Goal: Task Accomplishment & Management: Complete application form

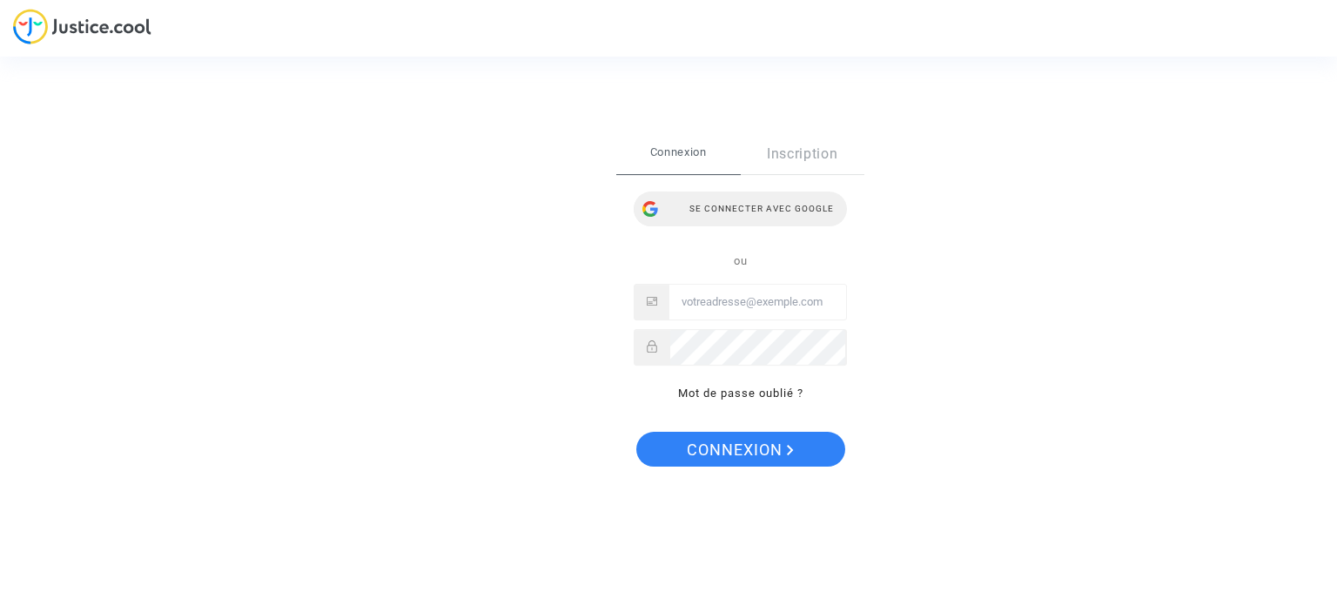
click at [753, 216] on div "Se connecter avec Google" at bounding box center [740, 209] width 213 height 35
click at [742, 209] on div "Se connecter avec Google" at bounding box center [740, 209] width 213 height 35
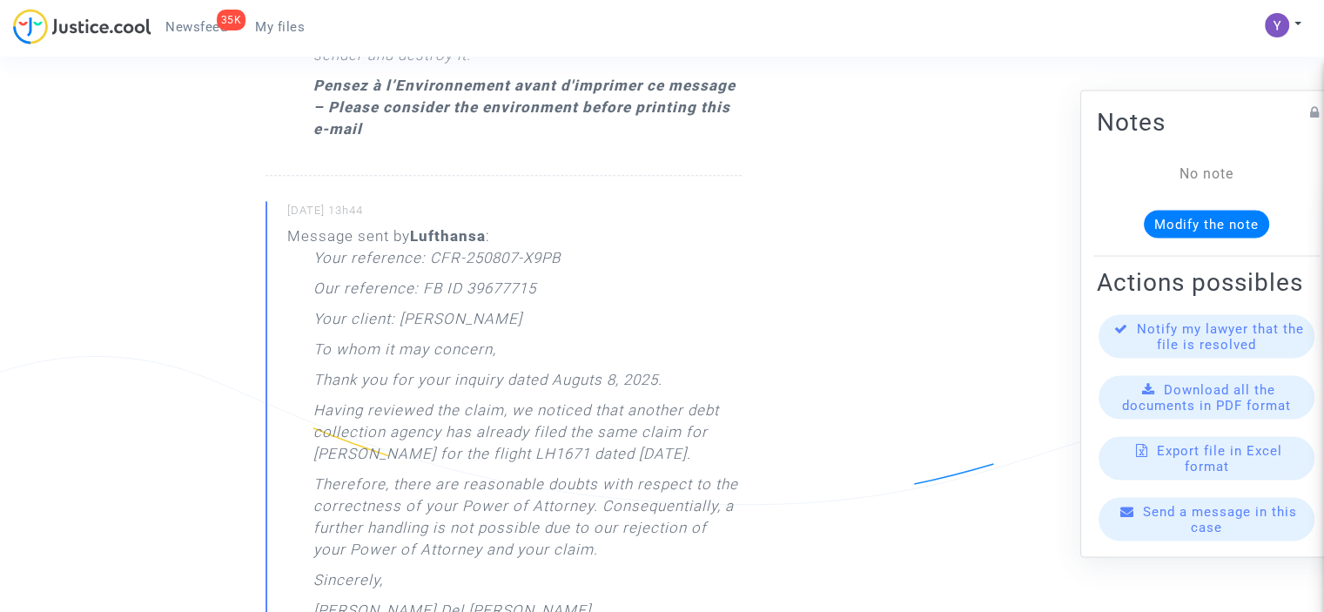
scroll to position [2338, 0]
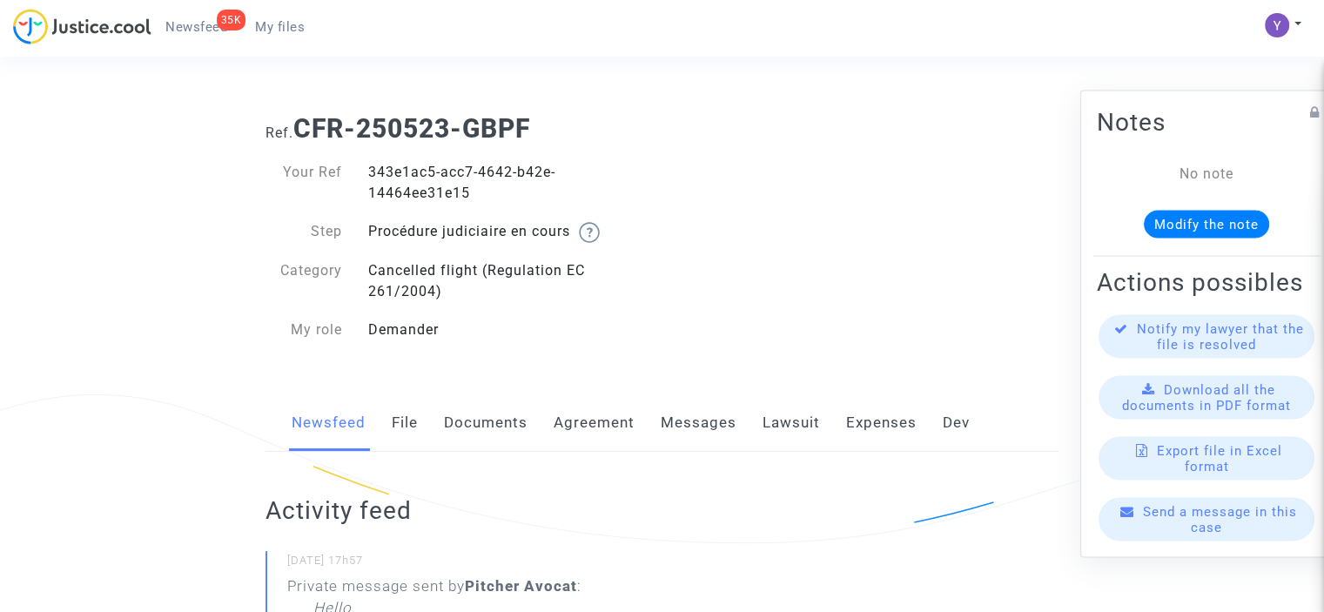
click at [1189, 533] on span "Send a message in this case" at bounding box center [1220, 518] width 154 height 31
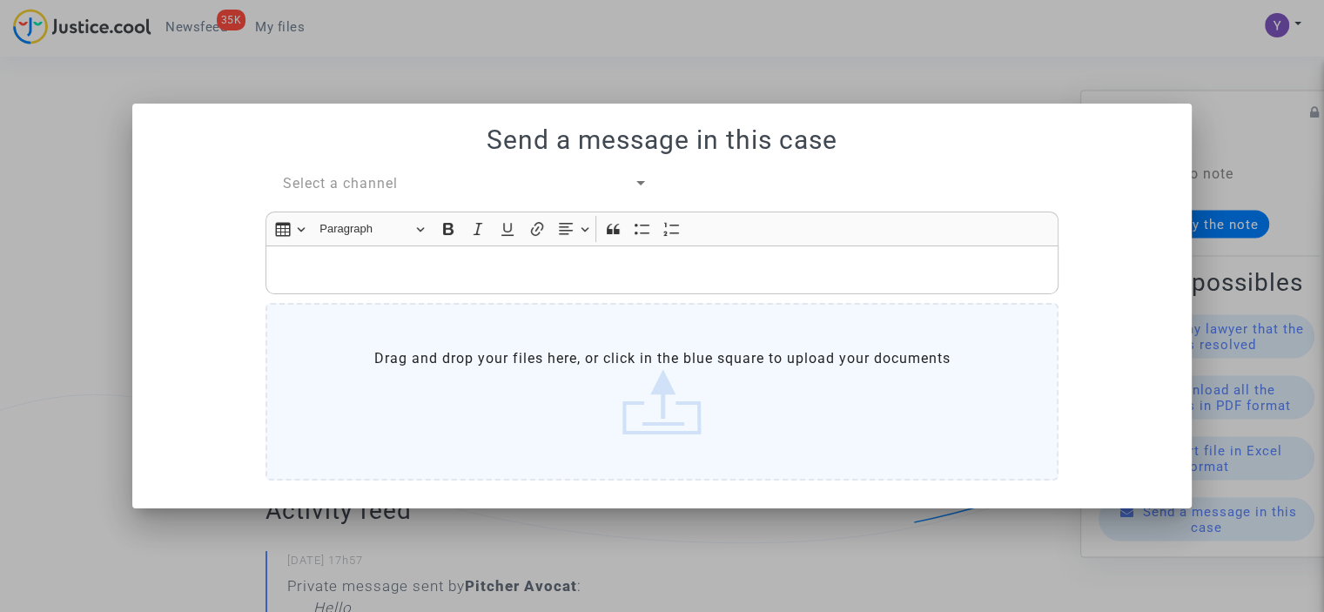
click at [393, 178] on span "Select a channel" at bounding box center [340, 183] width 115 height 17
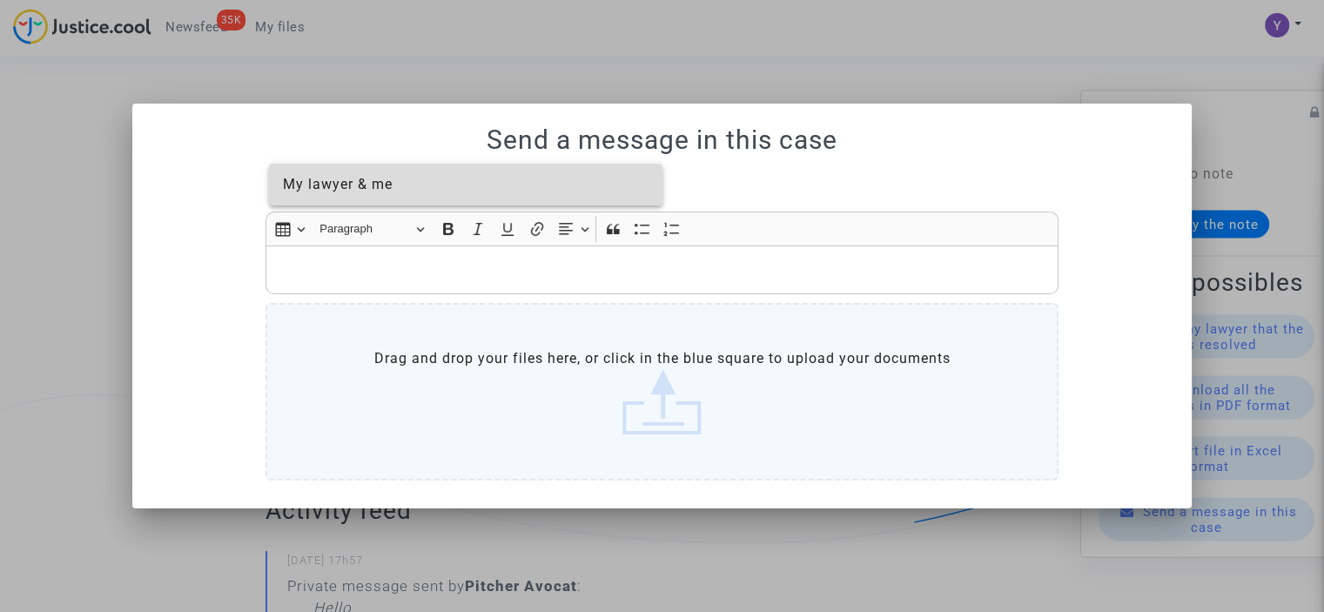
click at [385, 177] on span "My lawyer & me" at bounding box center [338, 184] width 110 height 17
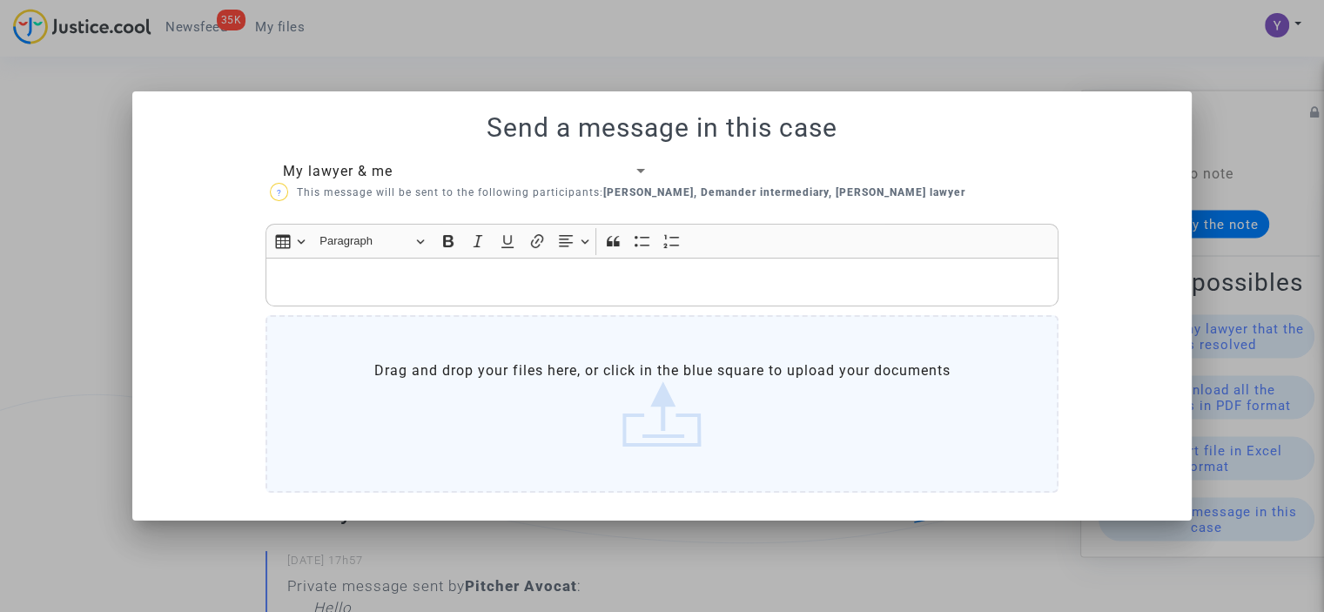
click at [372, 273] on p "Rich Text Editor, main" at bounding box center [662, 283] width 775 height 22
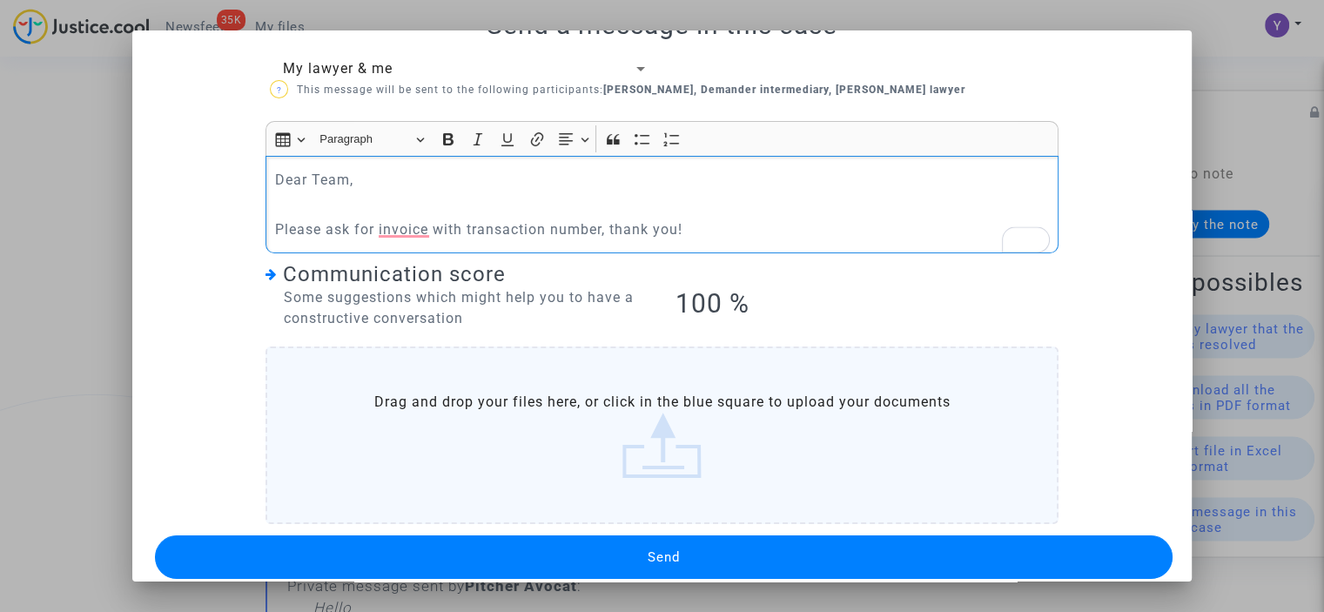
scroll to position [63, 0]
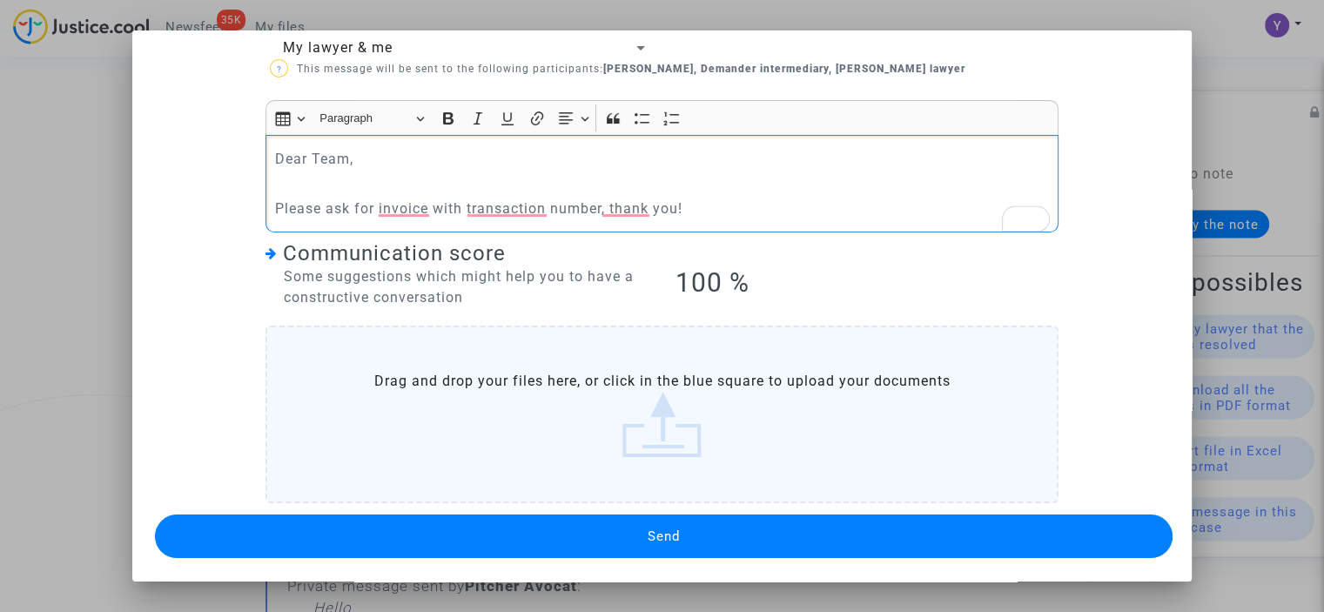
click at [390, 215] on p "Please ask for invoice with transaction number, thank you!" at bounding box center [662, 209] width 775 height 22
click at [529, 208] on p "Please ask for an invoice with transaction number, thank you!" at bounding box center [662, 209] width 775 height 22
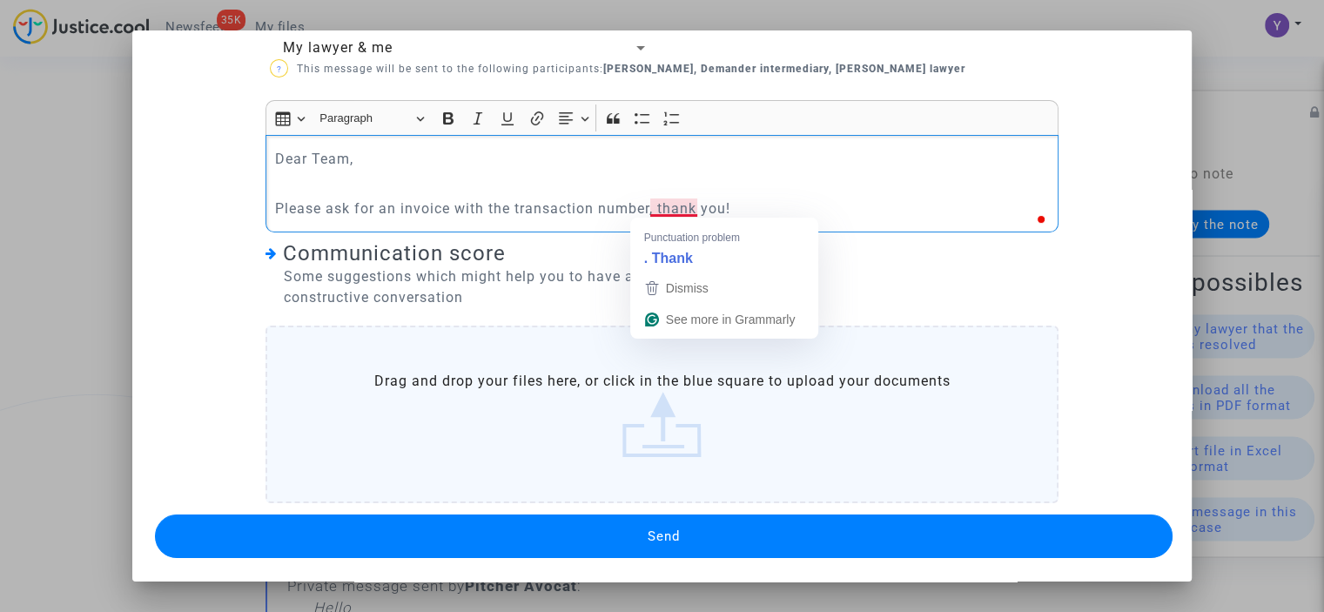
click at [677, 212] on p "Please ask for an invoice with the transaction number, thank you!" at bounding box center [662, 209] width 775 height 22
click at [627, 526] on button "Send" at bounding box center [664, 537] width 1018 height 44
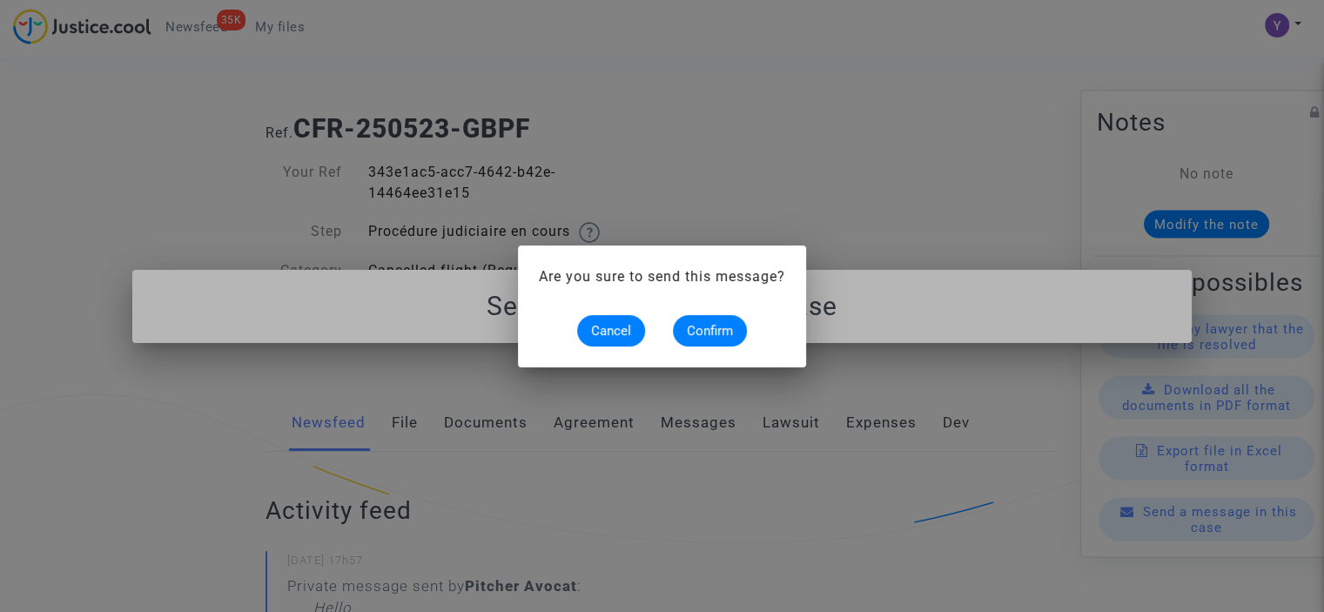
scroll to position [0, 0]
click at [717, 329] on span "Confirm" at bounding box center [710, 331] width 46 height 16
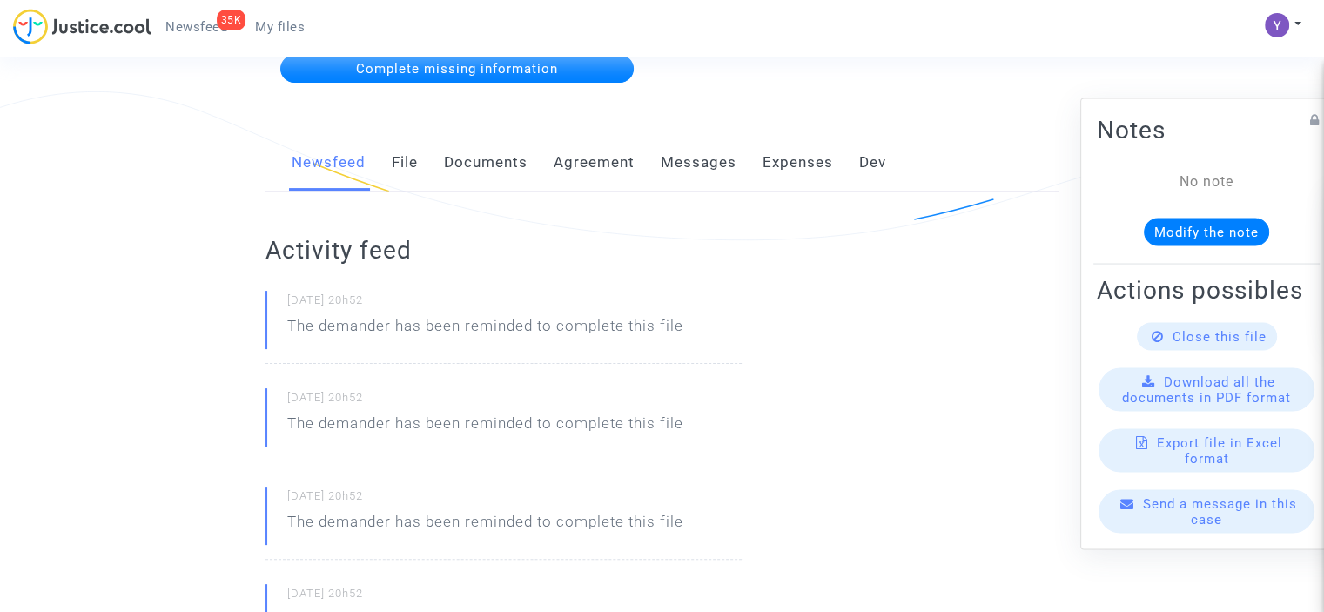
scroll to position [87, 0]
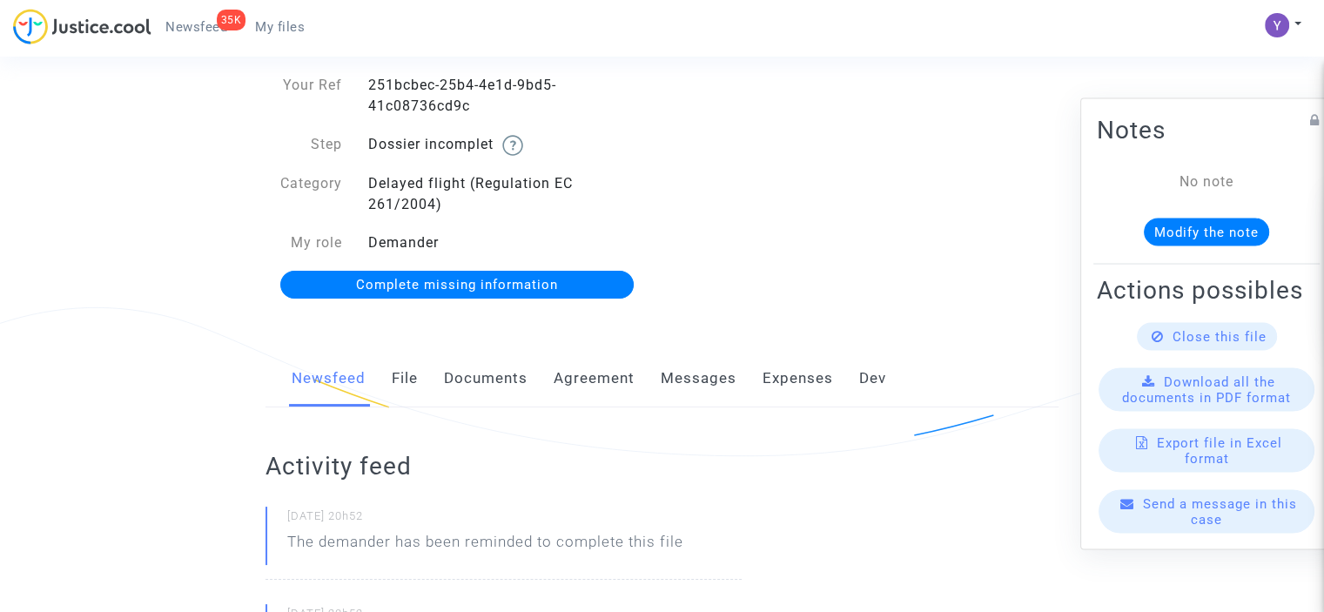
click at [514, 285] on span "Complete missing information" at bounding box center [457, 285] width 202 height 16
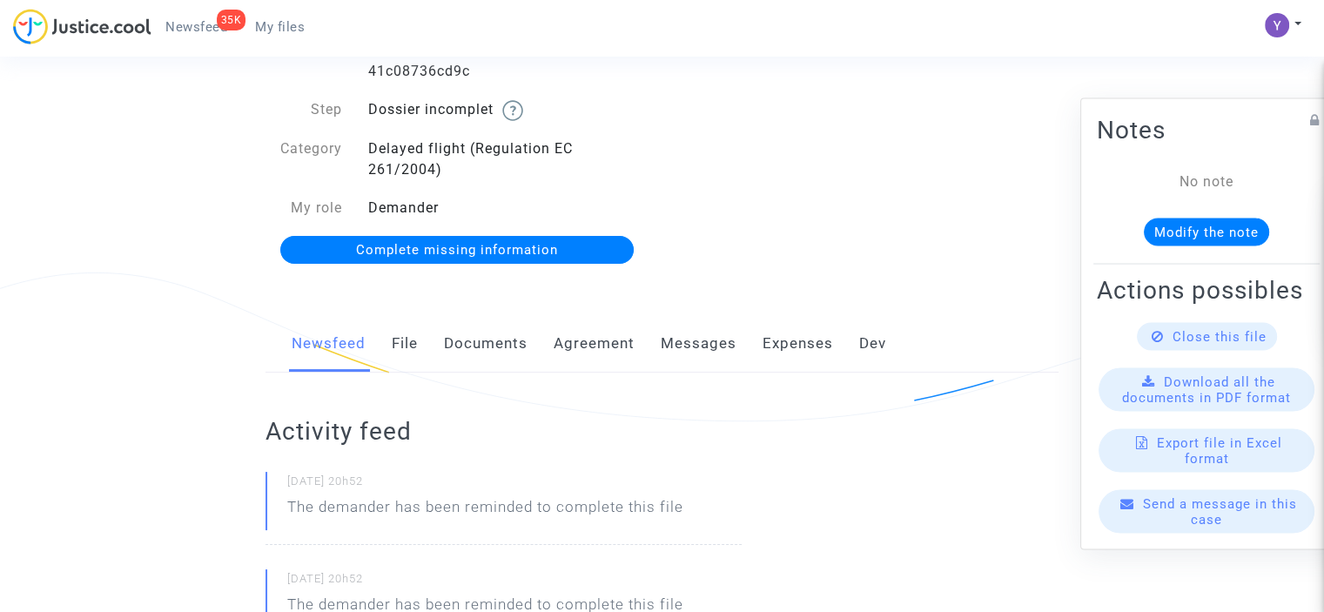
scroll to position [174, 0]
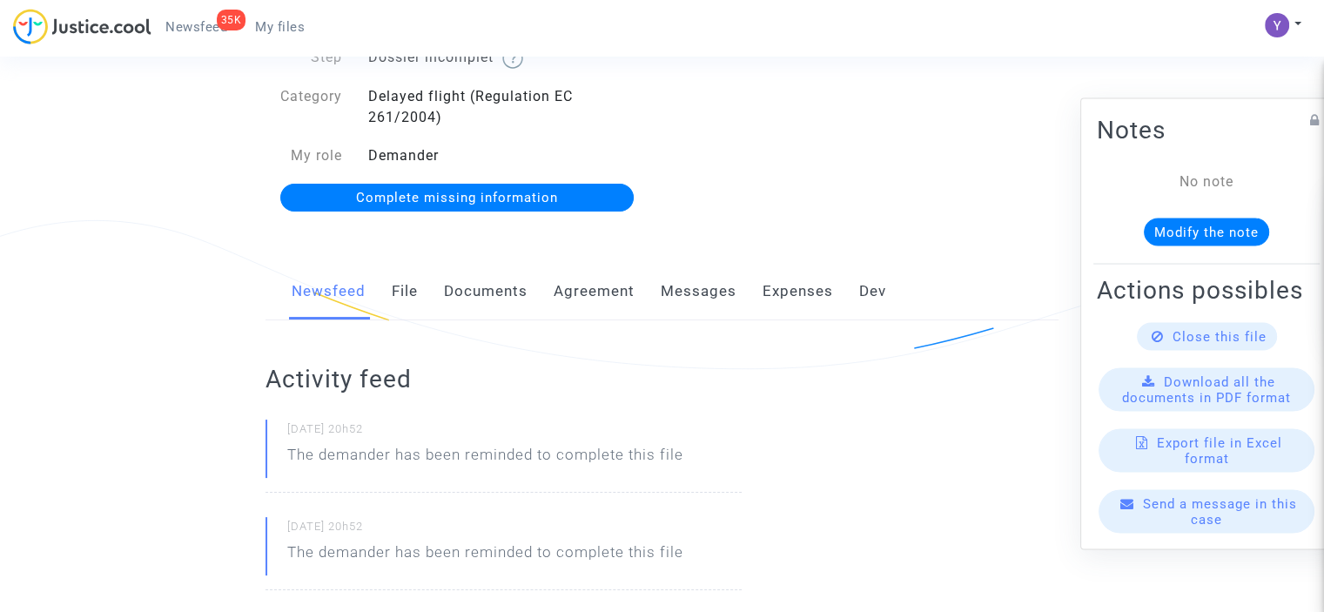
click at [1199, 533] on div "Send a message in this case" at bounding box center [1207, 511] width 216 height 44
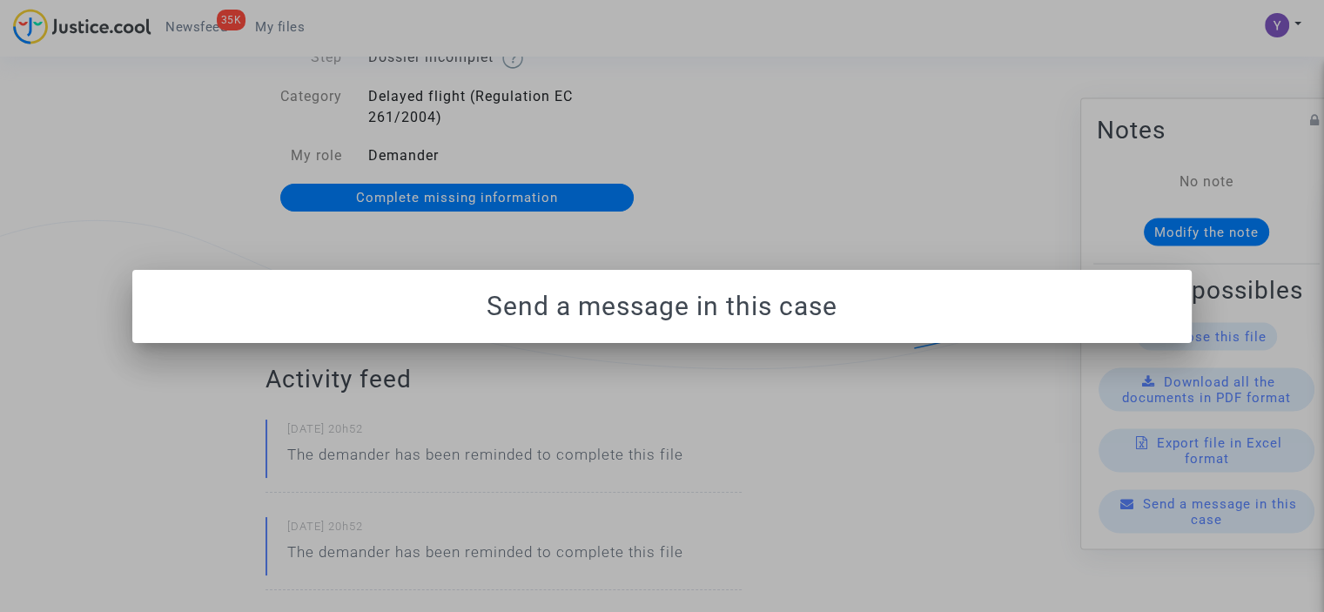
scroll to position [0, 0]
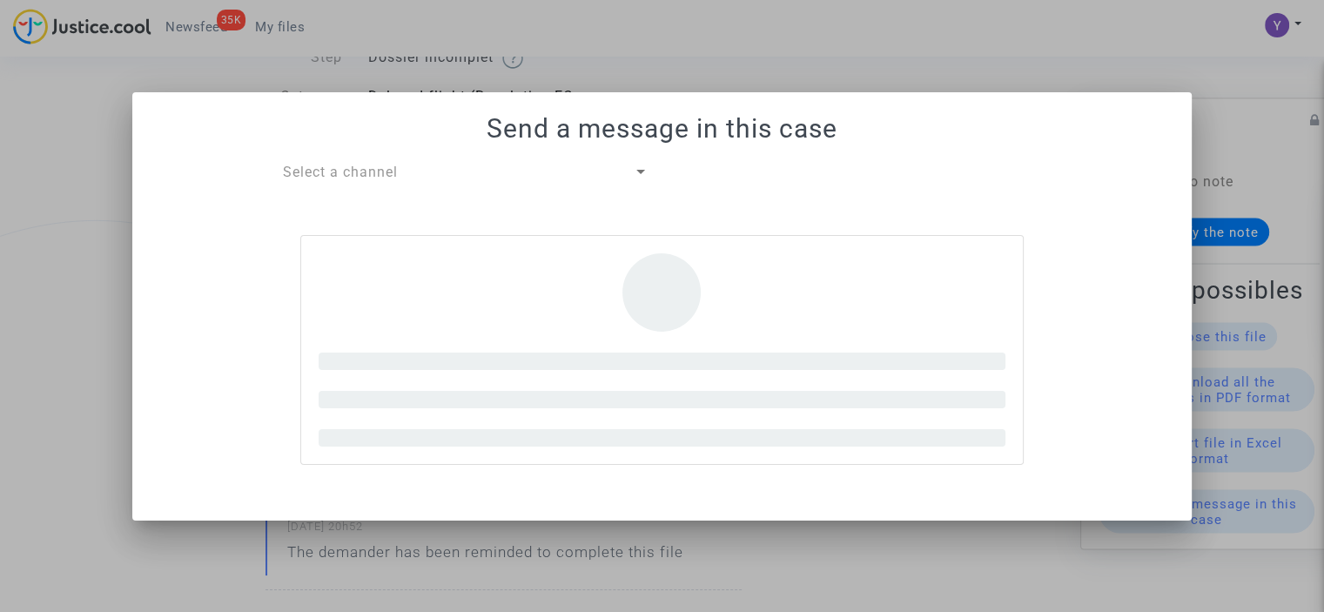
click at [394, 166] on div at bounding box center [662, 306] width 1324 height 612
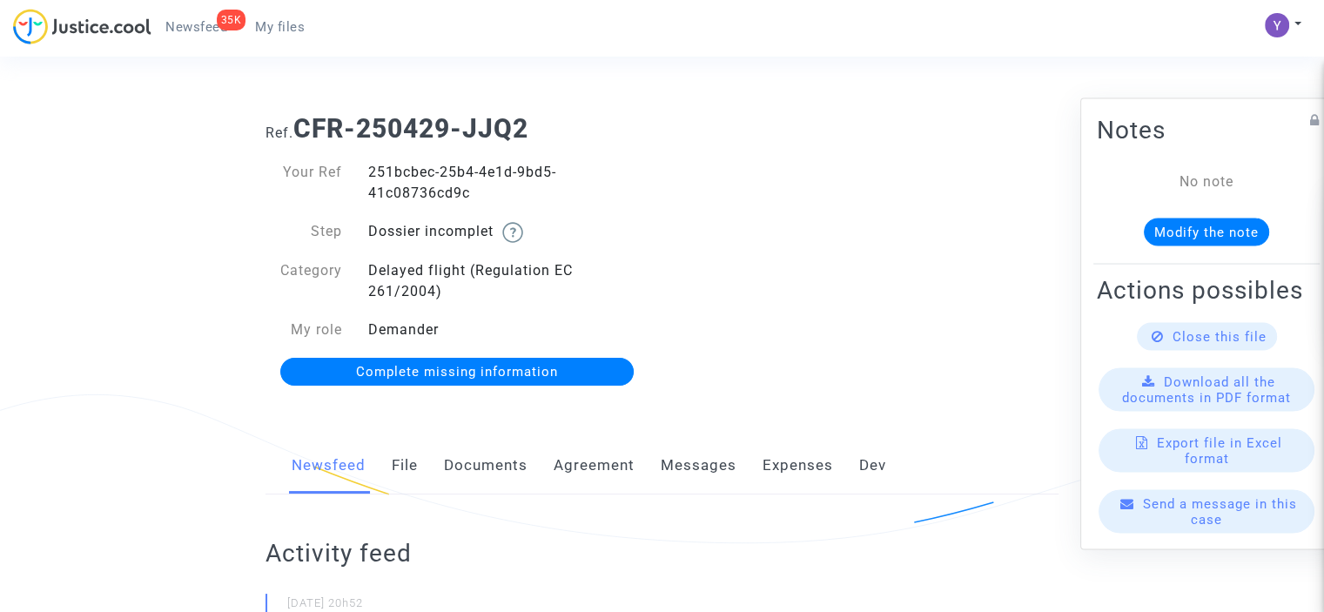
scroll to position [174, 0]
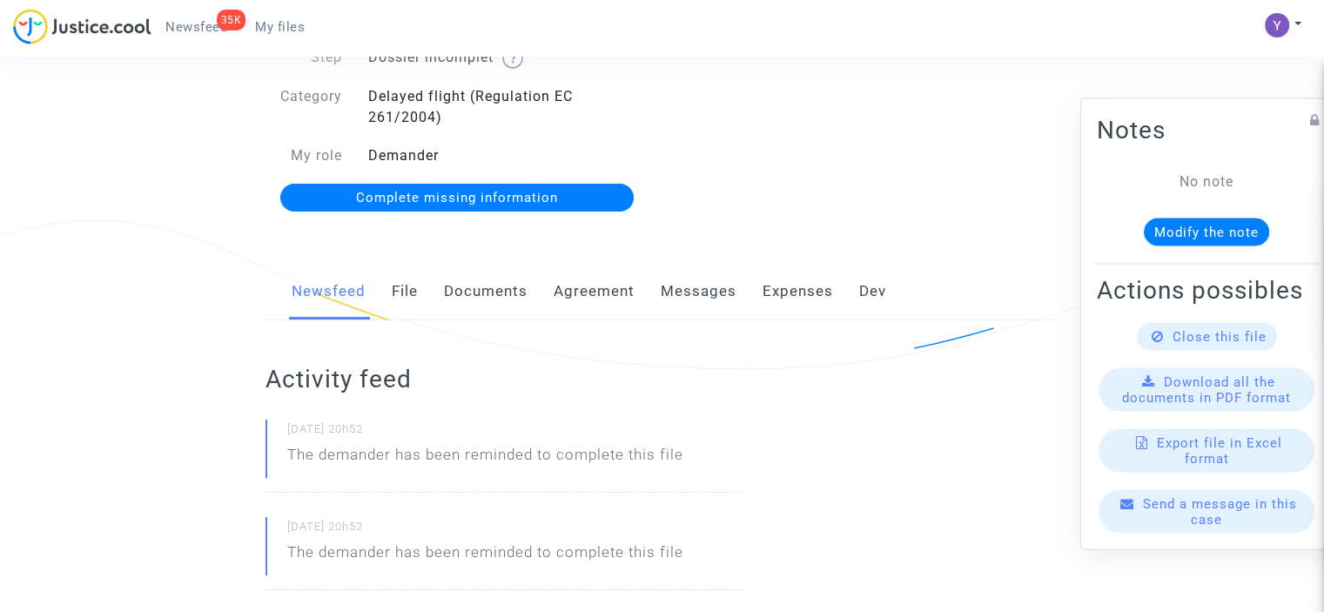
click at [1202, 515] on span "Send a message in this case" at bounding box center [1220, 510] width 154 height 31
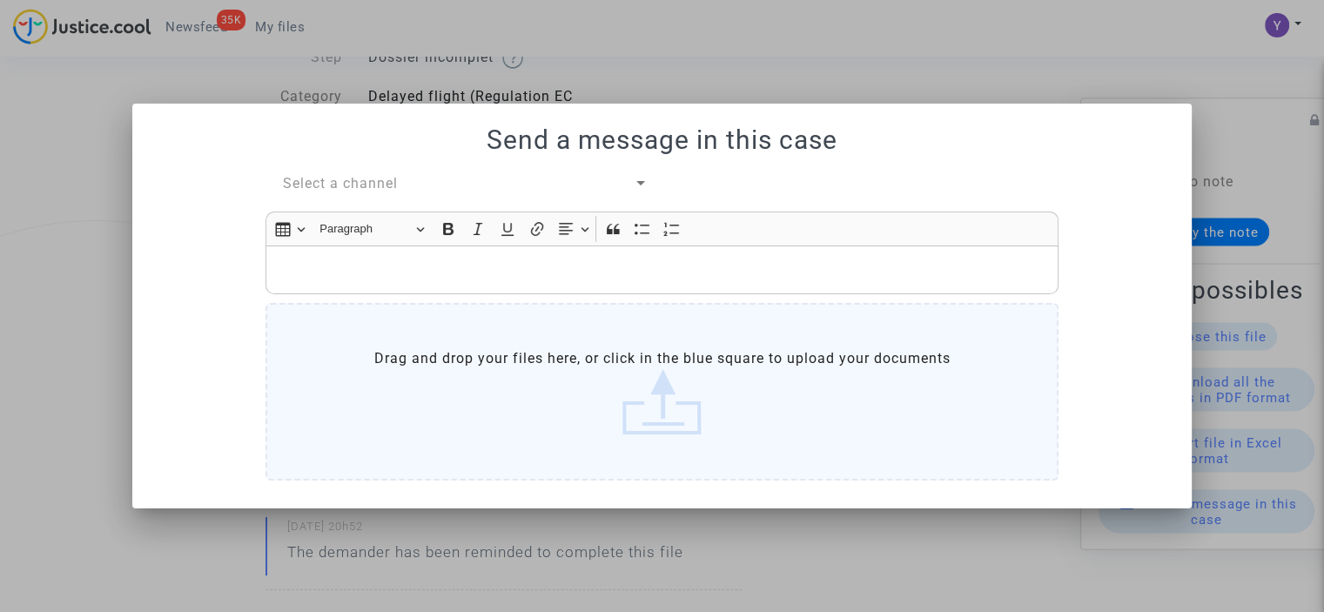
click at [387, 179] on span "Select a channel" at bounding box center [340, 183] width 115 height 17
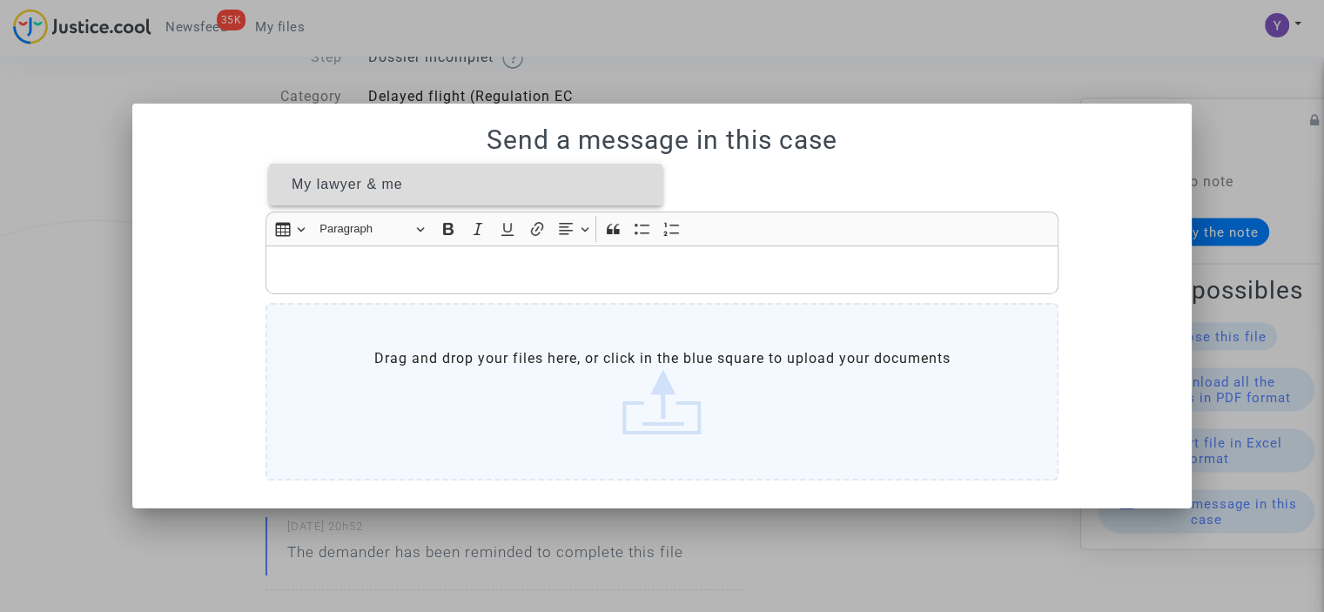
click at [380, 187] on span "My lawyer & me" at bounding box center [347, 184] width 111 height 15
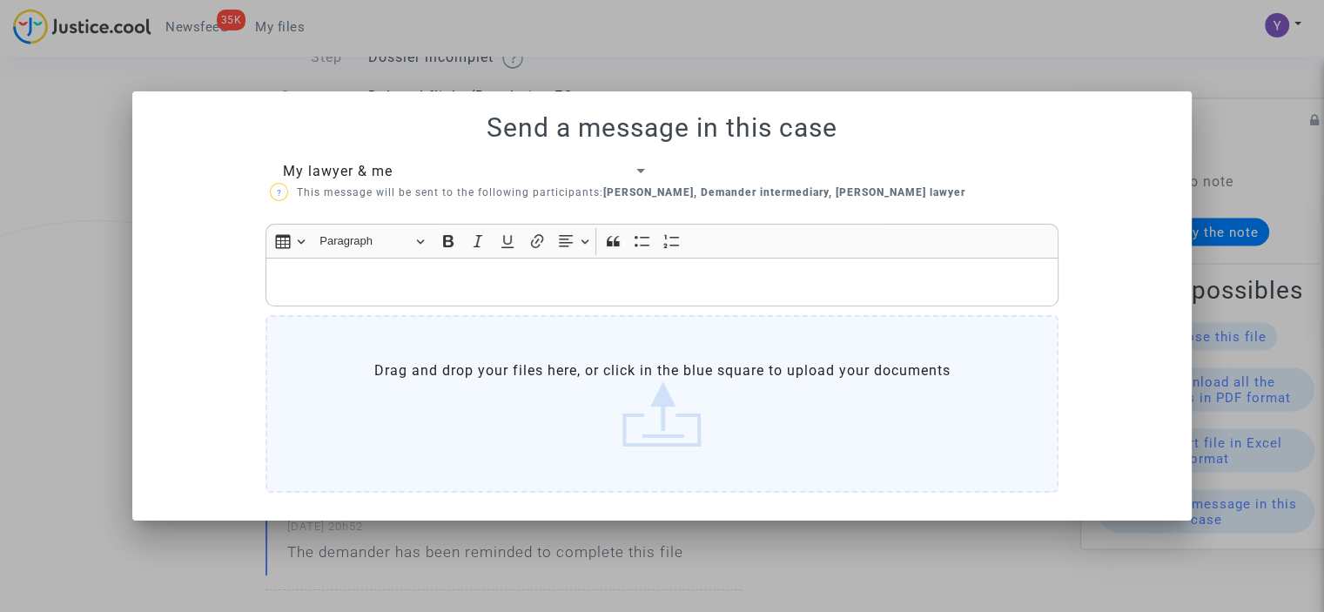
click at [366, 281] on p "Rich Text Editor, main" at bounding box center [662, 283] width 775 height 22
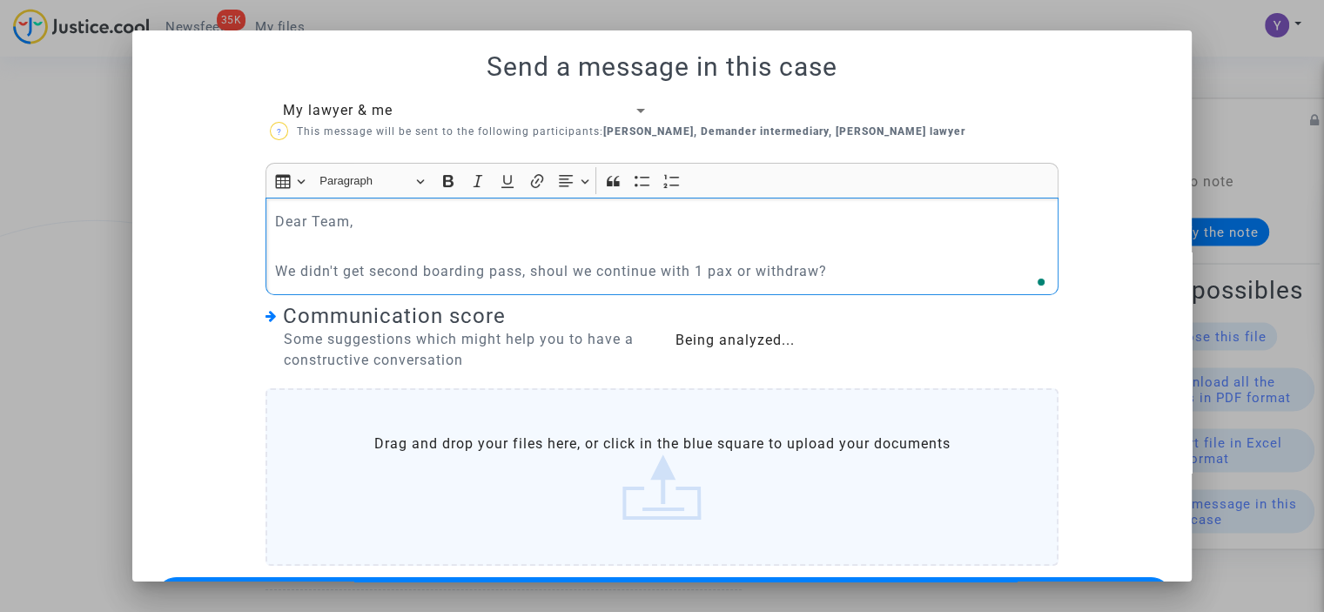
scroll to position [63, 0]
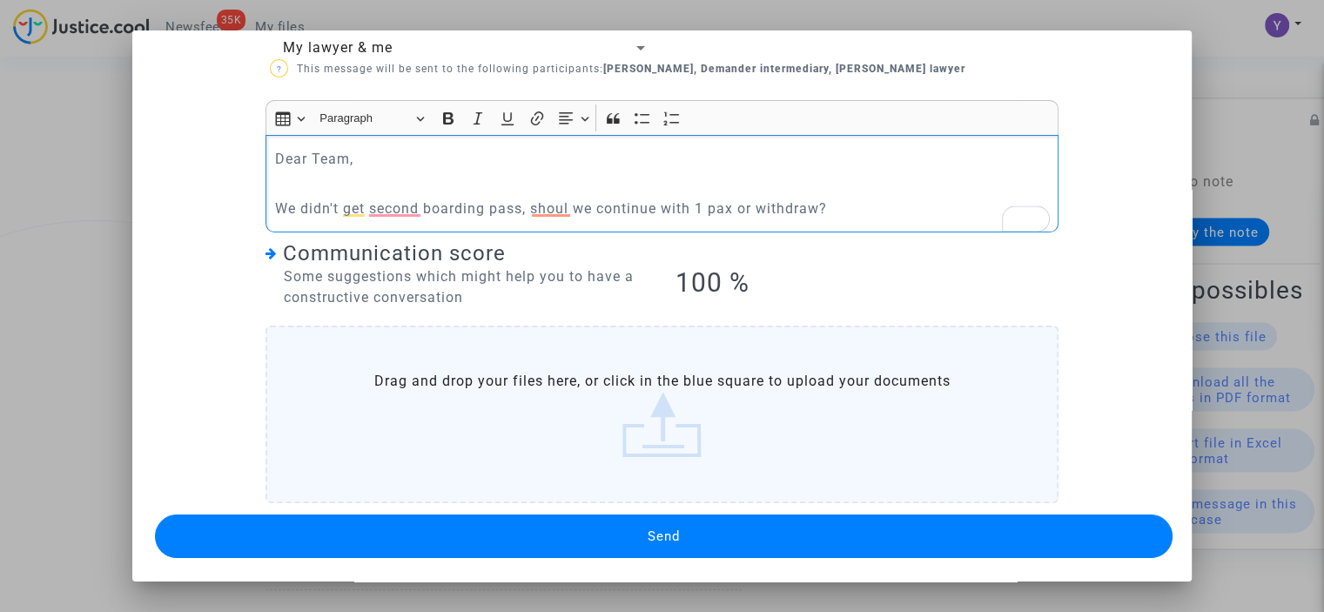
click at [599, 543] on button "Send" at bounding box center [664, 537] width 1018 height 44
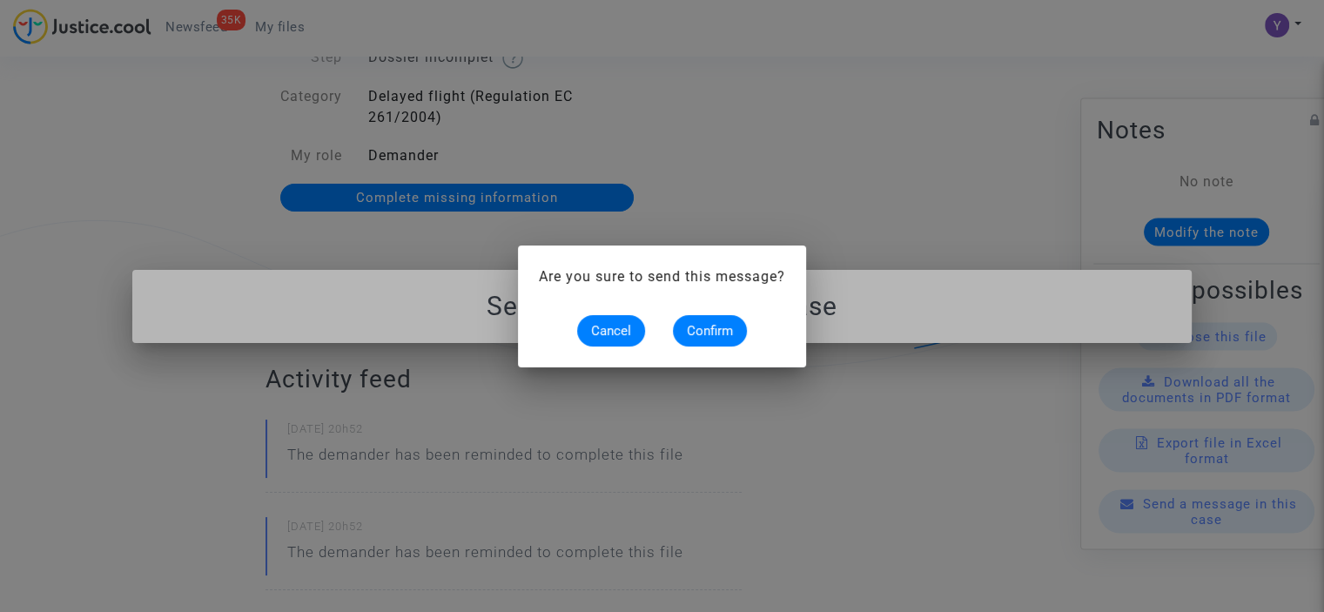
scroll to position [0, 0]
click at [703, 333] on span "Confirm" at bounding box center [710, 331] width 46 height 16
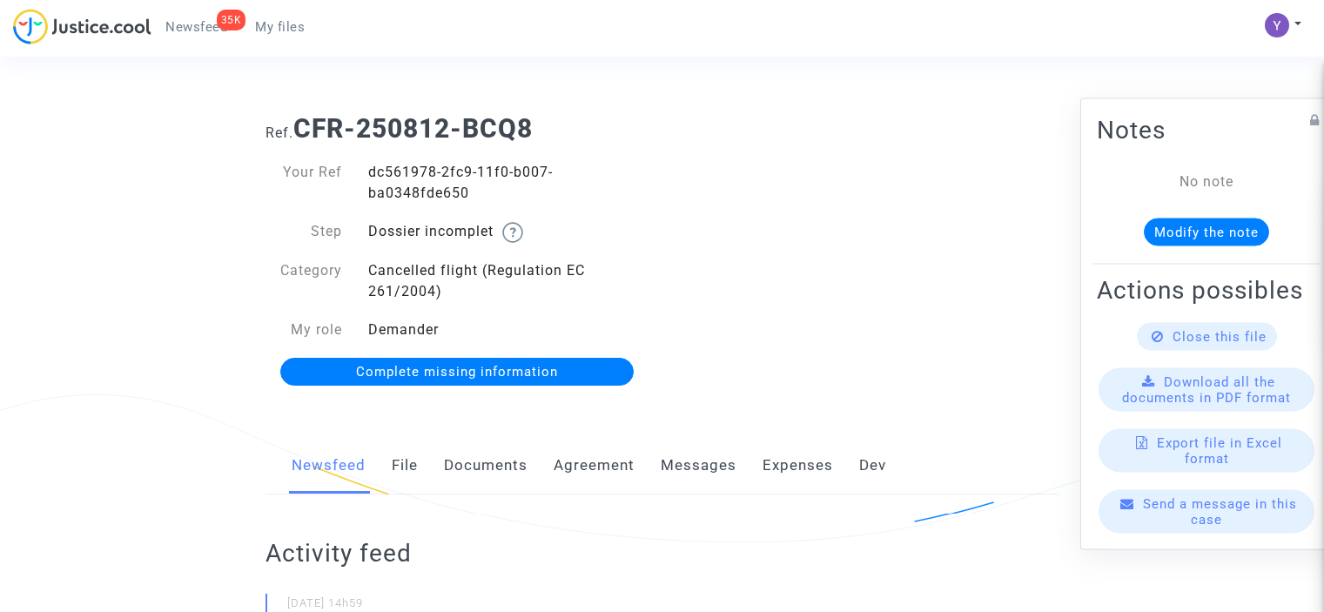
click at [530, 358] on link "Complete missing information" at bounding box center [457, 372] width 354 height 28
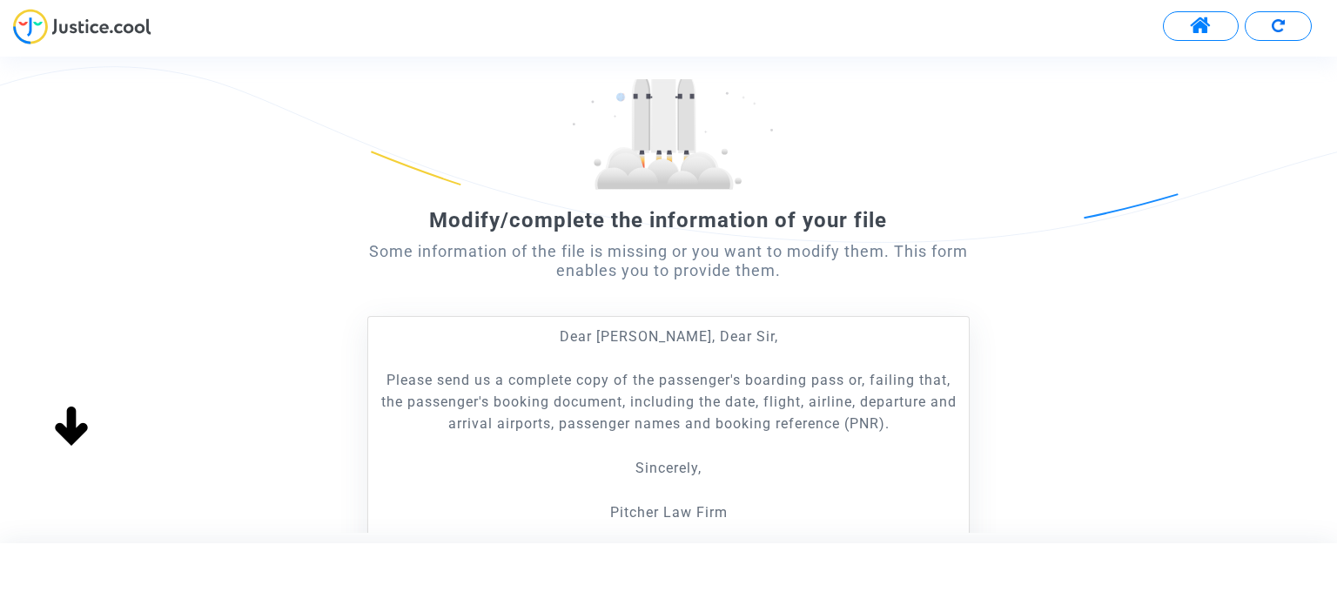
scroll to position [261, 0]
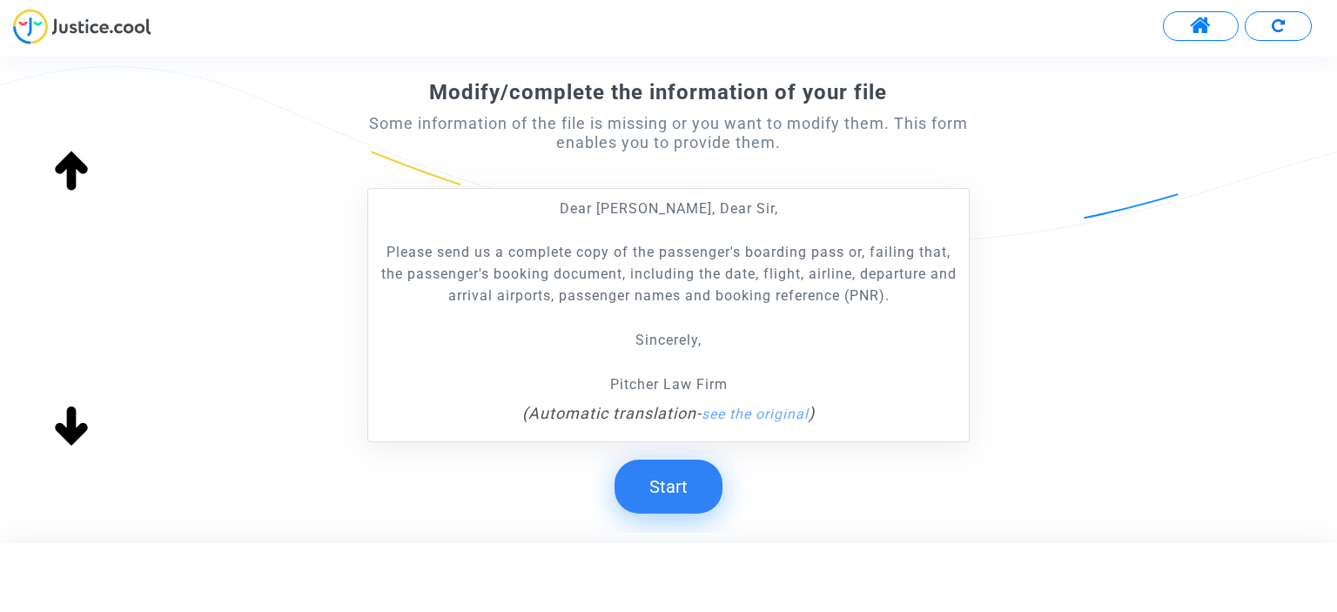
click at [673, 508] on button "Start" at bounding box center [669, 487] width 108 height 54
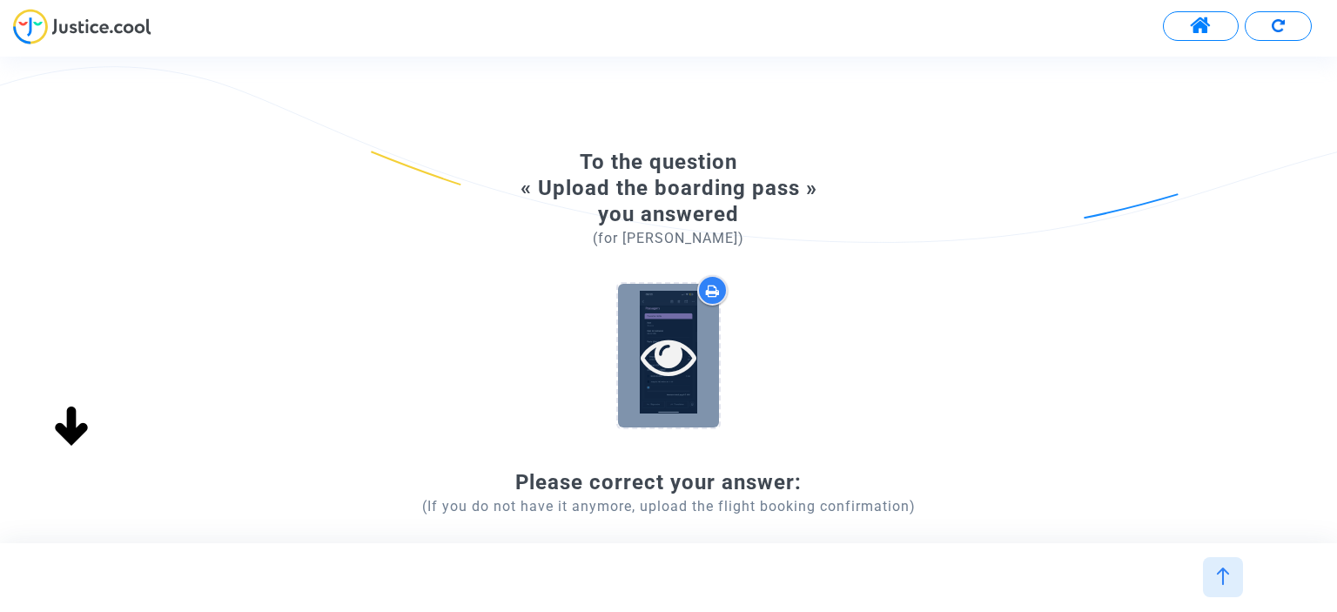
click at [682, 393] on div at bounding box center [668, 356] width 101 height 144
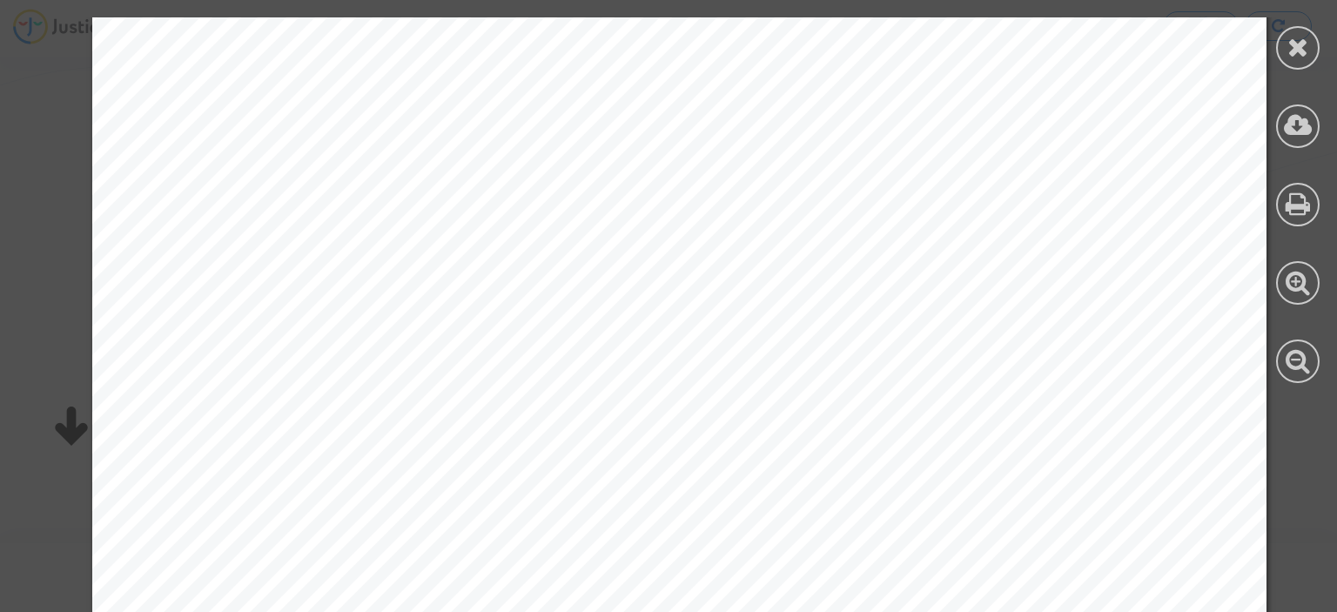
scroll to position [1088, 0]
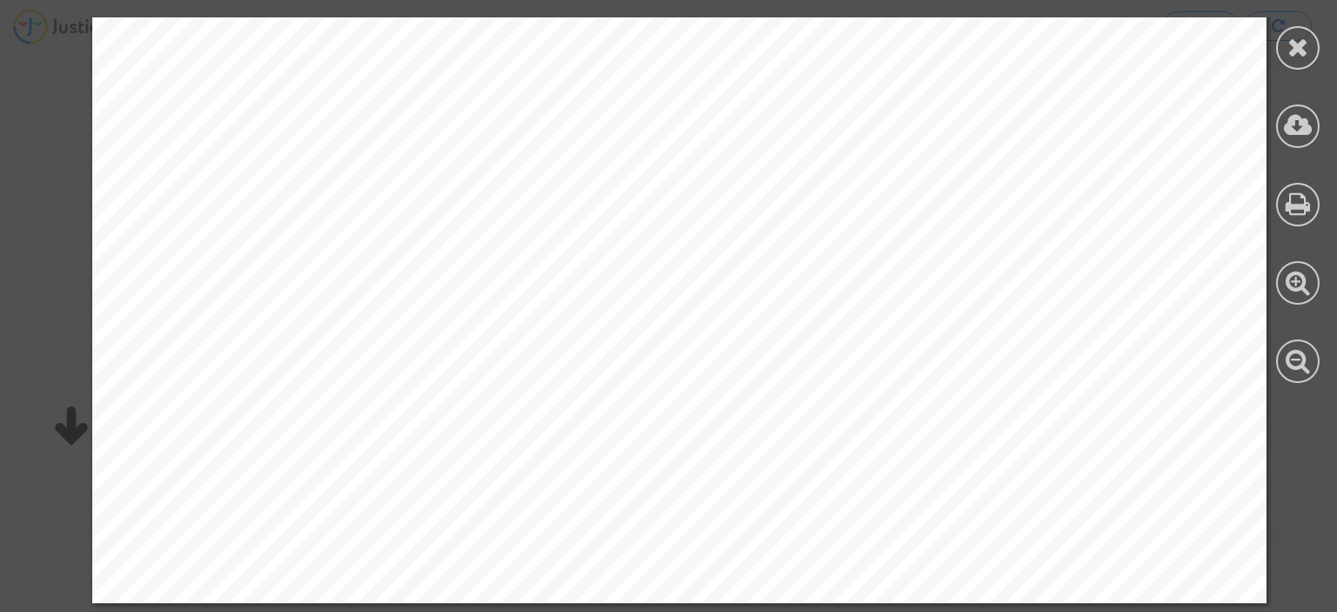
drag, startPoint x: 1157, startPoint y: 541, endPoint x: 1160, endPoint y: 532, distance: 9.1
click at [1301, 34] on icon at bounding box center [1299, 47] width 22 height 26
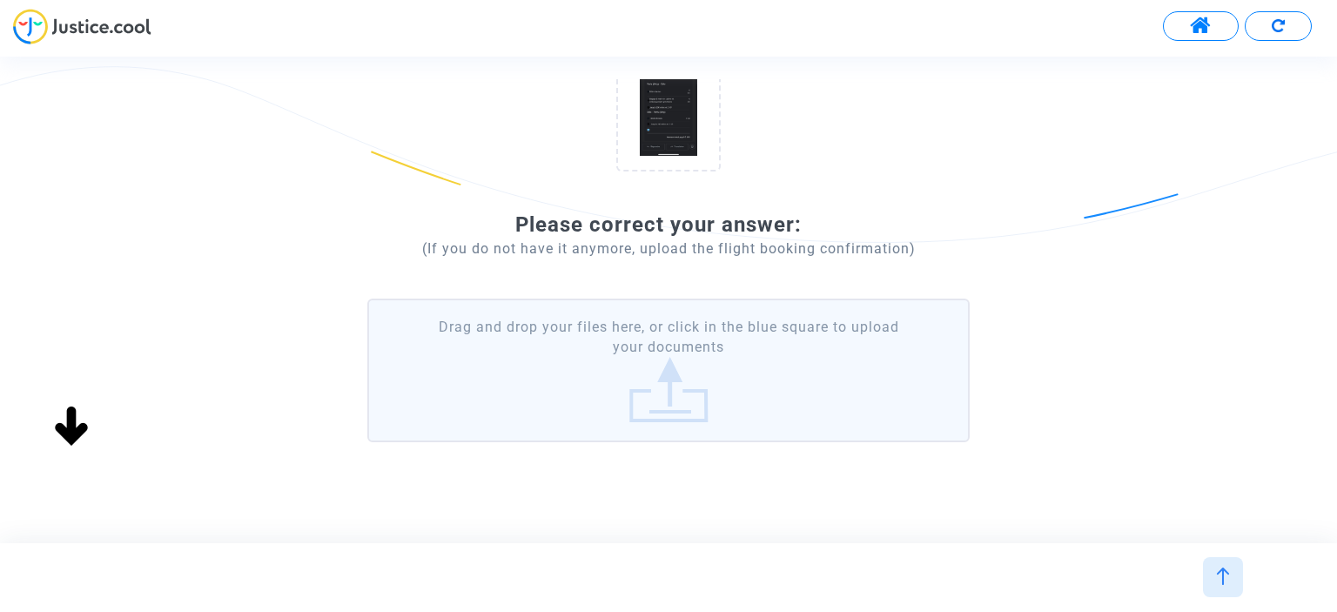
scroll to position [290, 0]
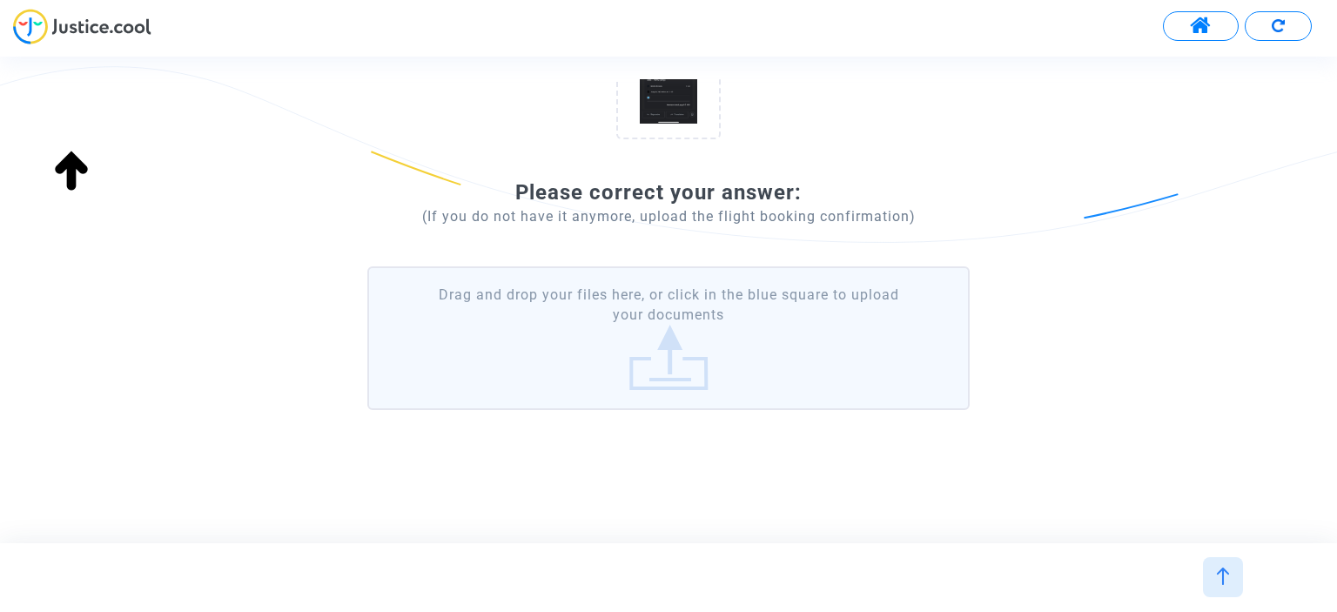
click at [710, 359] on label "Drag and drop your files here, or click in the blue square to upload your docum…" at bounding box center [668, 338] width 602 height 144
click at [0, 0] on input "Drag and drop your files here, or click in the blue square to upload your docum…" at bounding box center [0, 0] width 0 height 0
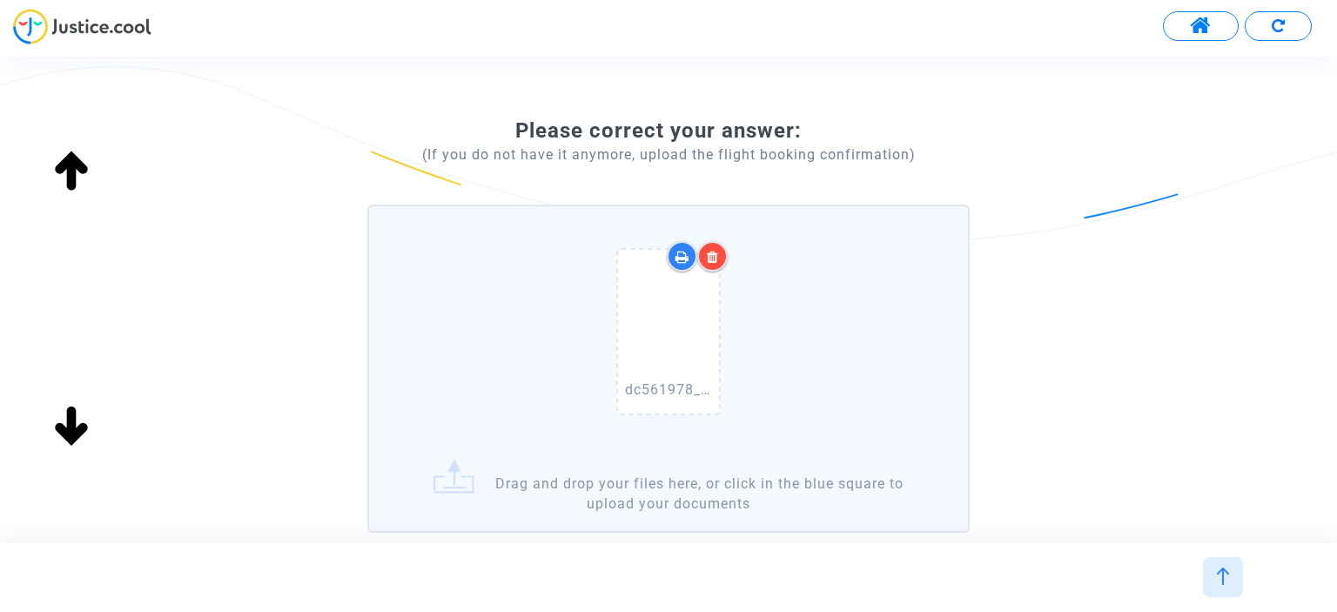
scroll to position [377, 0]
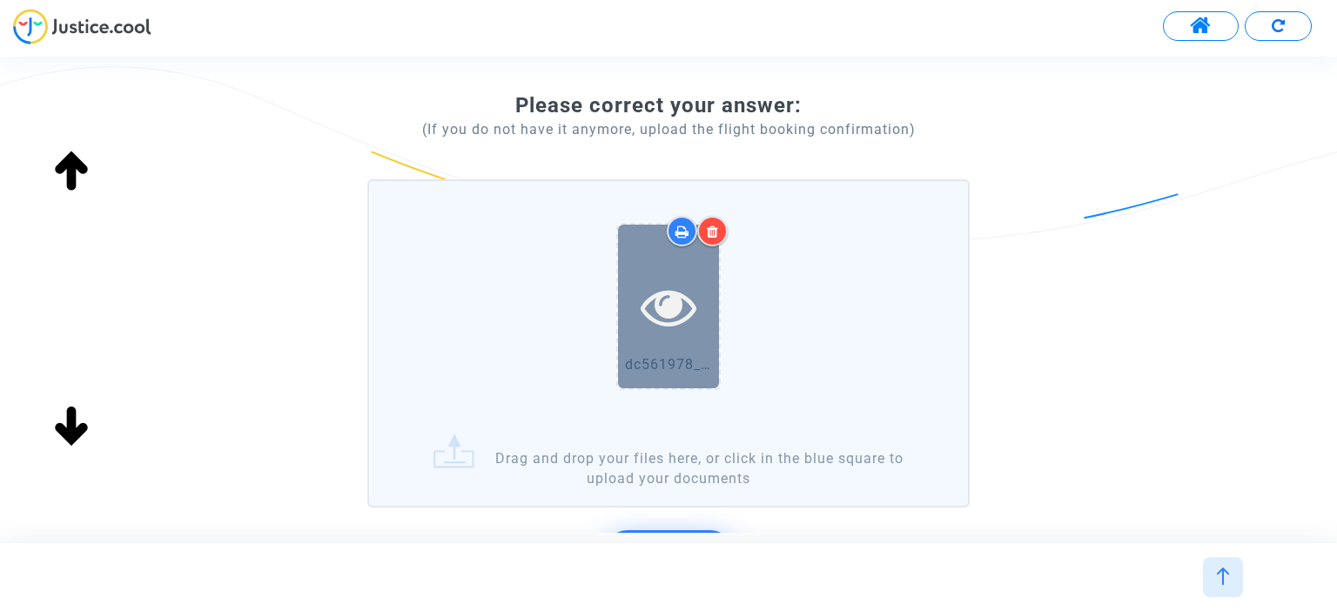
click at [691, 311] on icon at bounding box center [669, 307] width 57 height 56
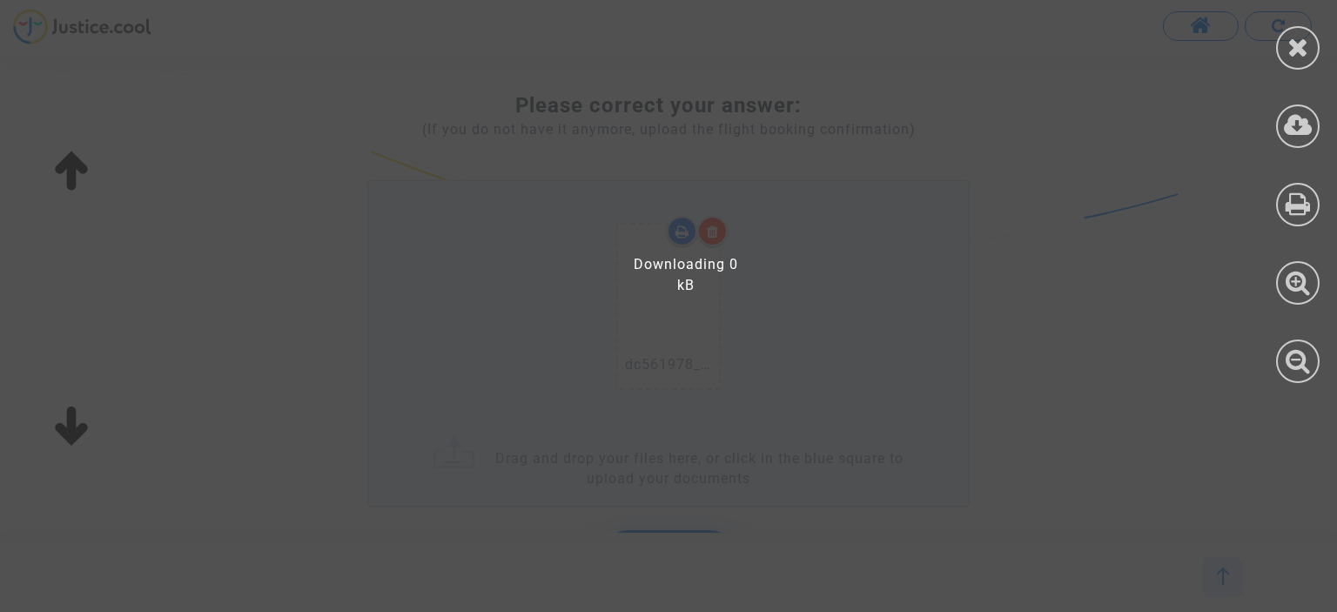
click at [1028, 285] on div at bounding box center [679, 314] width 1359 height 595
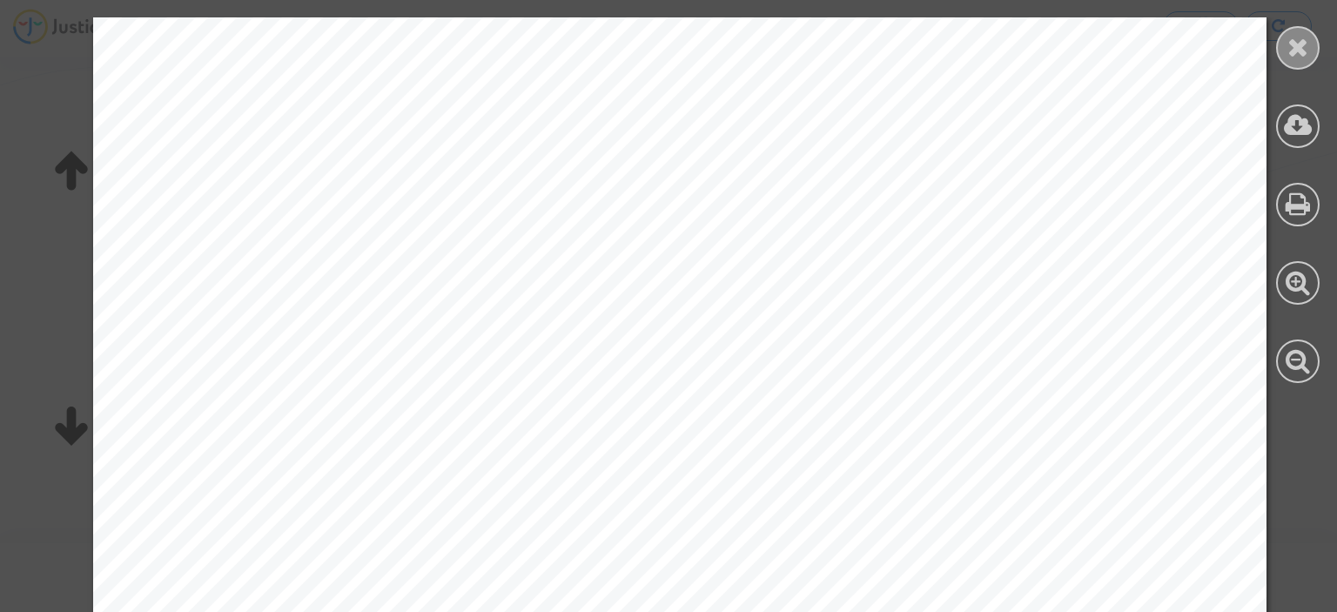
click at [1308, 47] on icon at bounding box center [1299, 47] width 22 height 26
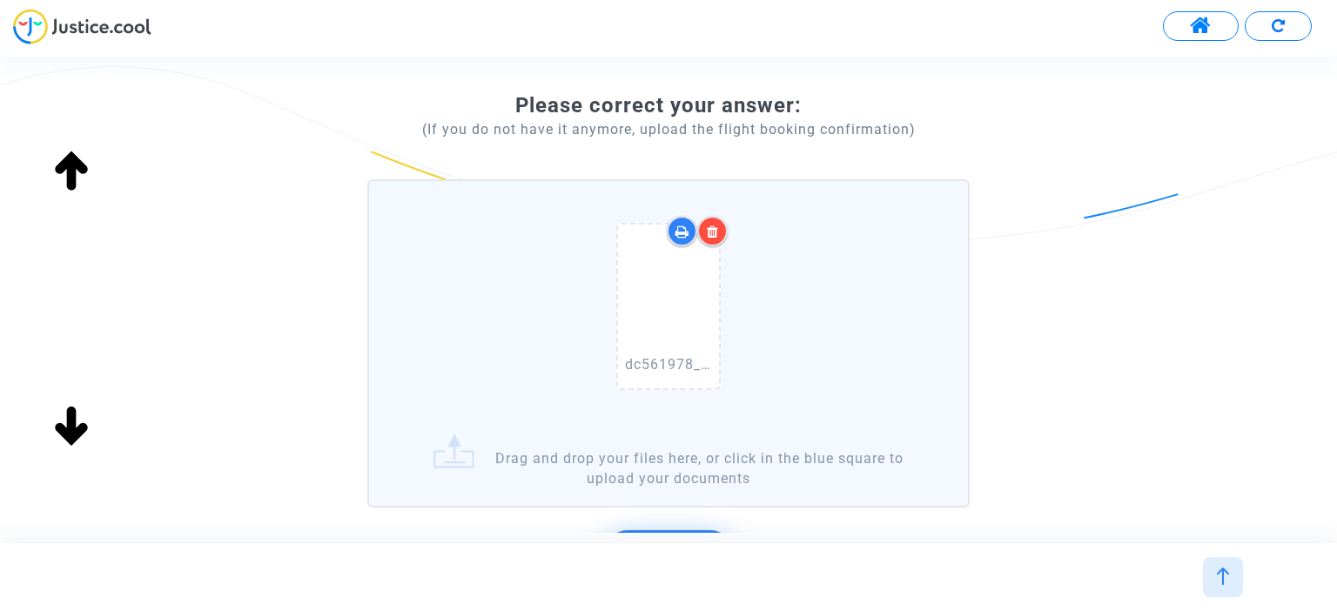
click at [697, 225] on div at bounding box center [682, 231] width 30 height 30
click at [706, 235] on div at bounding box center [712, 231] width 30 height 30
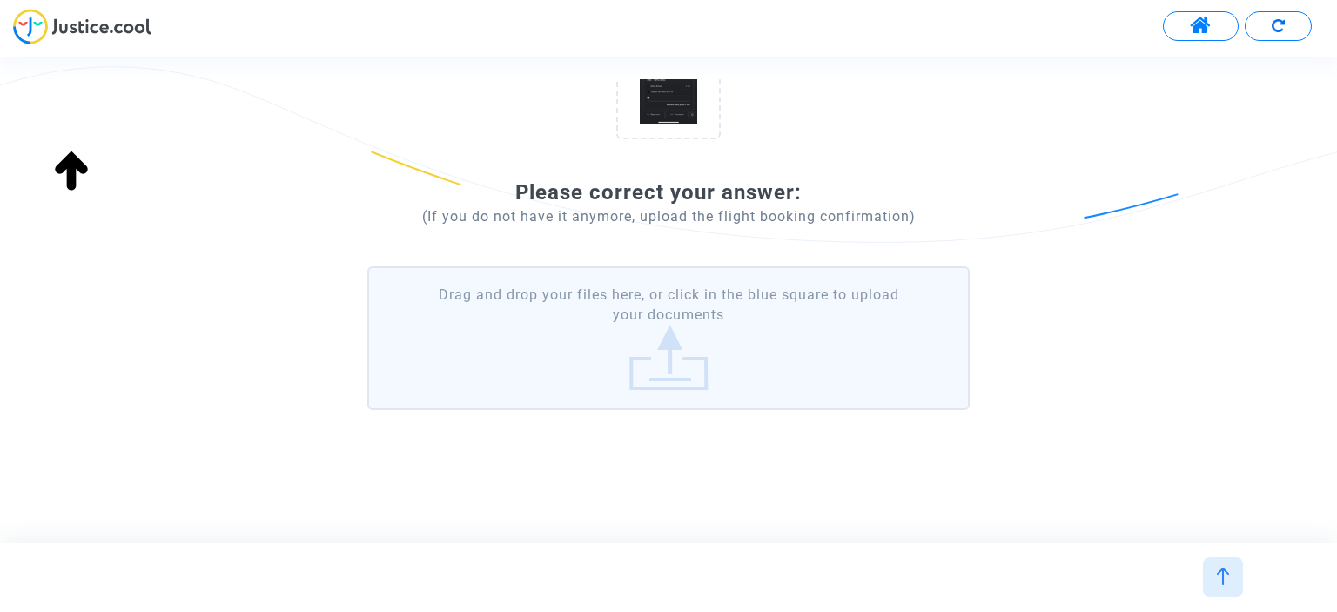
click at [690, 319] on label "Drag and drop your files here, or click in the blue square to upload your docum…" at bounding box center [668, 338] width 602 height 144
click at [0, 0] on input "Drag and drop your files here, or click in the blue square to upload your docum…" at bounding box center [0, 0] width 0 height 0
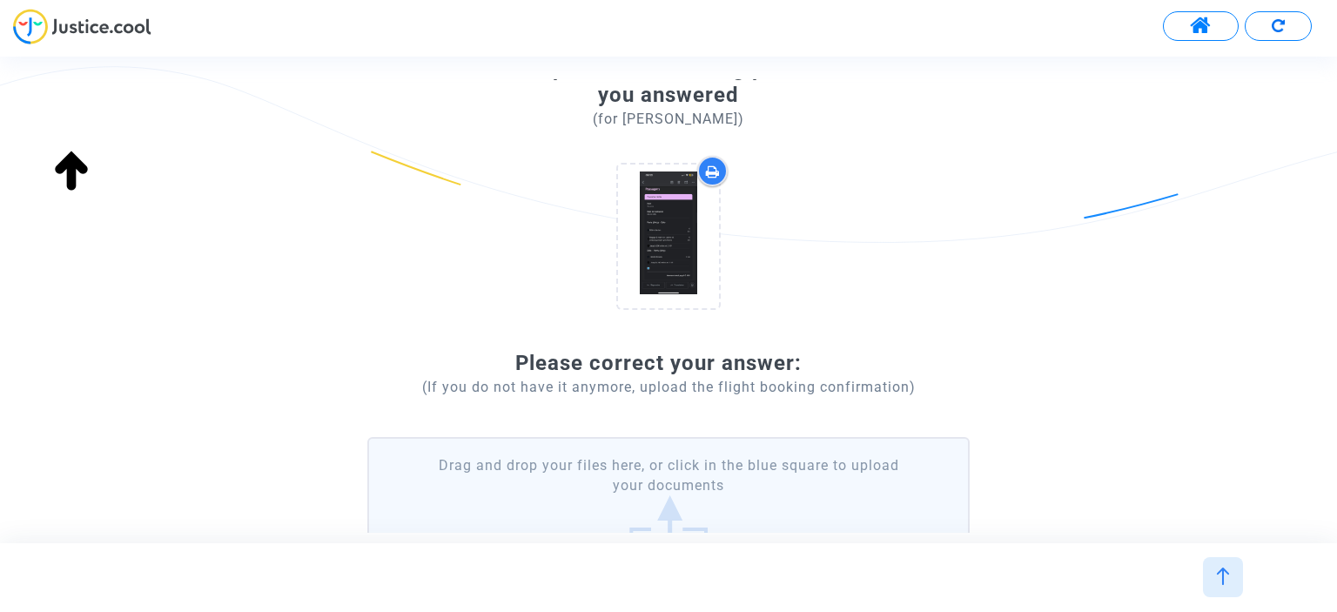
scroll to position [29, 0]
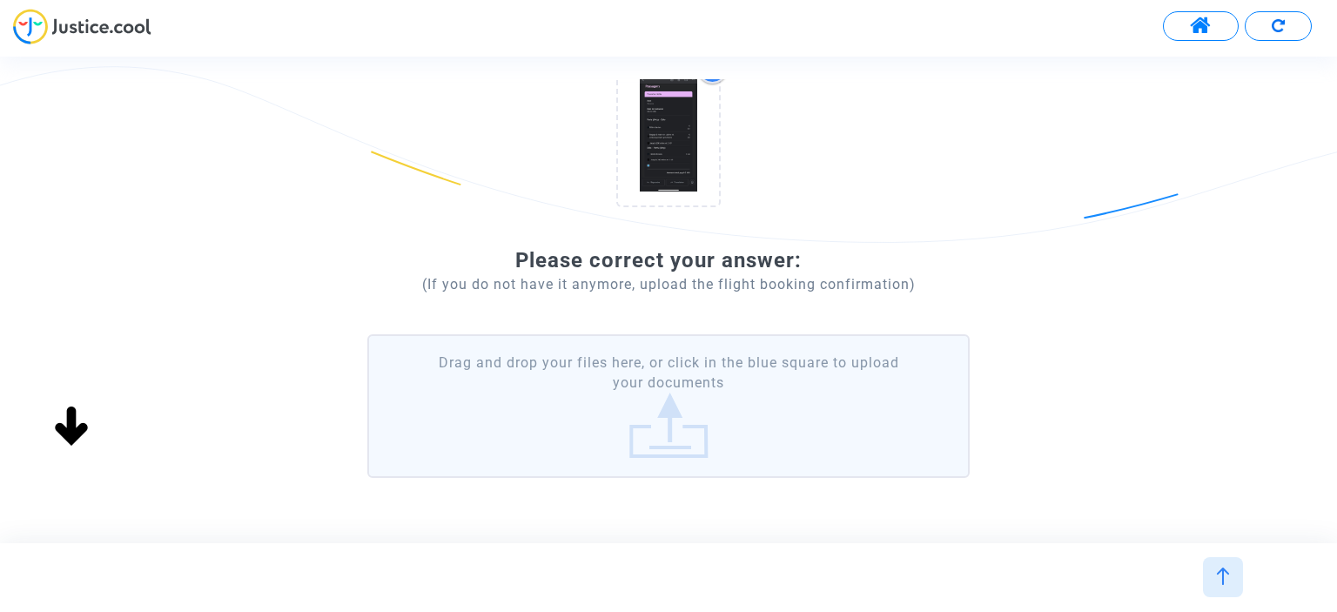
scroll to position [290, 0]
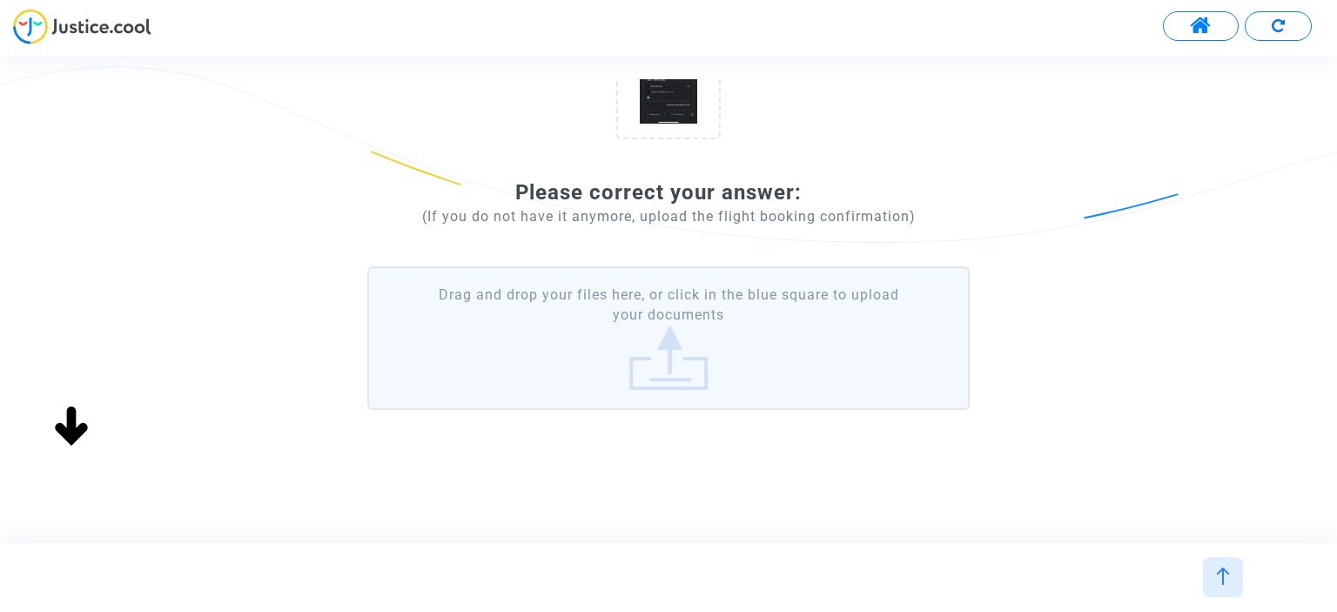
click at [710, 335] on label "Drag and drop your files here, or click in the blue square to upload your docum…" at bounding box center [668, 338] width 602 height 144
click at [0, 0] on input "Drag and drop your files here, or click in the blue square to upload your docum…" at bounding box center [0, 0] width 0 height 0
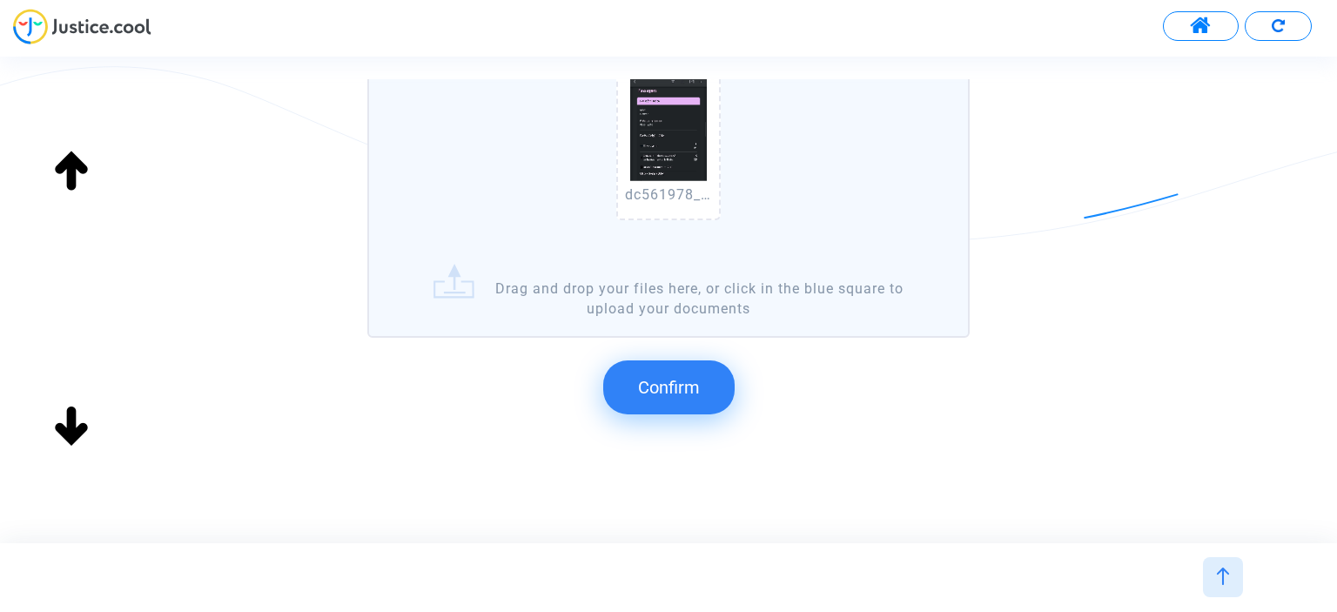
scroll to position [551, 0]
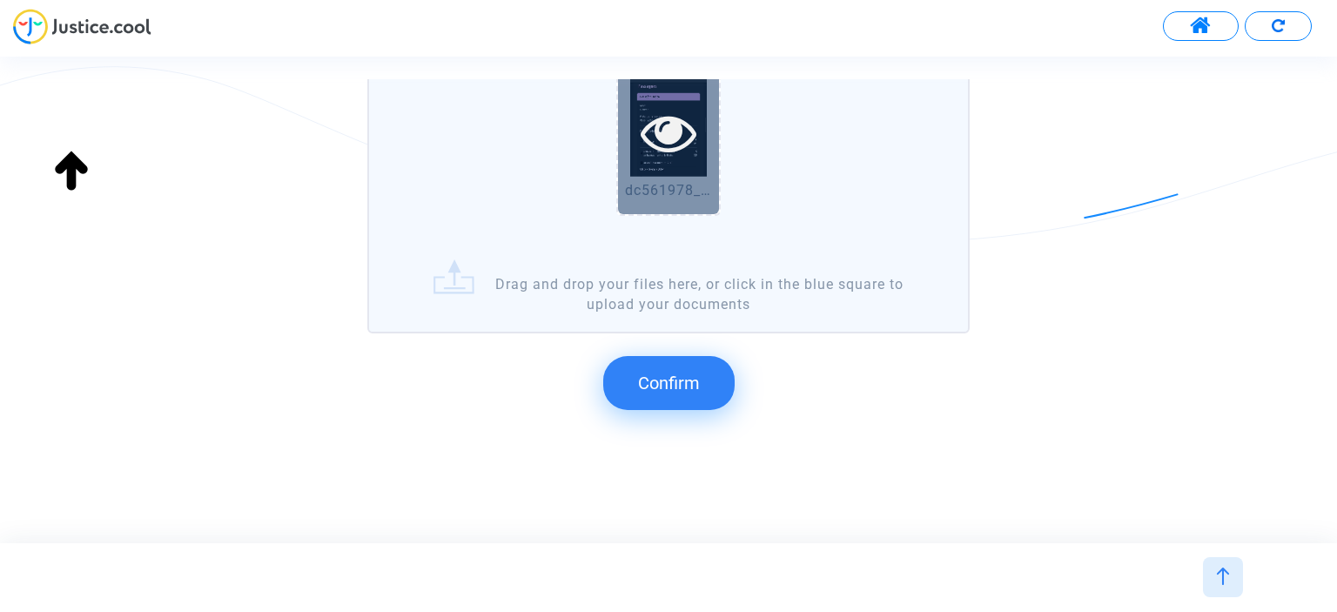
click at [694, 138] on icon at bounding box center [669, 132] width 57 height 56
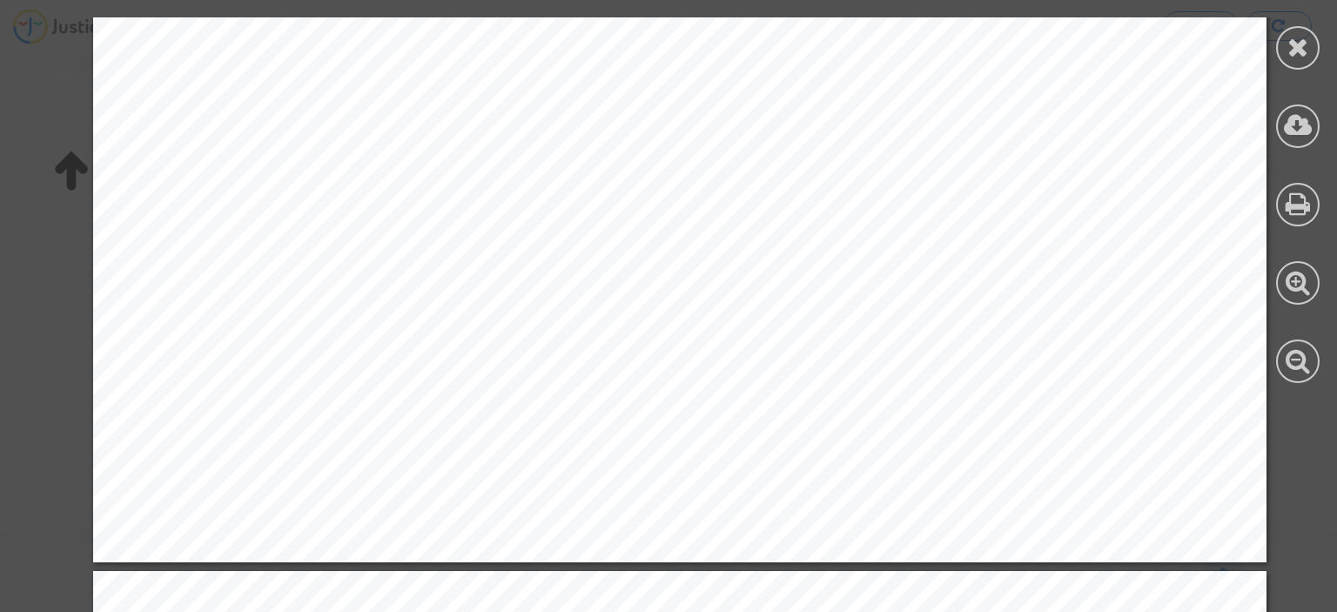
scroll to position [3396, 0]
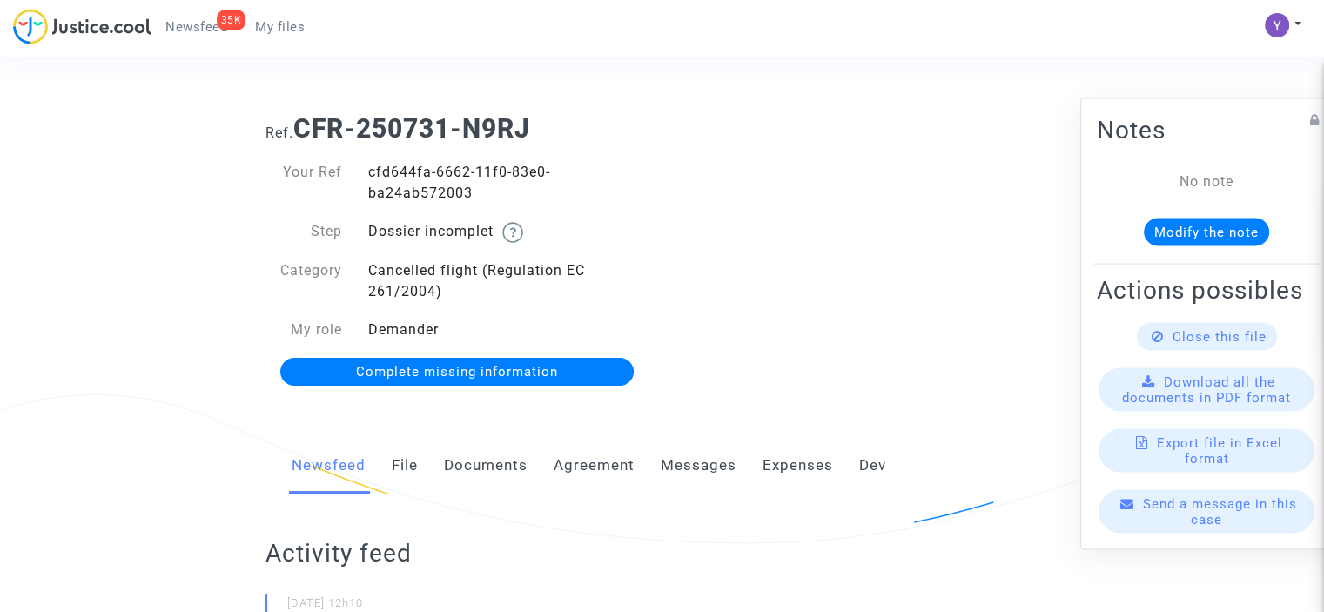
click at [501, 372] on span "Complete missing information" at bounding box center [457, 372] width 202 height 16
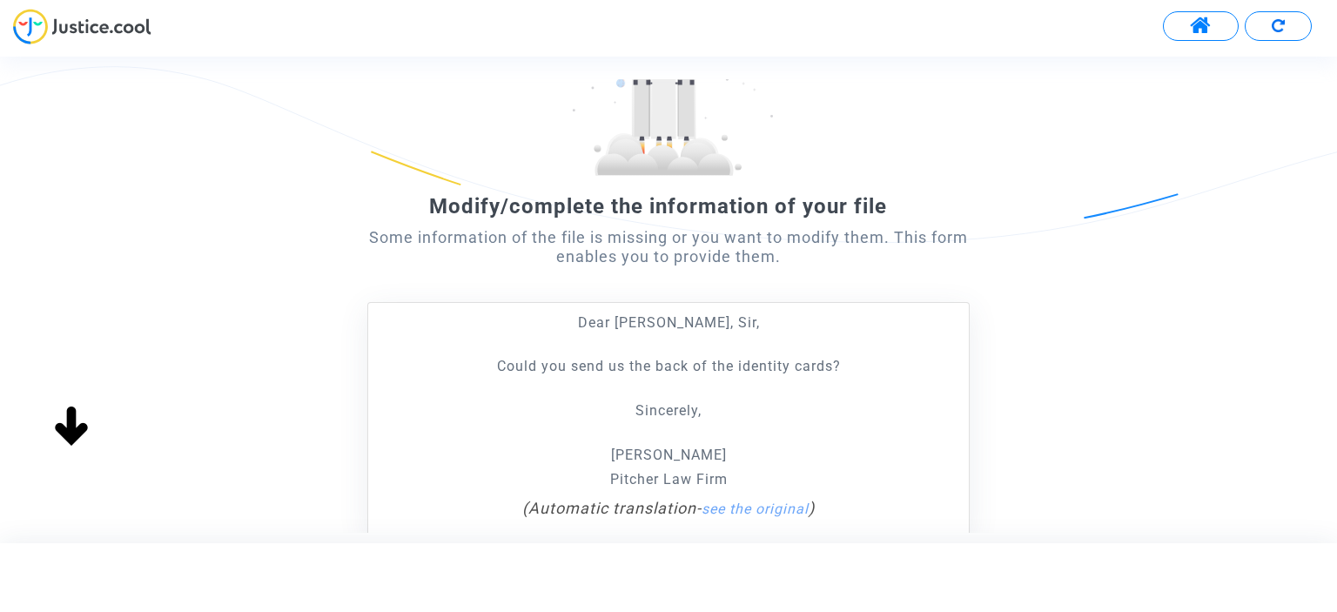
scroll to position [174, 0]
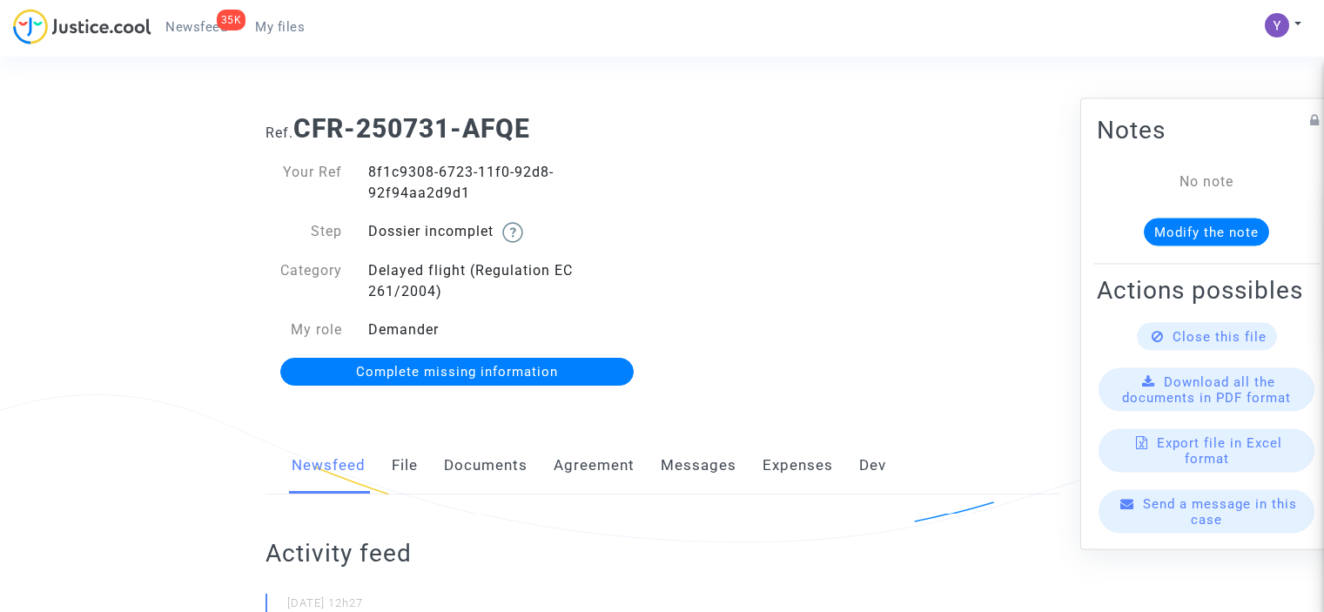
scroll to position [174, 0]
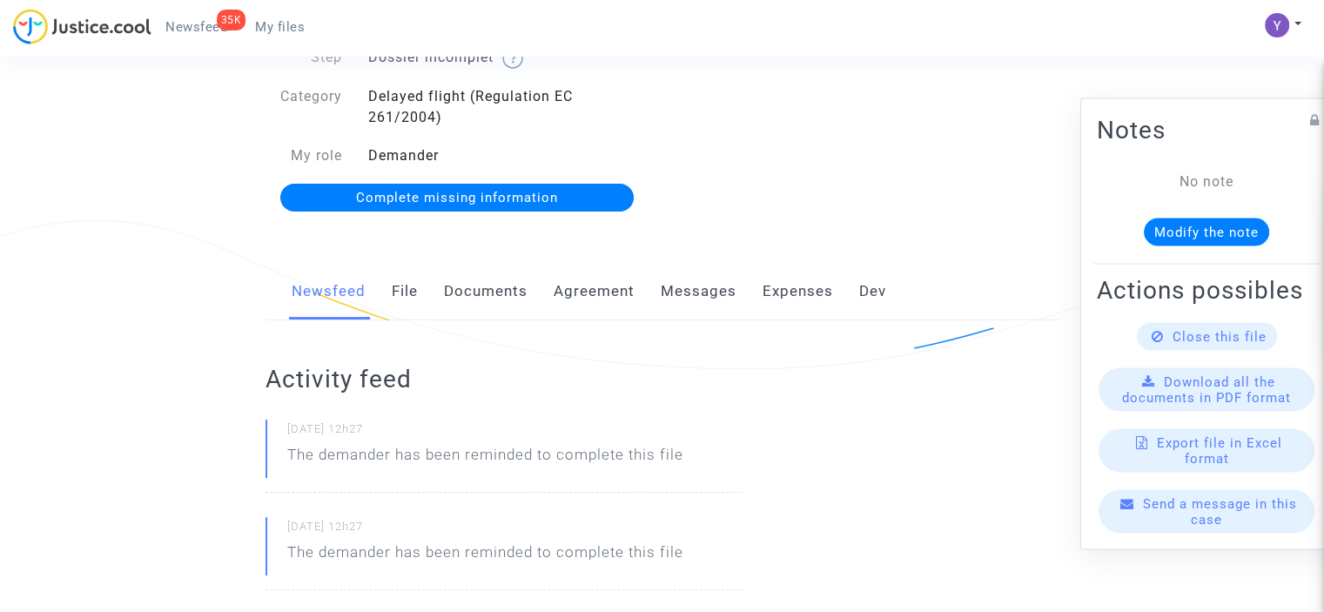
click at [511, 194] on span "Complete missing information" at bounding box center [457, 198] width 202 height 16
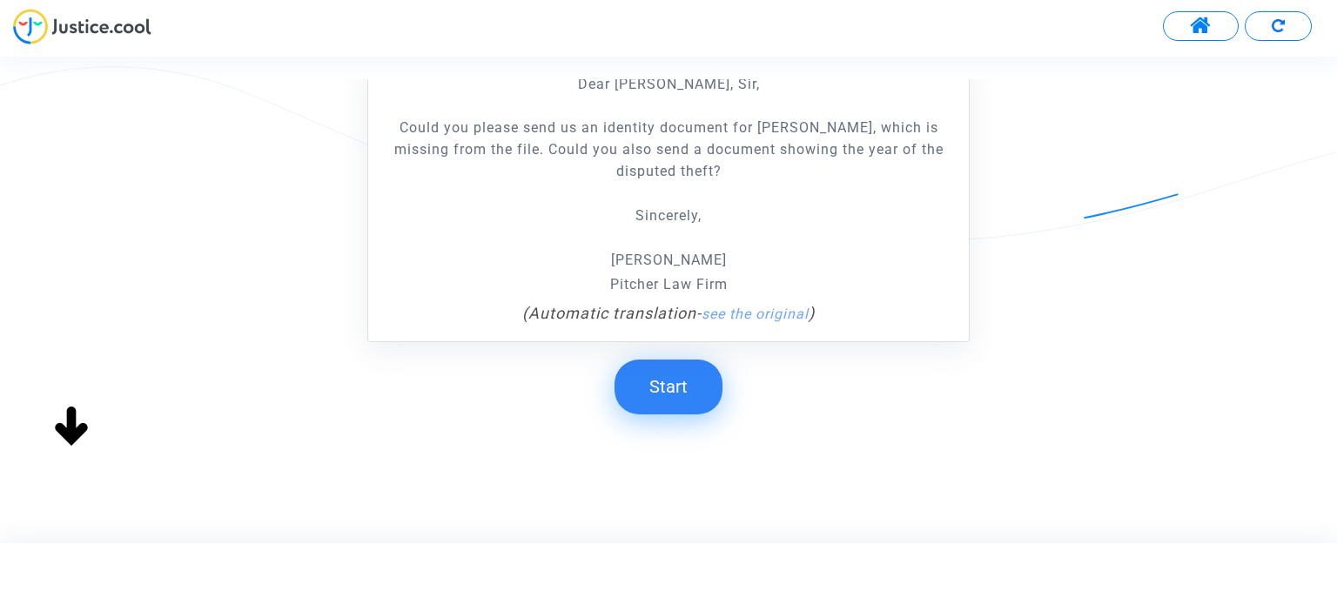
scroll to position [212, 0]
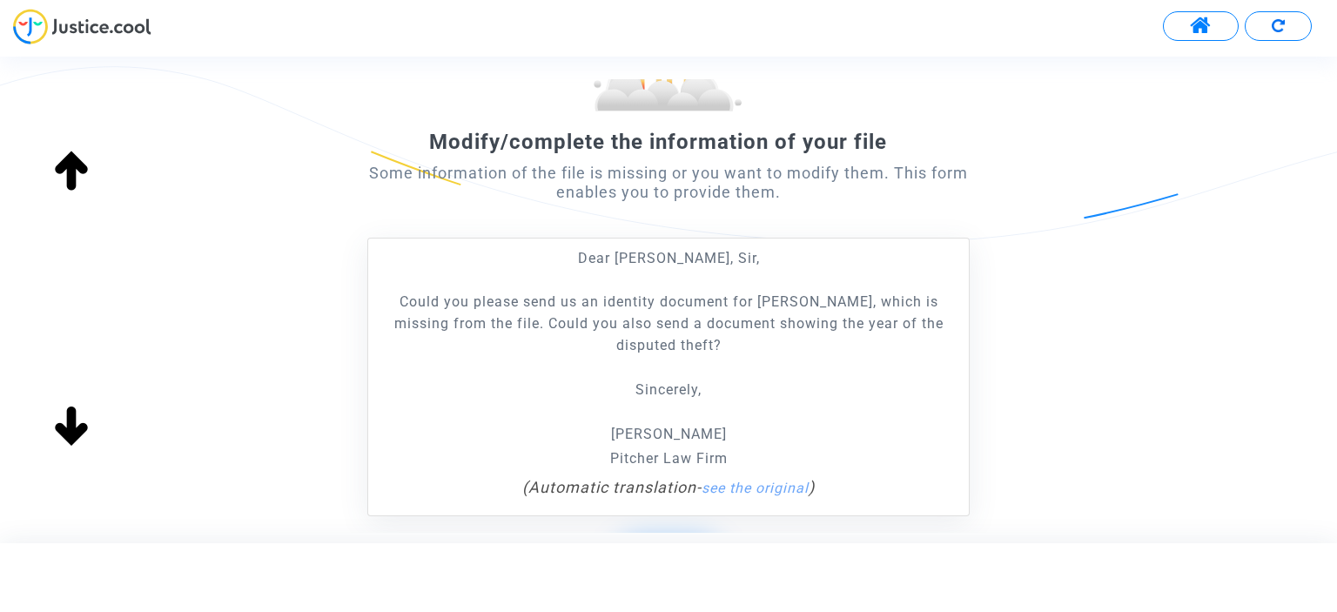
drag, startPoint x: 382, startPoint y: 302, endPoint x: 752, endPoint y: 362, distance: 374.9
click at [752, 362] on div "Dear Madam, Sir, Could you please send us an identity document for Brenda Versc…" at bounding box center [668, 358] width 582 height 222
click at [783, 481] on link "see the original" at bounding box center [755, 488] width 107 height 17
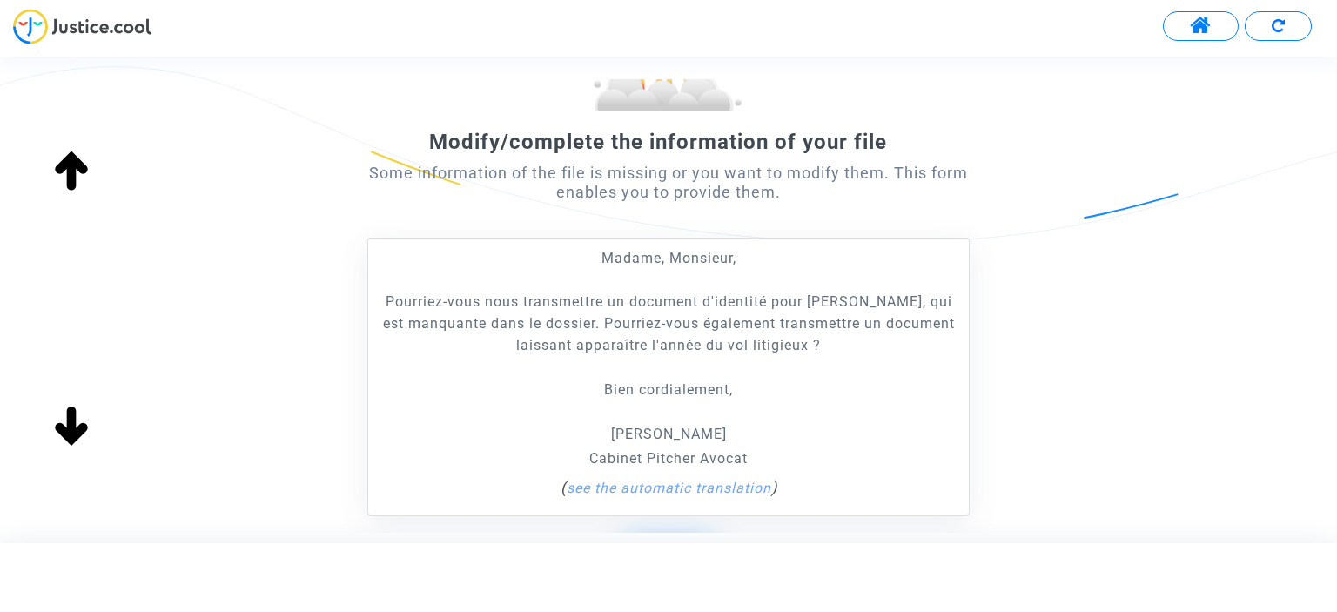
drag, startPoint x: 889, startPoint y: 347, endPoint x: 359, endPoint y: 306, distance: 531.9
click at [359, 306] on div "Modify/complete the information of your file Some information of the file is mi…" at bounding box center [668, 279] width 1337 height 684
copy p "Pourriez-vous nous transmettre un document d'identité pour Brenda Verschraegen,…"
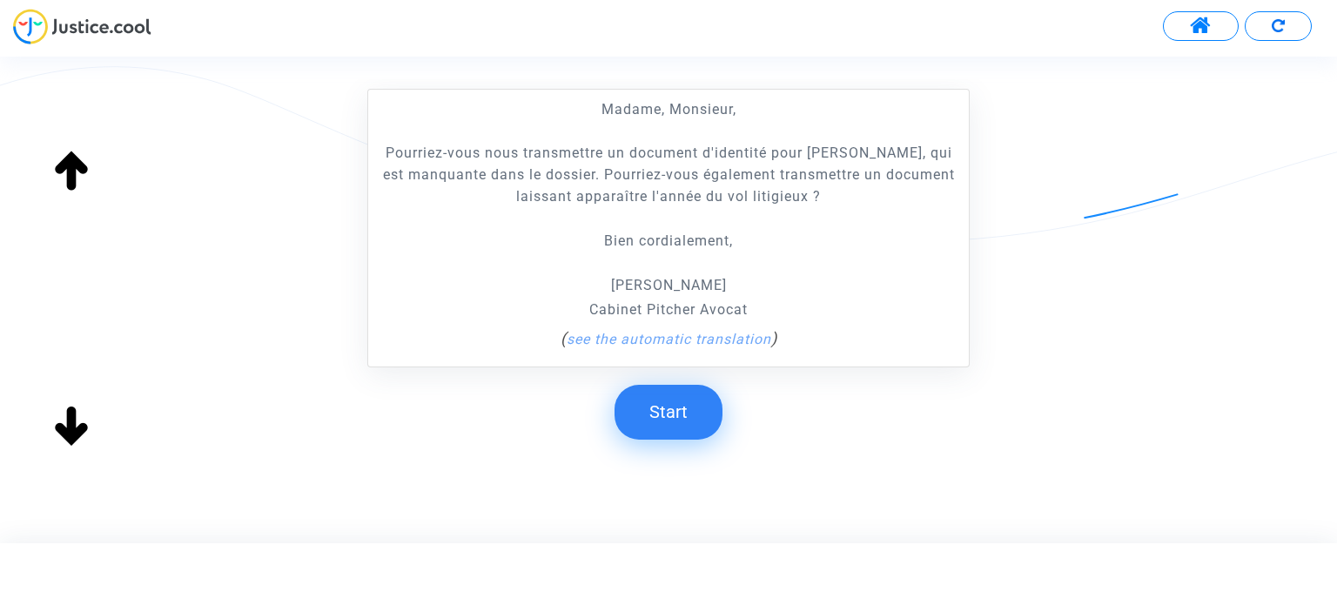
scroll to position [386, 0]
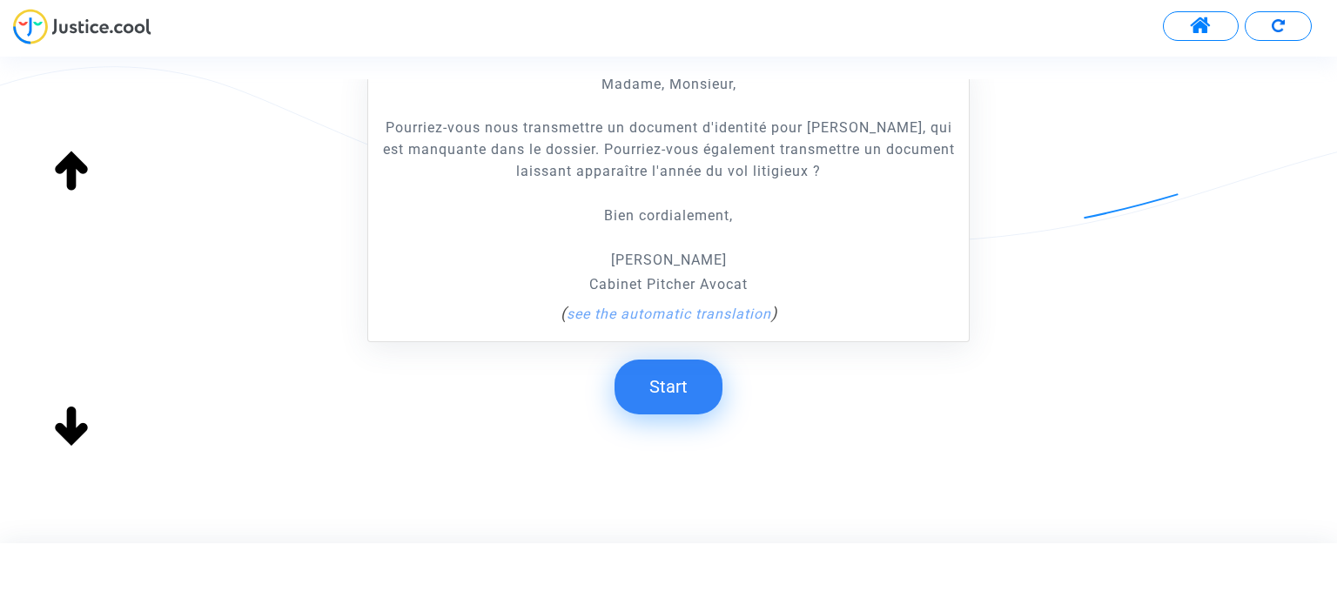
click at [672, 407] on button "Start" at bounding box center [669, 387] width 108 height 54
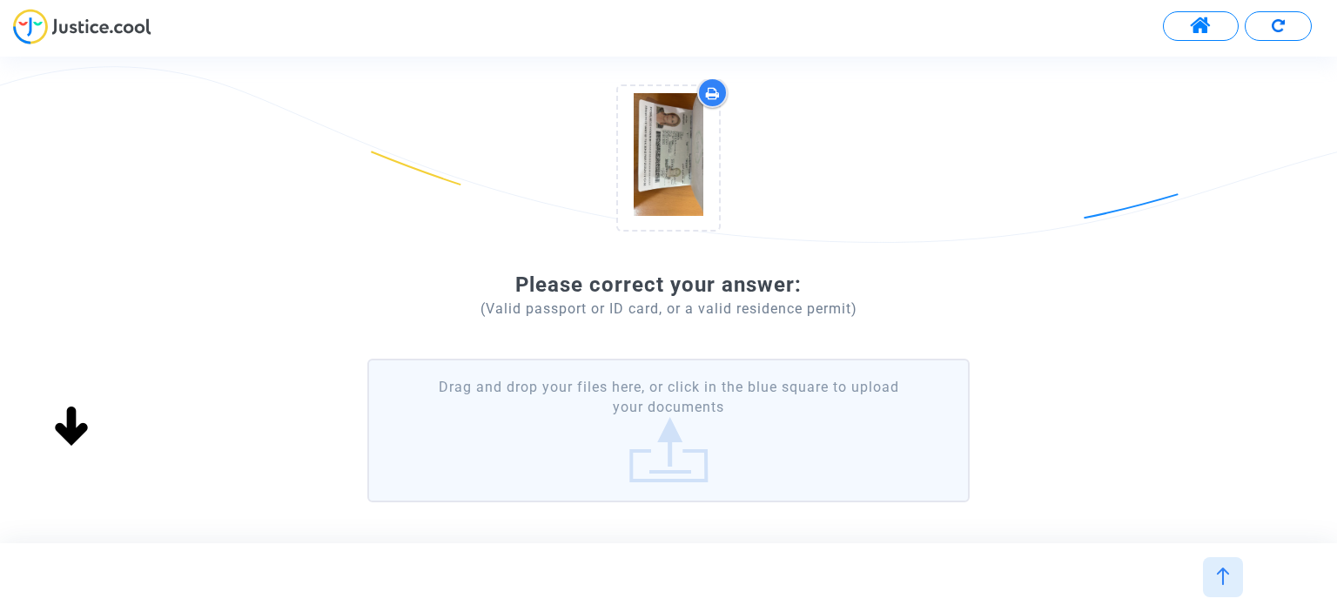
scroll to position [261, 0]
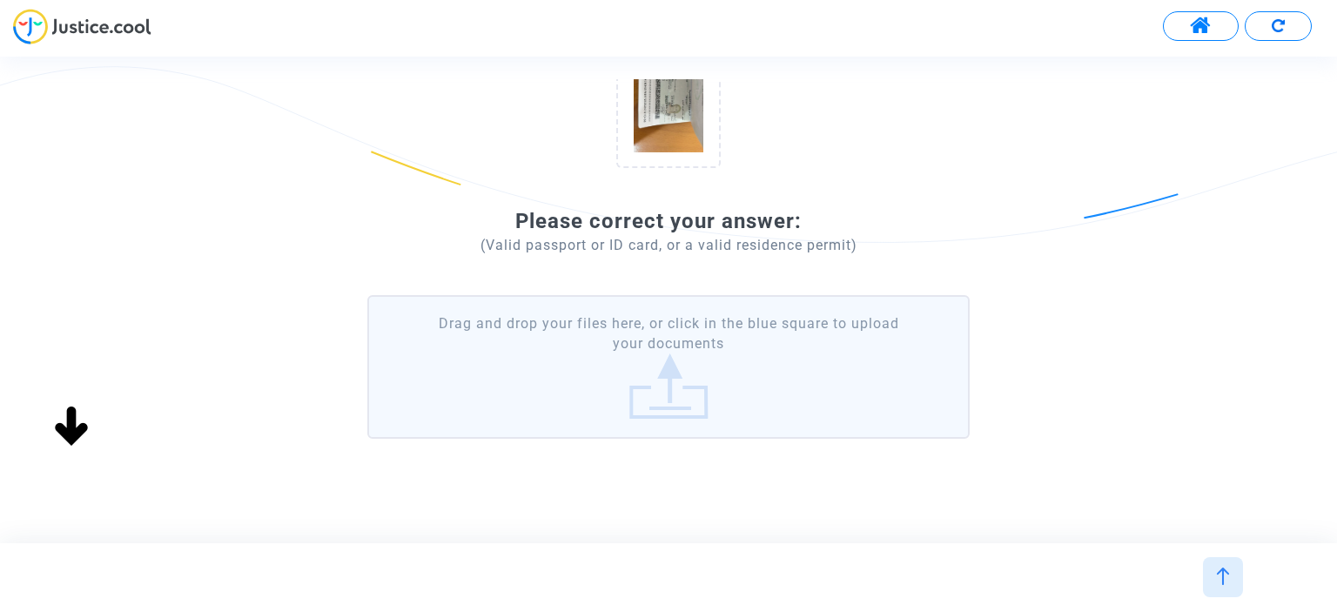
click at [703, 393] on label "Drag and drop your files here, or click in the blue square to upload your docum…" at bounding box center [668, 367] width 602 height 144
click at [0, 0] on input "Drag and drop your files here, or click in the blue square to upload your docum…" at bounding box center [0, 0] width 0 height 0
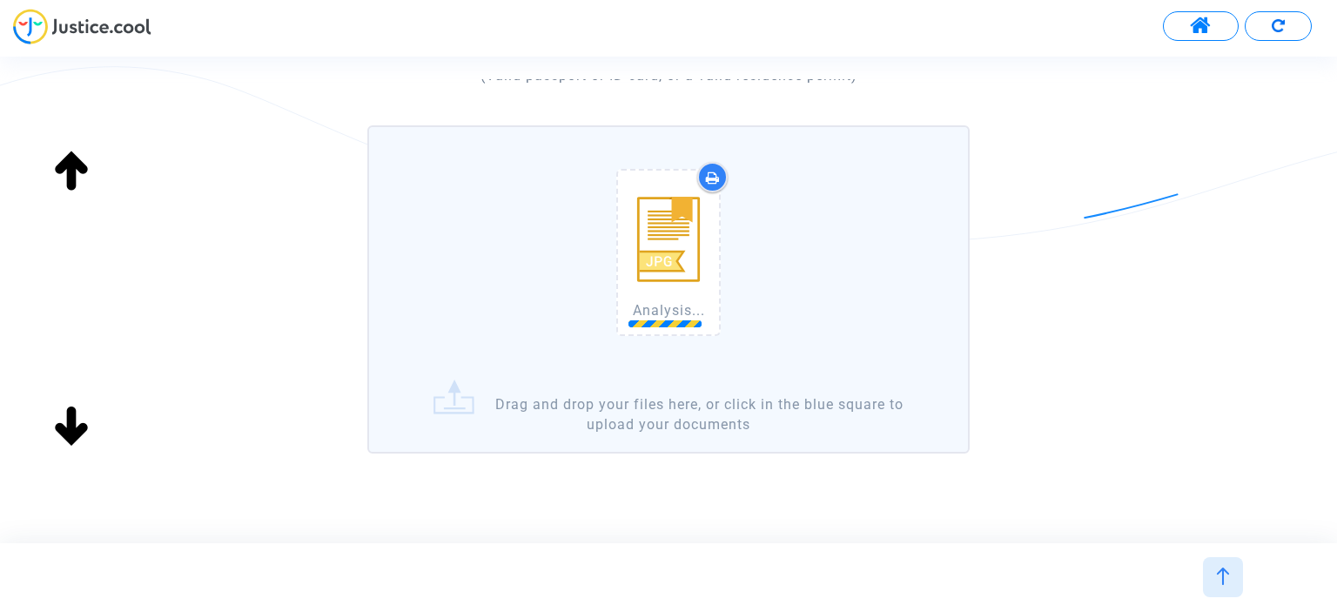
scroll to position [474, 0]
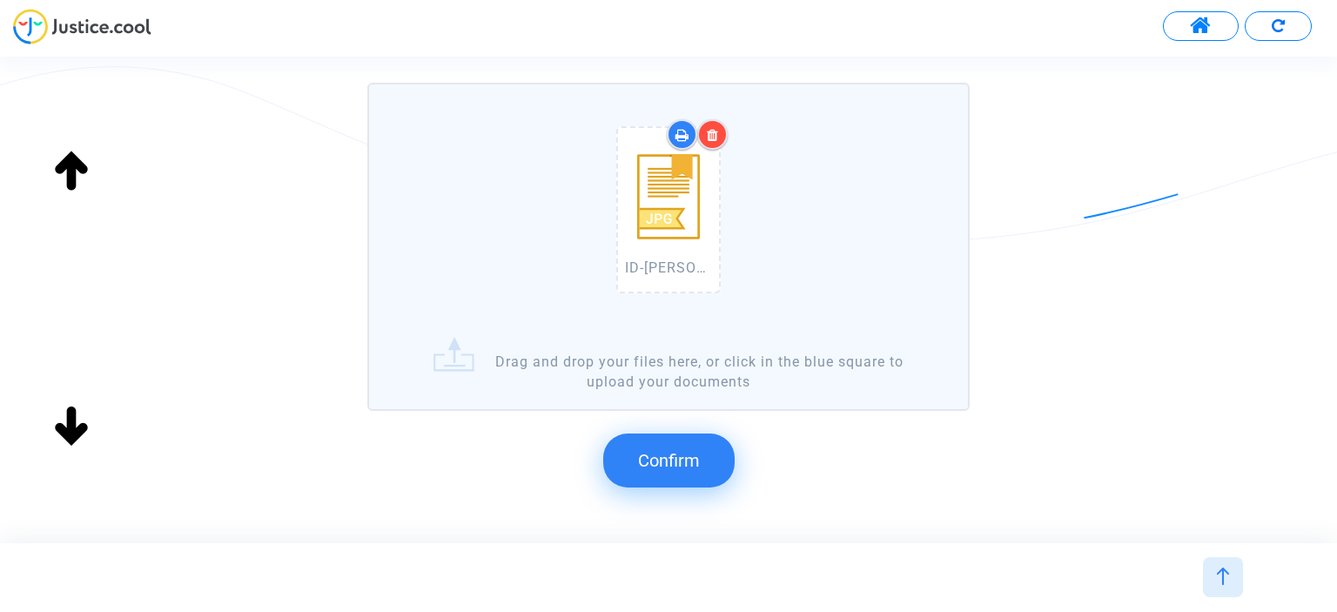
click at [669, 461] on span "Confirm" at bounding box center [669, 460] width 62 height 21
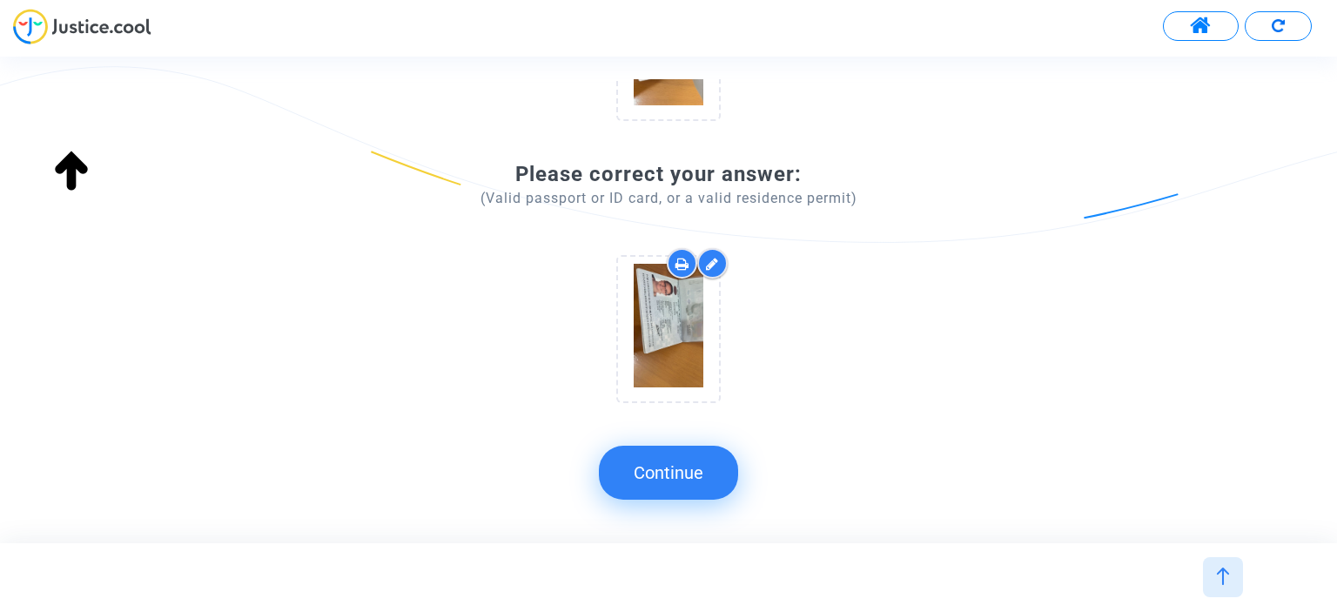
click at [652, 475] on button "Continue" at bounding box center [668, 473] width 139 height 54
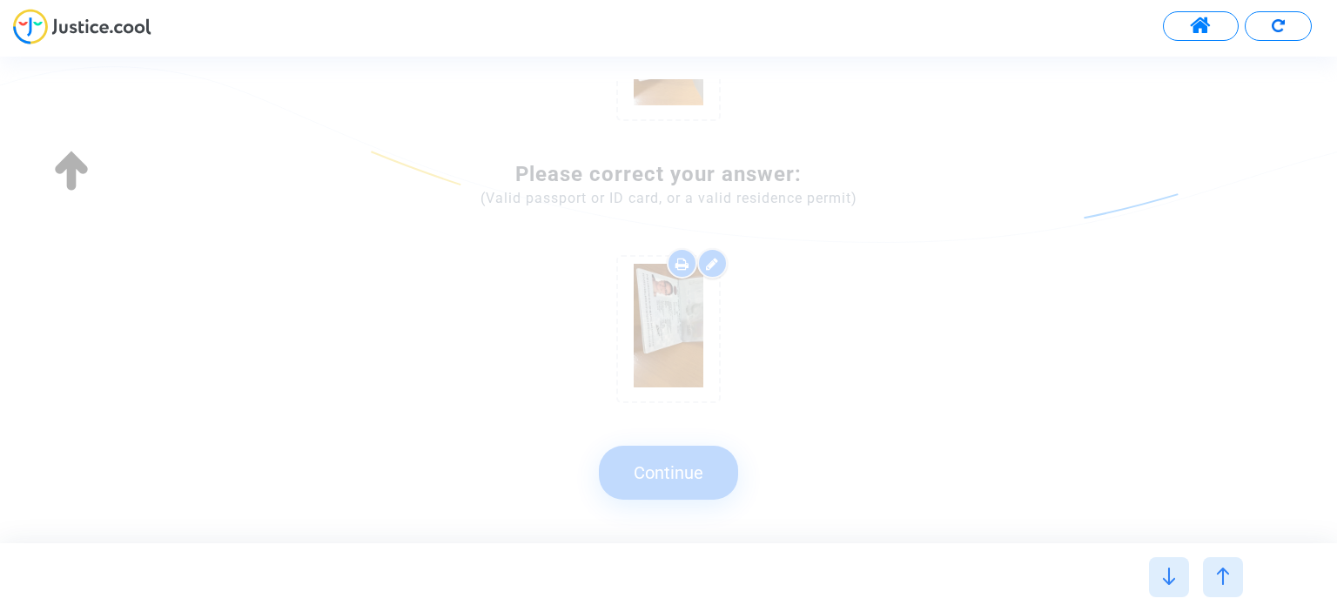
scroll to position [0, 0]
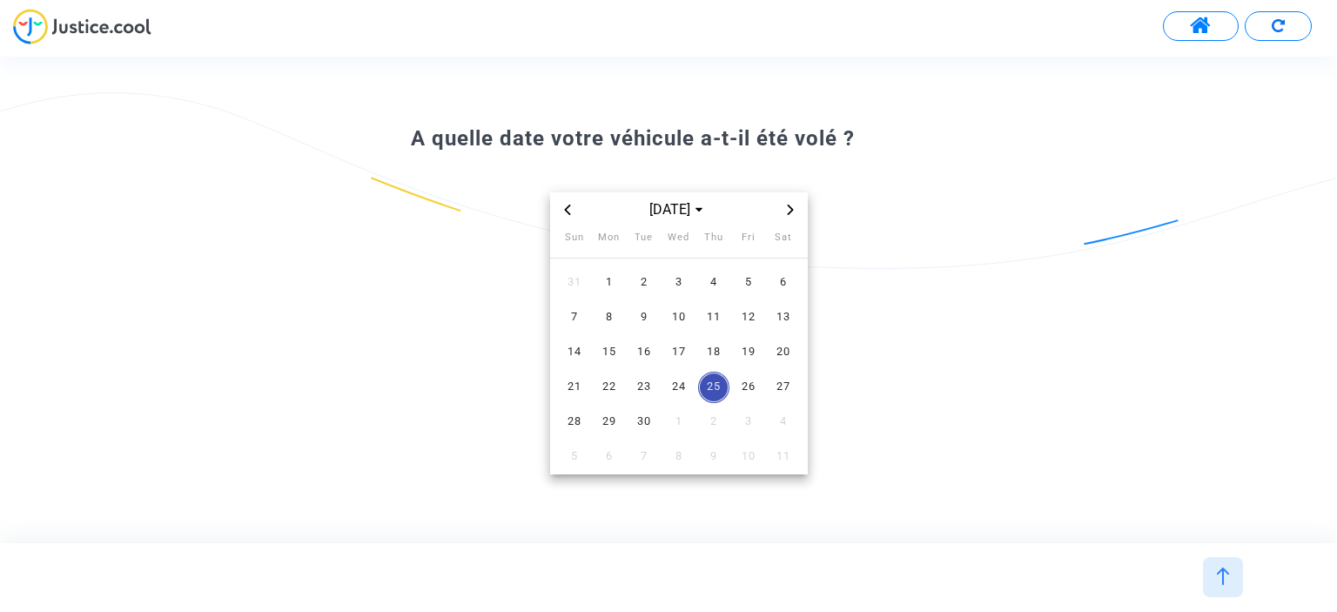
click at [571, 211] on icon "Previous month" at bounding box center [567, 210] width 10 height 10
click at [755, 354] on span "18" at bounding box center [748, 352] width 31 height 31
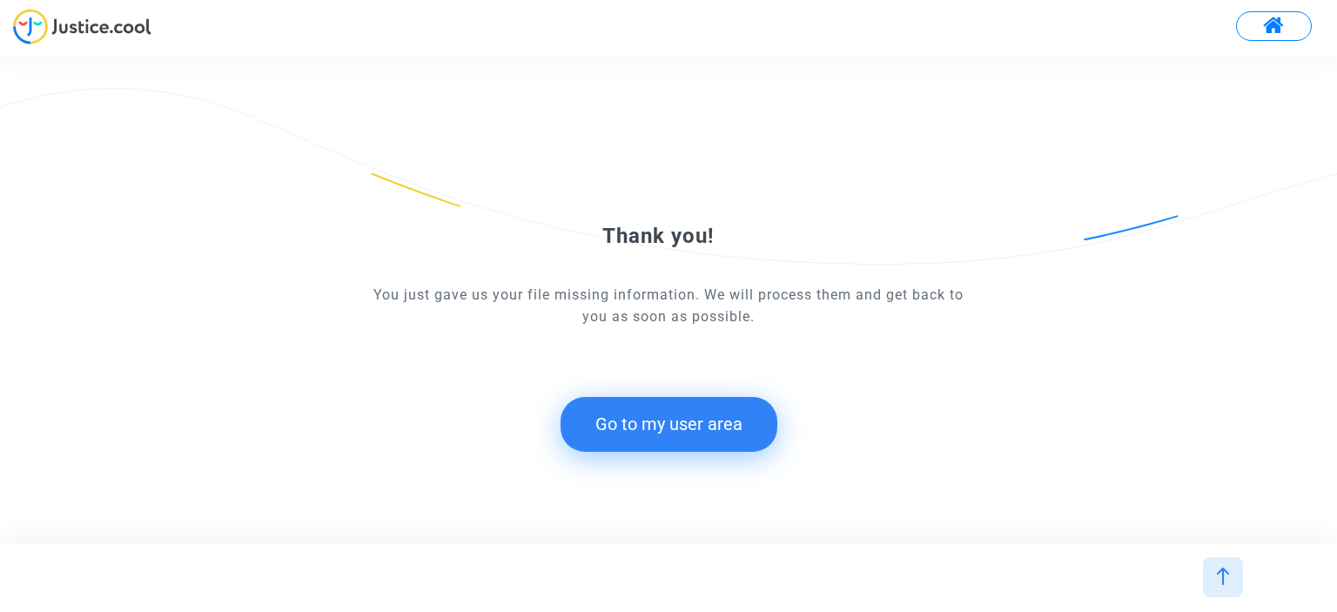
click at [709, 417] on button "Go to my user area" at bounding box center [669, 424] width 217 height 54
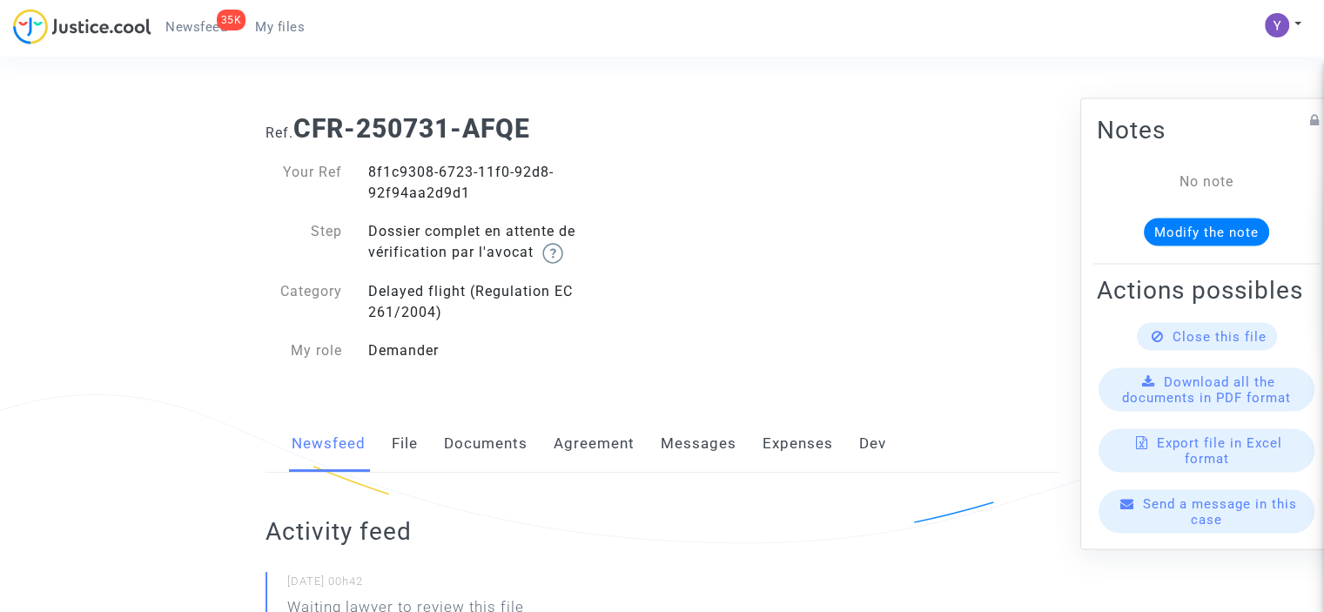
click at [1209, 527] on span "Send a message in this case" at bounding box center [1220, 510] width 154 height 31
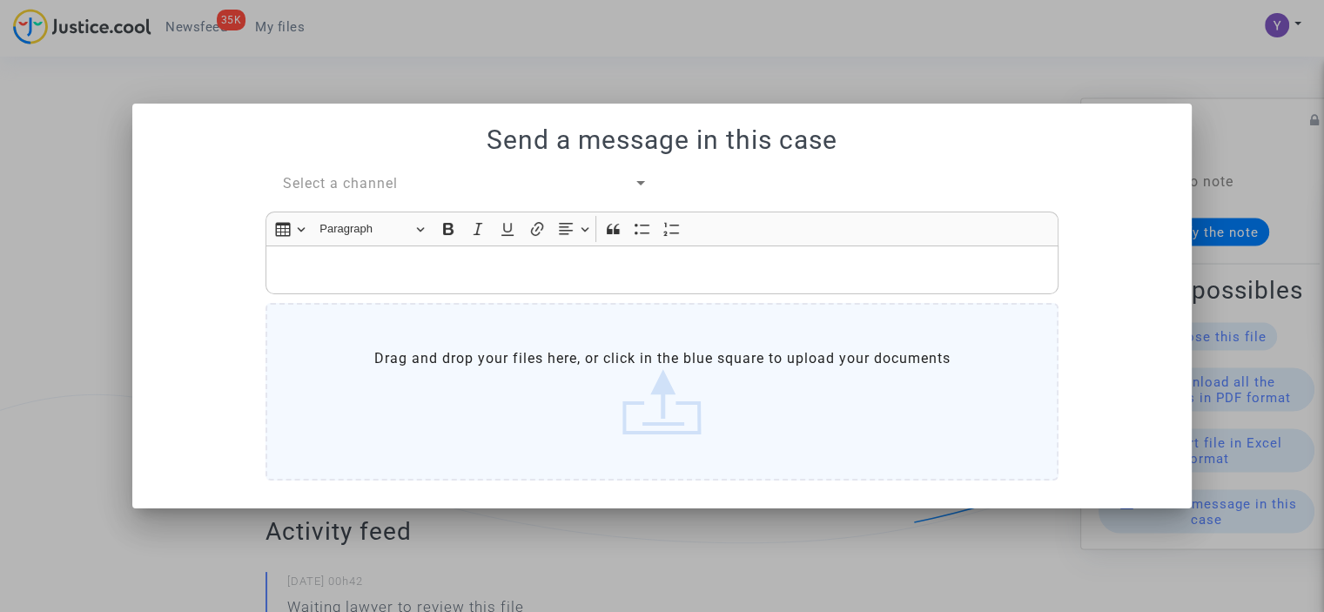
click at [369, 180] on span "Select a channel" at bounding box center [340, 183] width 115 height 17
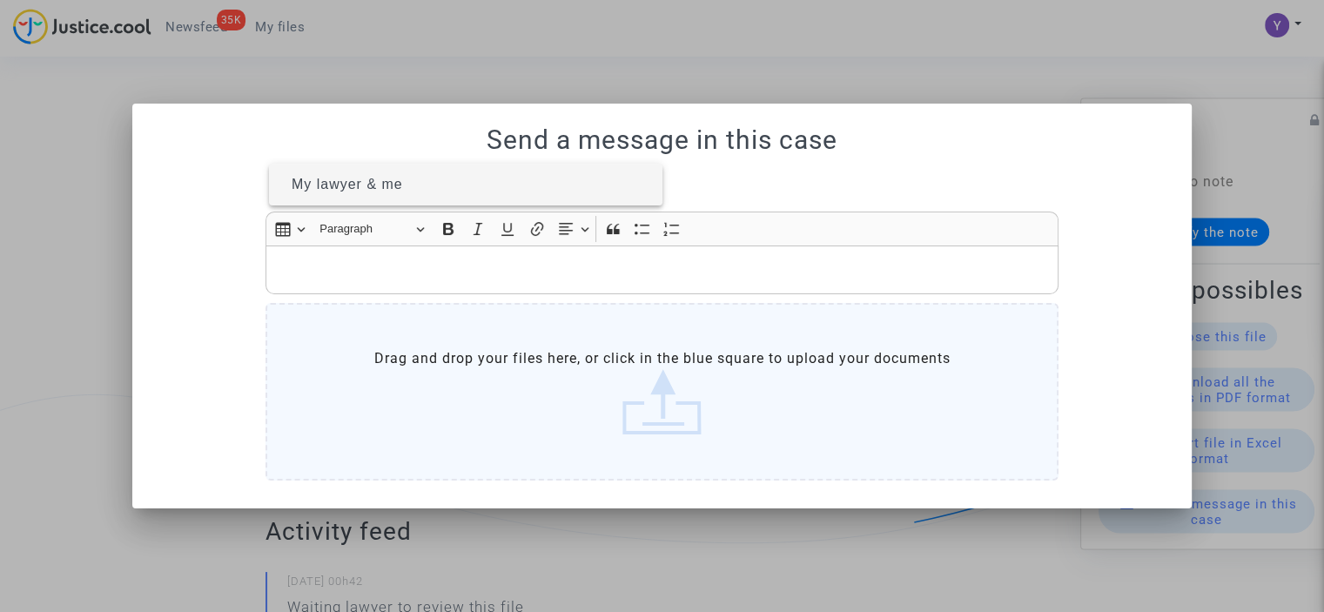
click at [368, 187] on span "My lawyer & me" at bounding box center [347, 184] width 111 height 15
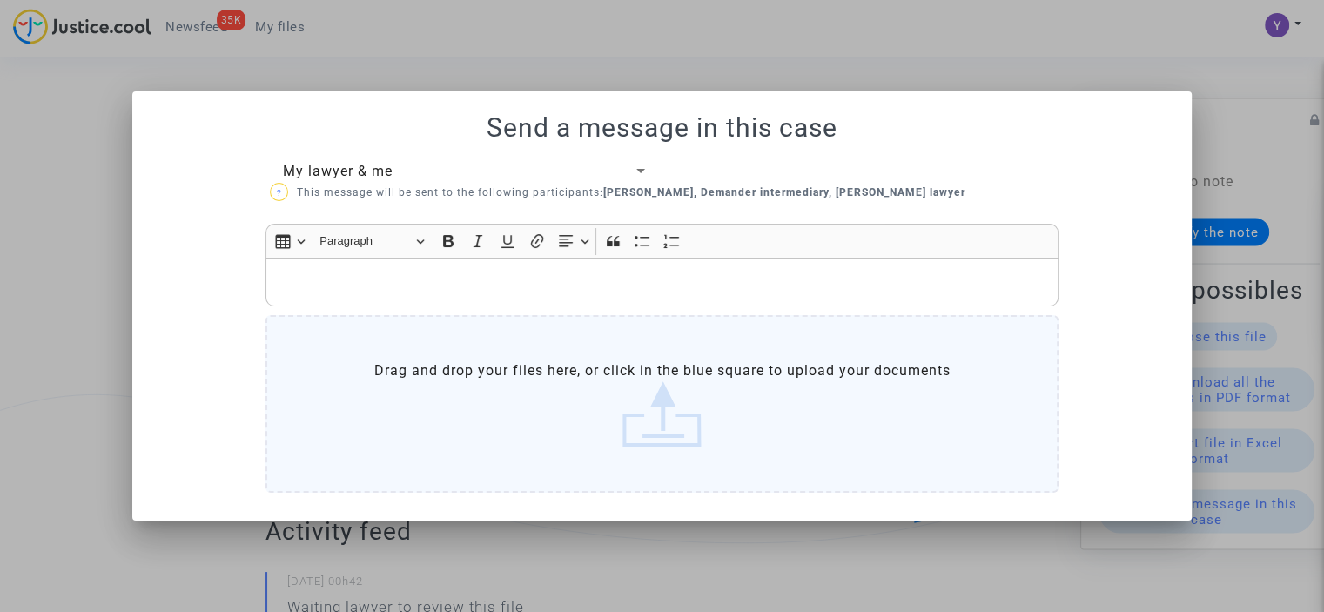
click at [466, 396] on label "Drag and drop your files here, or click in the blue square to upload your docum…" at bounding box center [662, 404] width 793 height 178
click at [0, 0] on input "Drag and drop your files here, or click in the blue square to upload your docum…" at bounding box center [0, 0] width 0 height 0
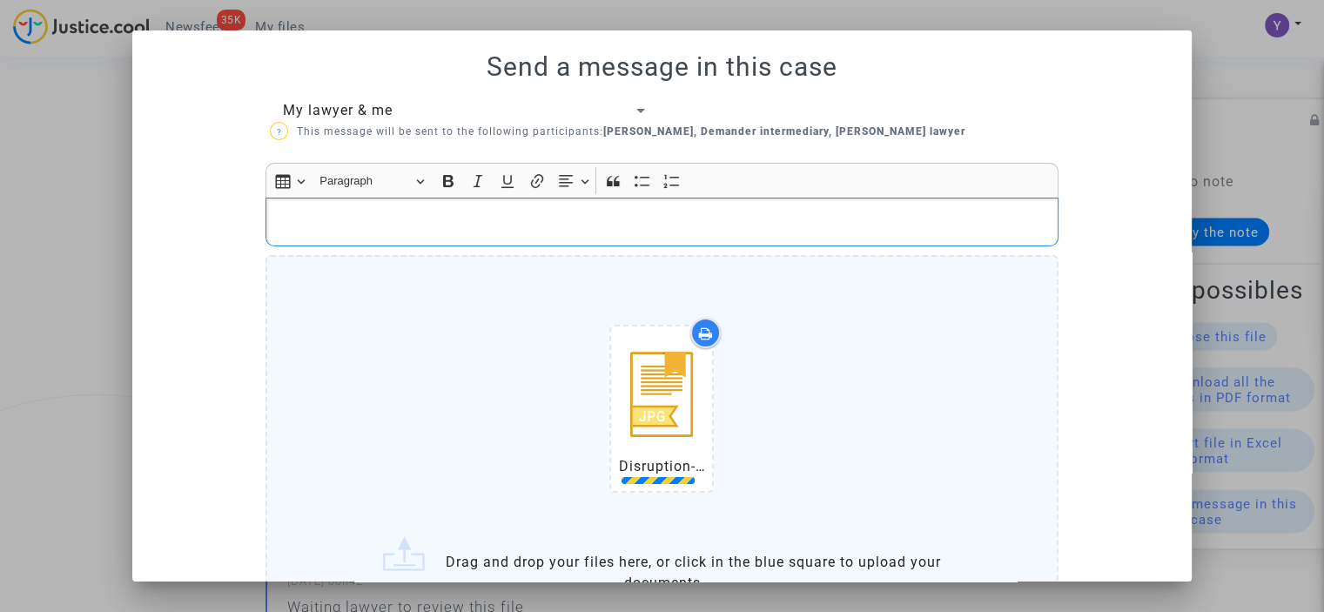
click at [500, 228] on p "Rich Text Editor, main" at bounding box center [662, 222] width 775 height 22
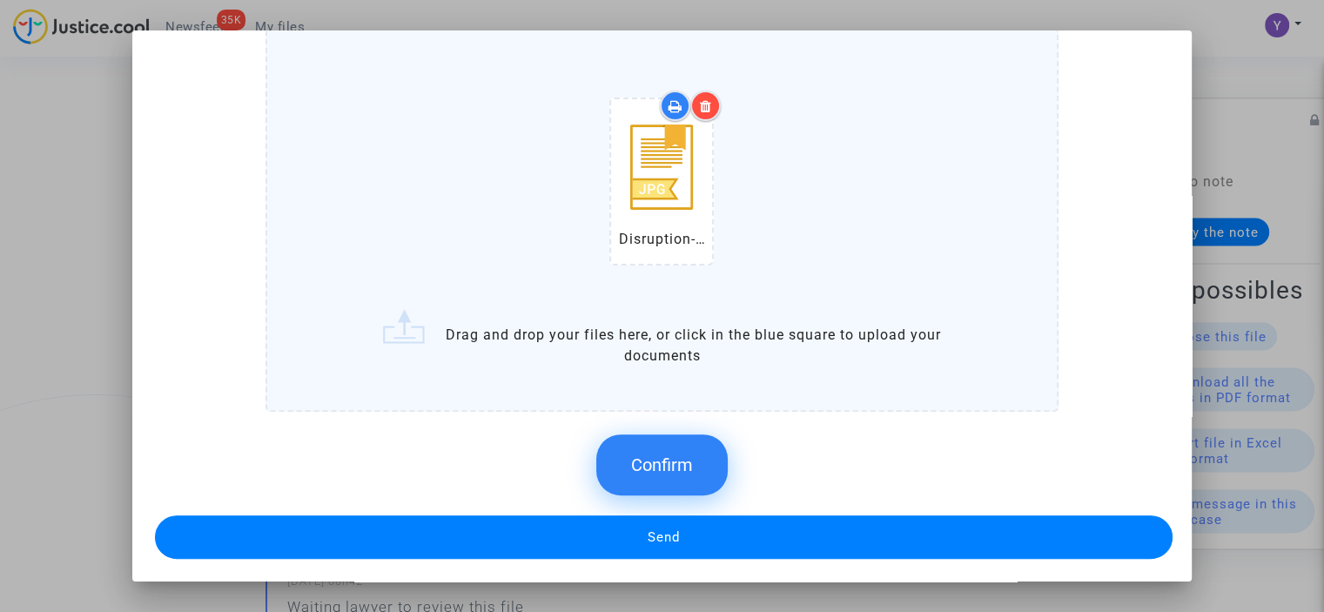
scroll to position [499, 0]
click at [666, 472] on span "Confirm" at bounding box center [662, 464] width 62 height 21
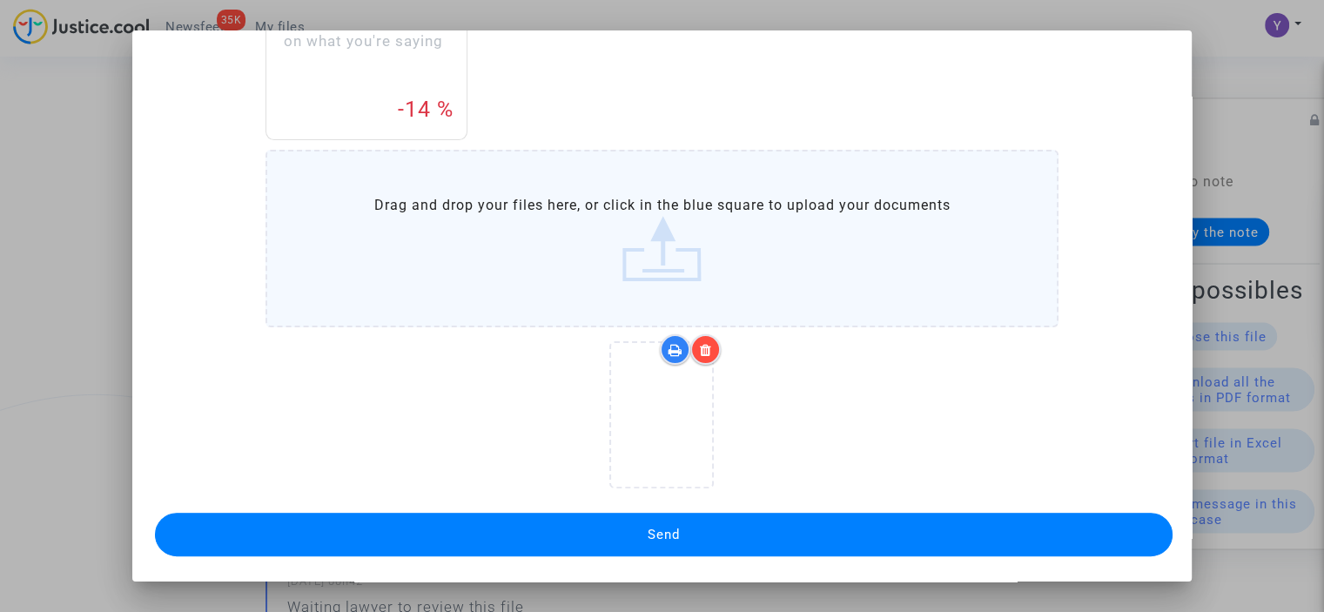
scroll to position [374, 0]
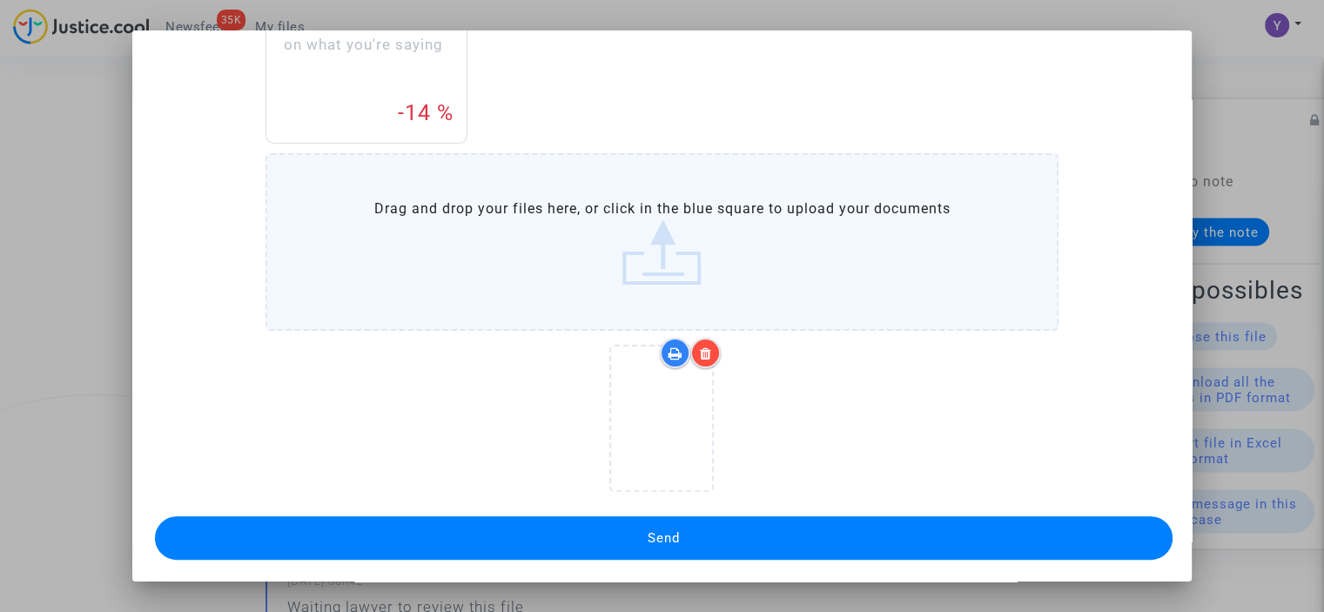
click at [690, 532] on button "Send" at bounding box center [664, 538] width 1018 height 44
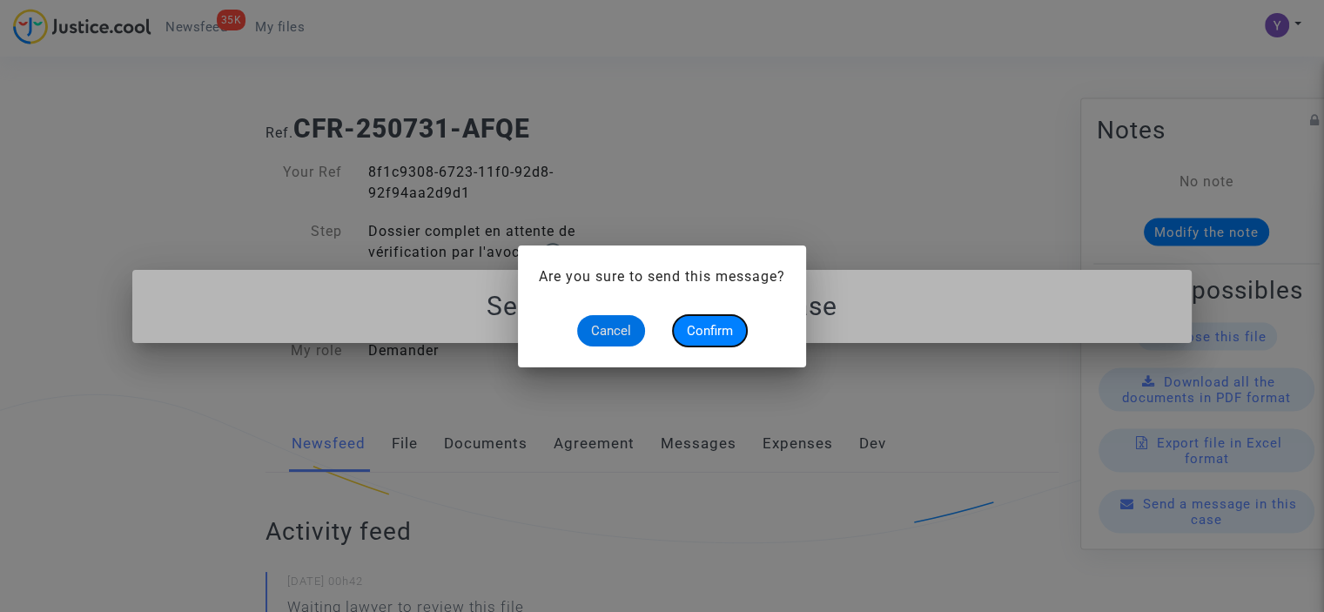
click at [715, 326] on span "Confirm" at bounding box center [710, 331] width 46 height 16
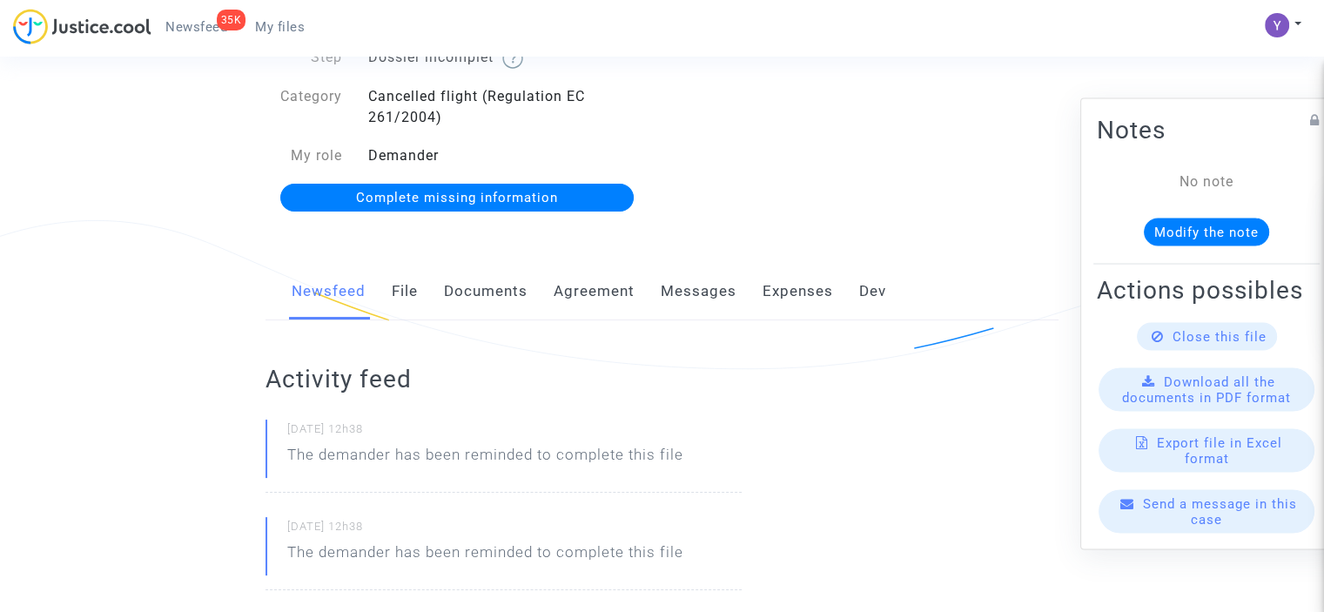
click at [519, 192] on span "Complete missing information" at bounding box center [457, 198] width 202 height 16
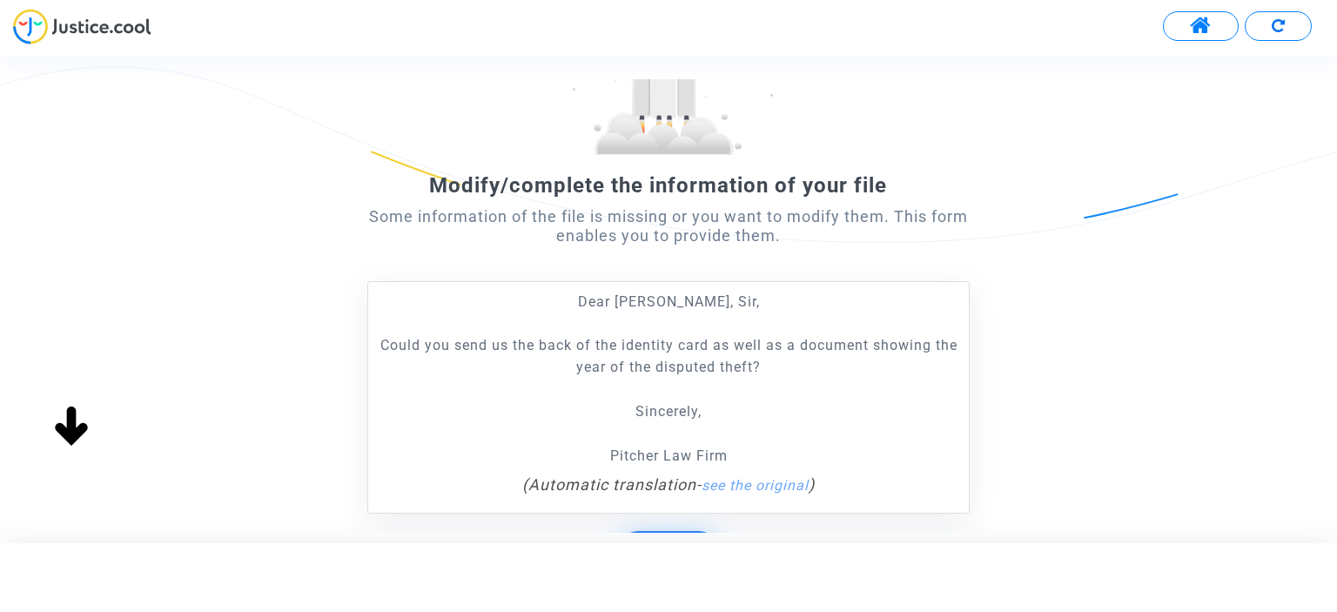
scroll to position [261, 0]
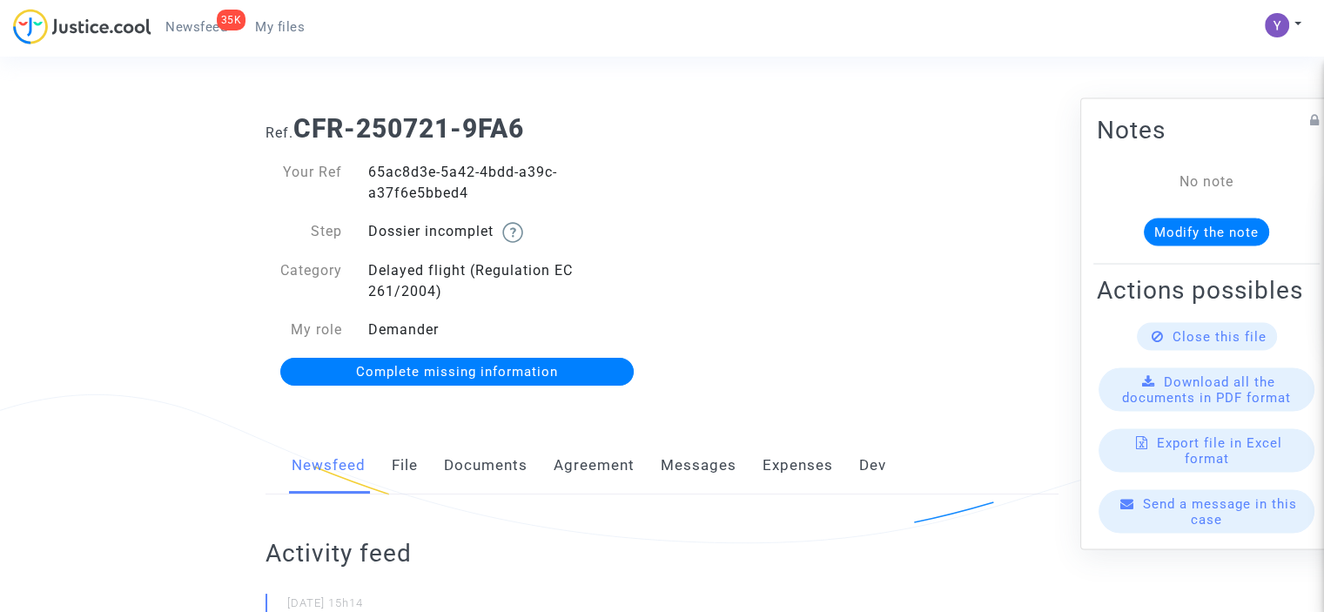
click at [526, 365] on span "Complete missing information" at bounding box center [457, 372] width 202 height 16
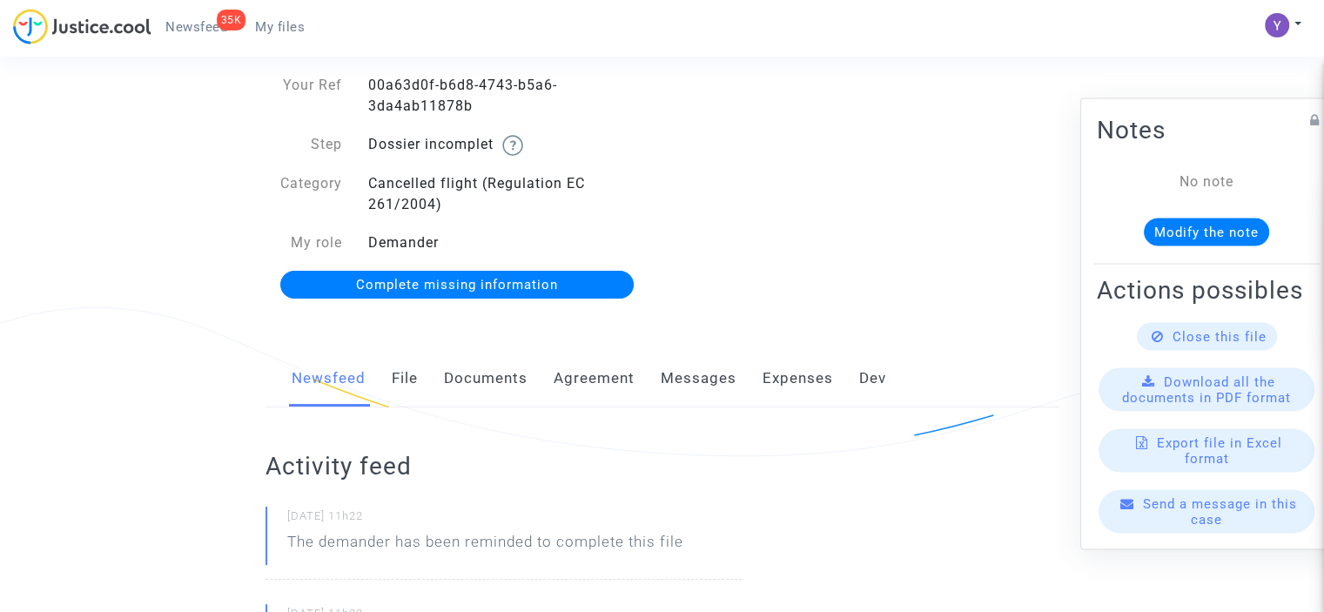
click at [435, 285] on span "Complete missing information" at bounding box center [457, 285] width 202 height 16
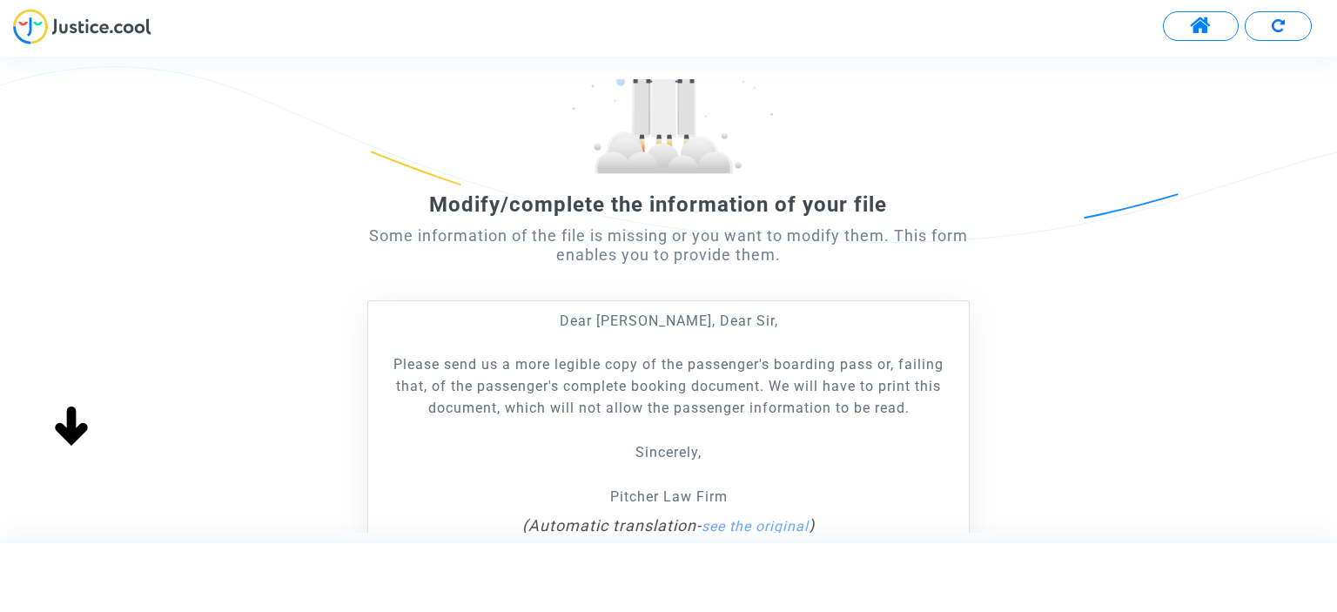
scroll to position [261, 0]
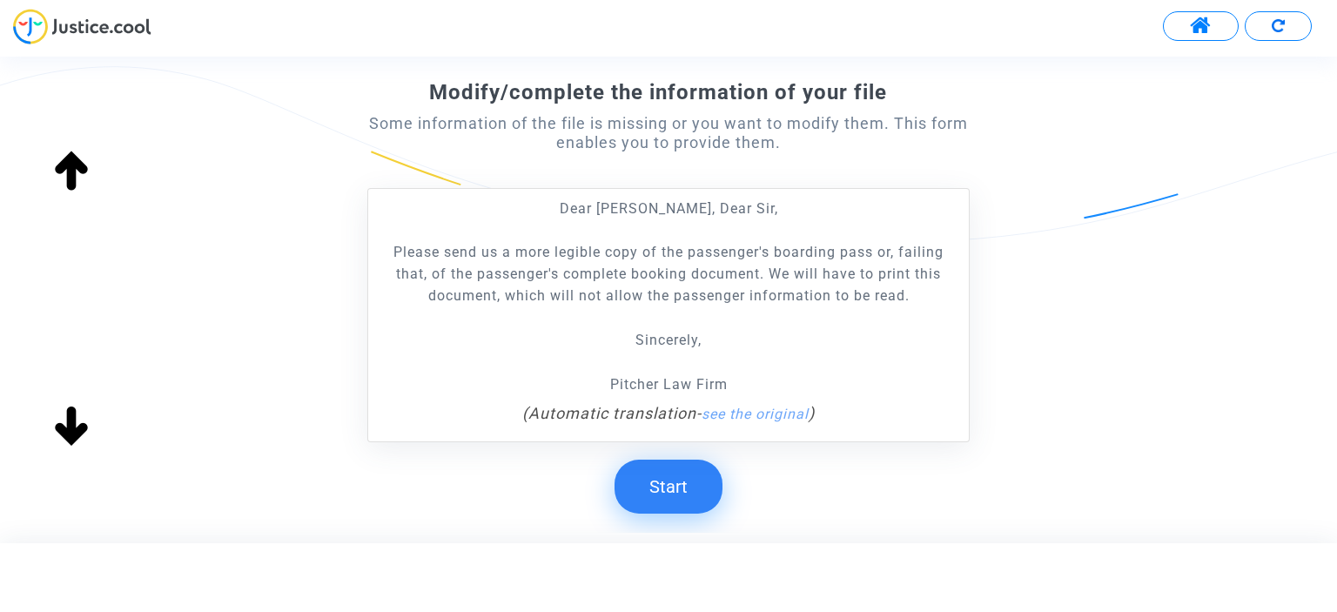
click at [670, 484] on button "Start" at bounding box center [669, 487] width 108 height 54
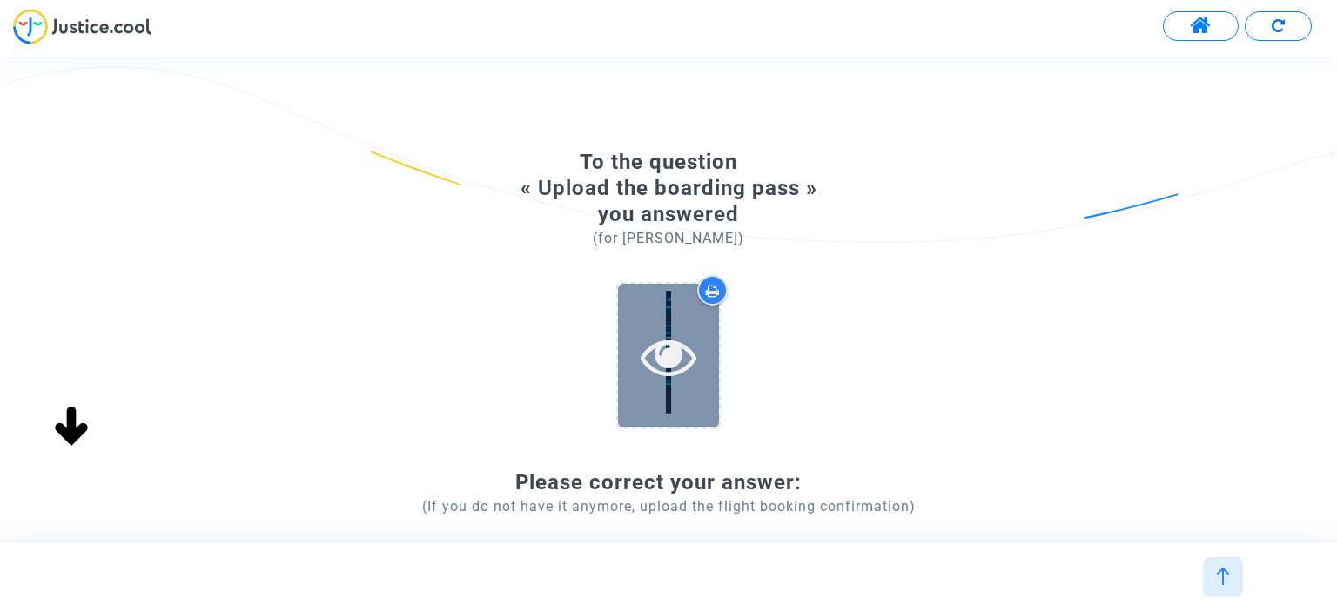
click at [673, 385] on div at bounding box center [668, 356] width 101 height 144
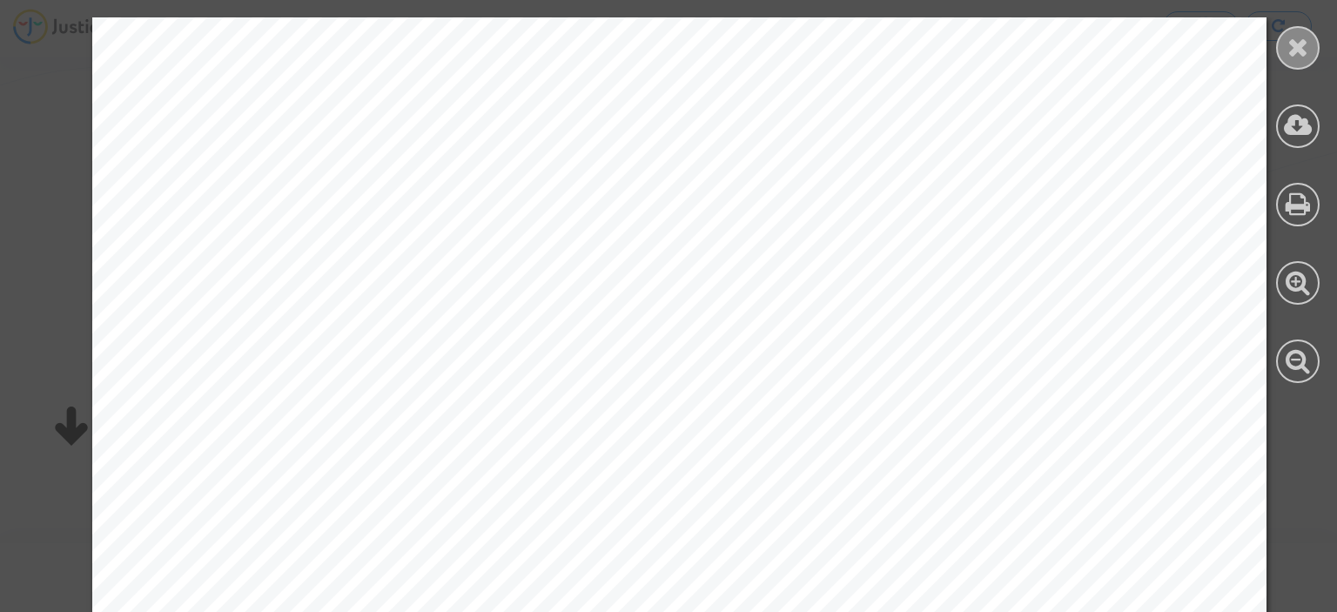
click at [1316, 41] on div at bounding box center [1298, 48] width 44 height 44
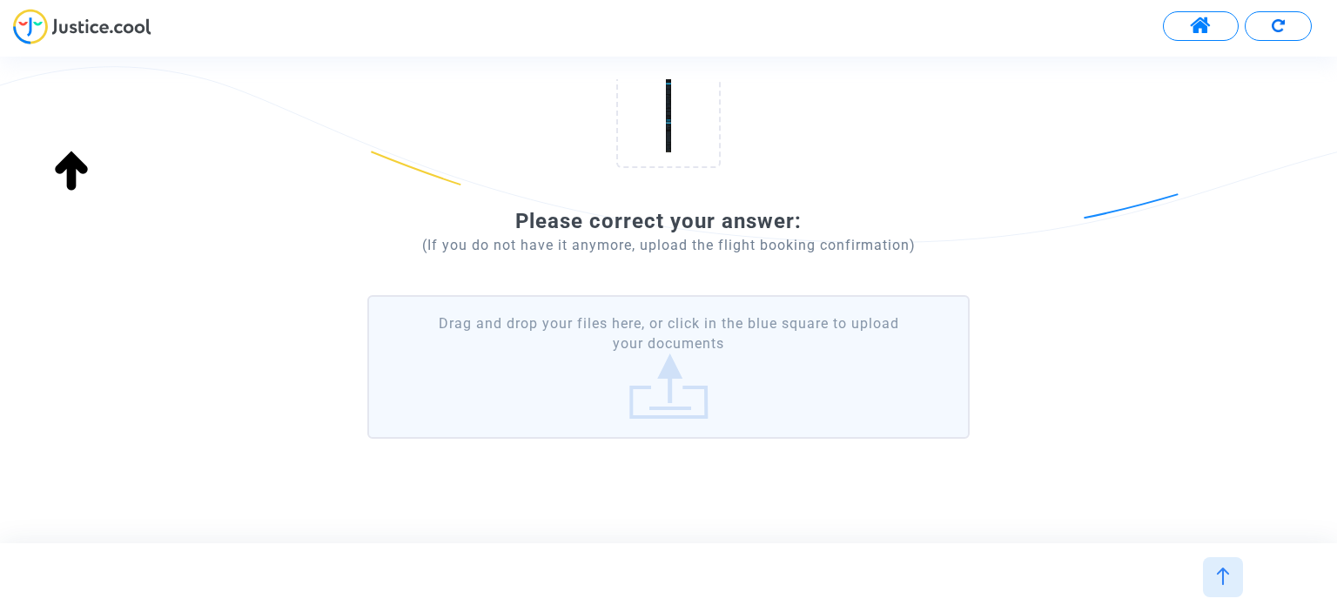
click at [724, 395] on label "Drag and drop your files here, or click in the blue square to upload your docum…" at bounding box center [668, 367] width 602 height 144
click at [0, 0] on input "Drag and drop your files here, or click in the blue square to upload your docum…" at bounding box center [0, 0] width 0 height 0
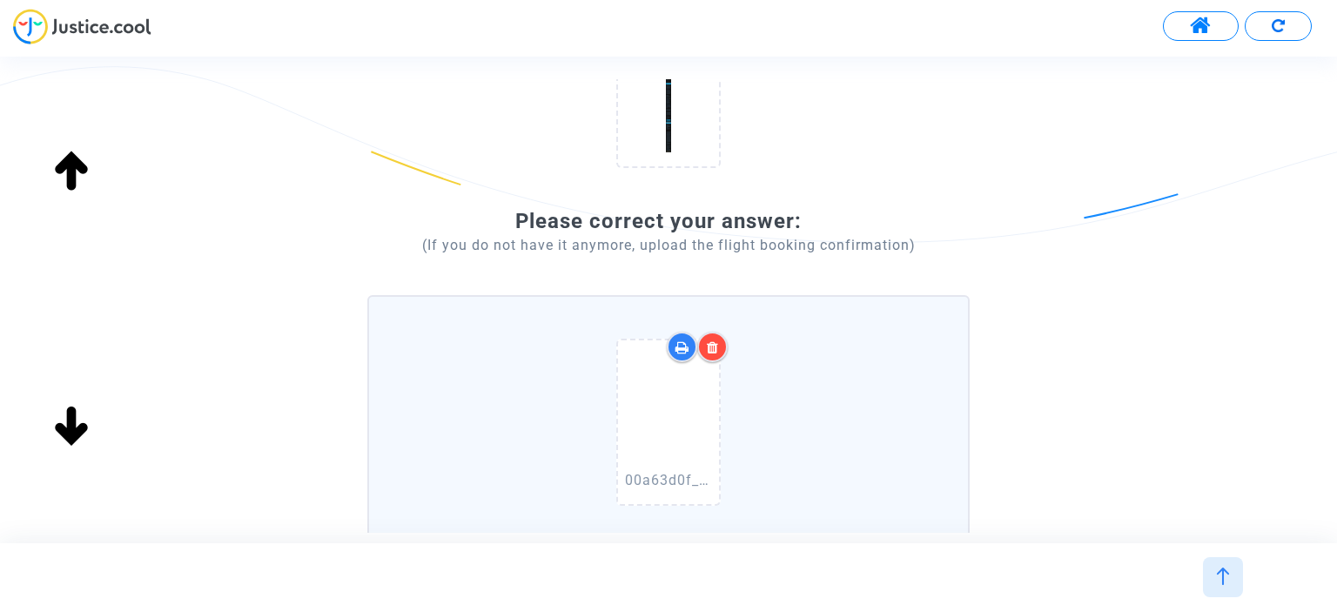
scroll to position [435, 0]
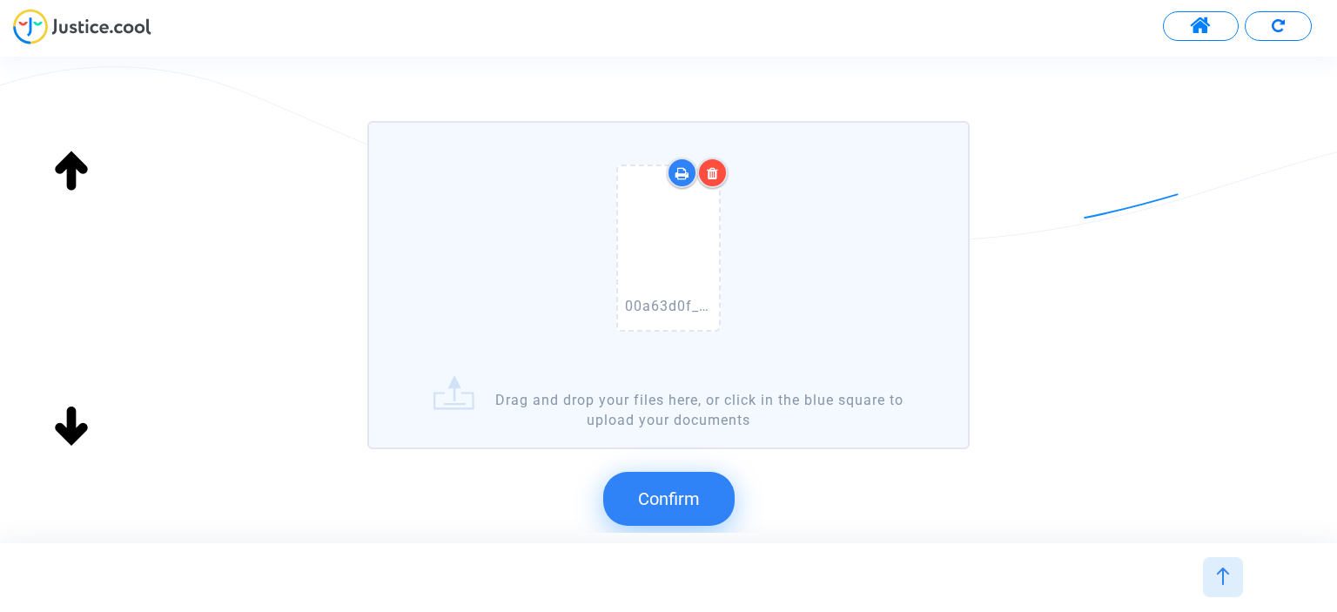
click at [693, 484] on button "Confirm" at bounding box center [668, 499] width 131 height 54
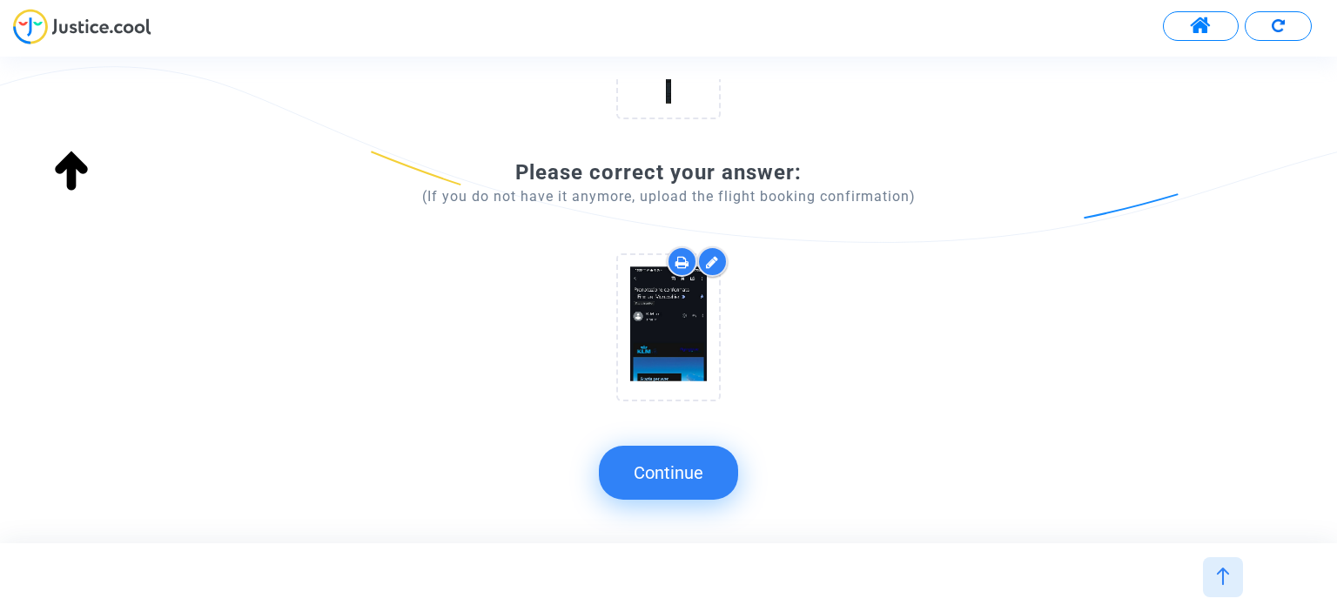
scroll to position [308, 0]
drag, startPoint x: 692, startPoint y: 461, endPoint x: 529, endPoint y: 372, distance: 185.9
click at [690, 462] on button "Continue" at bounding box center [668, 473] width 139 height 54
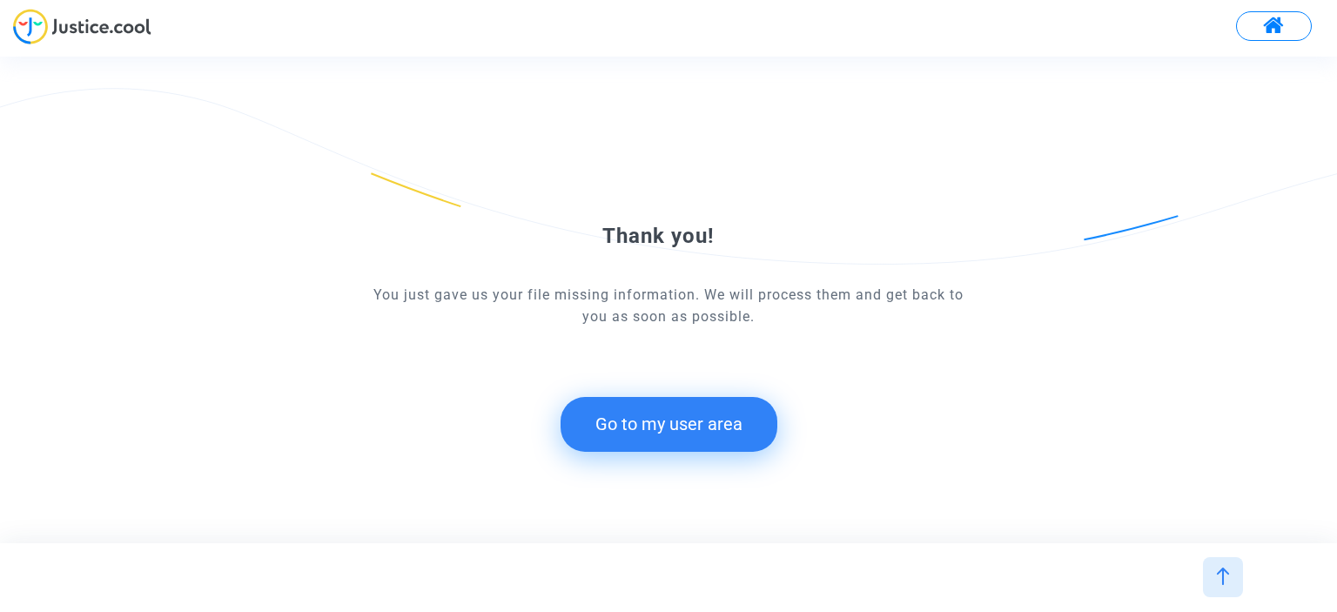
scroll to position [0, 0]
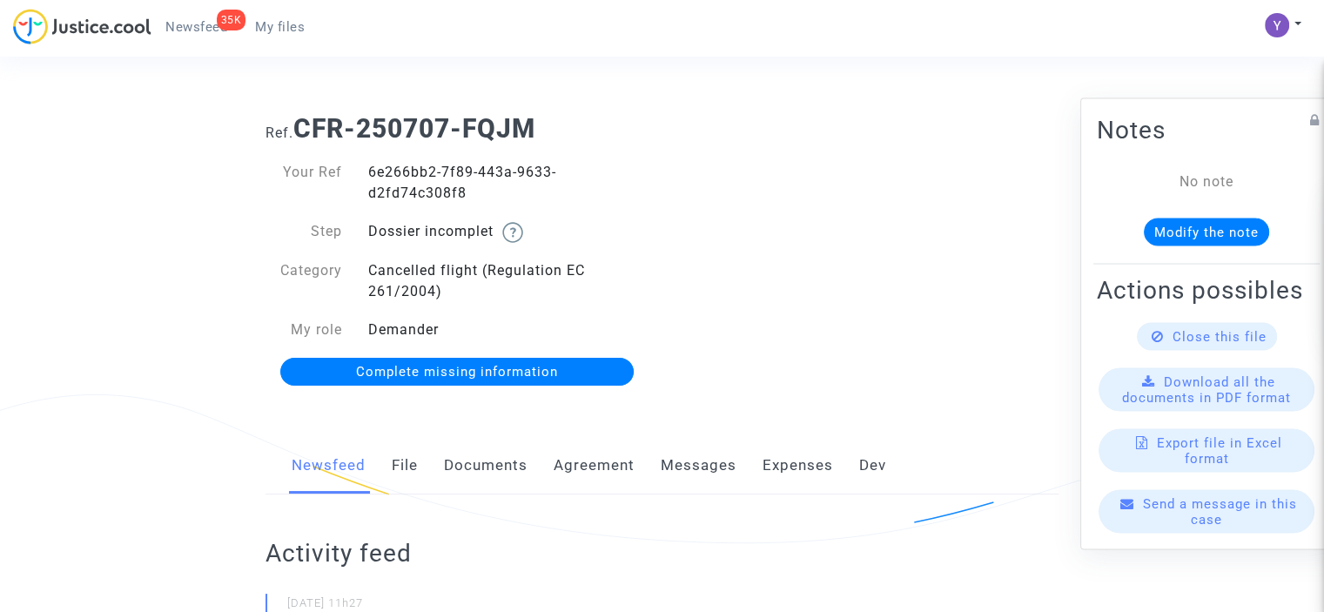
click at [508, 382] on link "Complete missing information" at bounding box center [457, 372] width 354 height 28
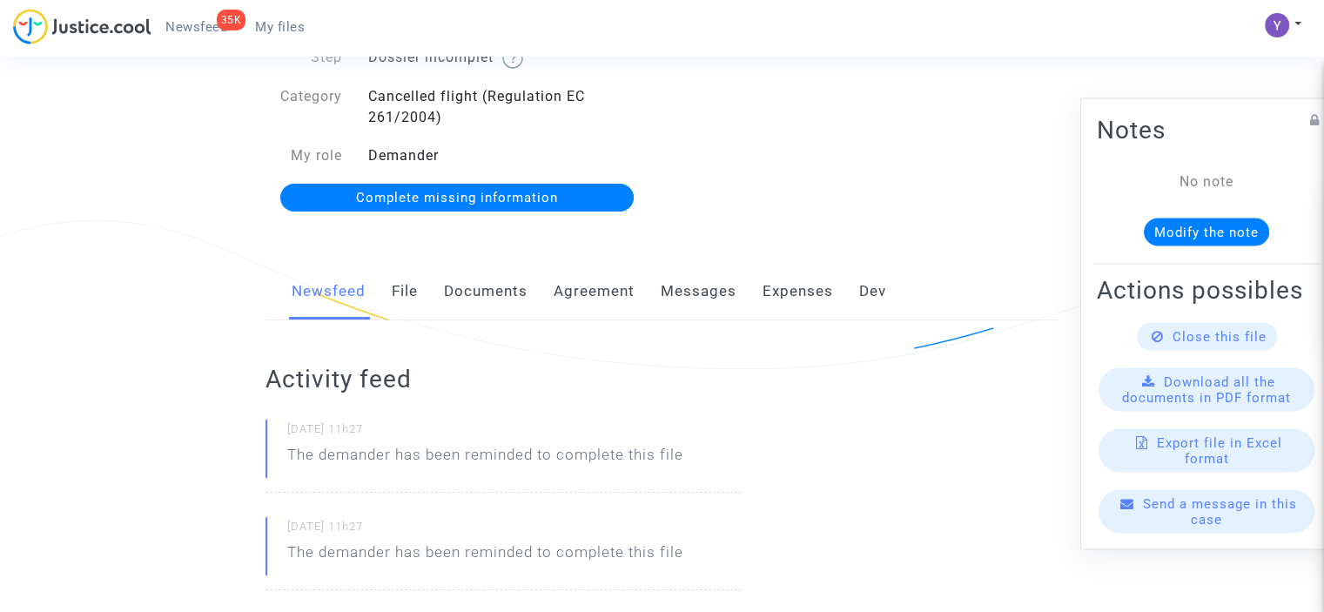
click at [1197, 527] on span "Send a message in this case" at bounding box center [1220, 510] width 154 height 31
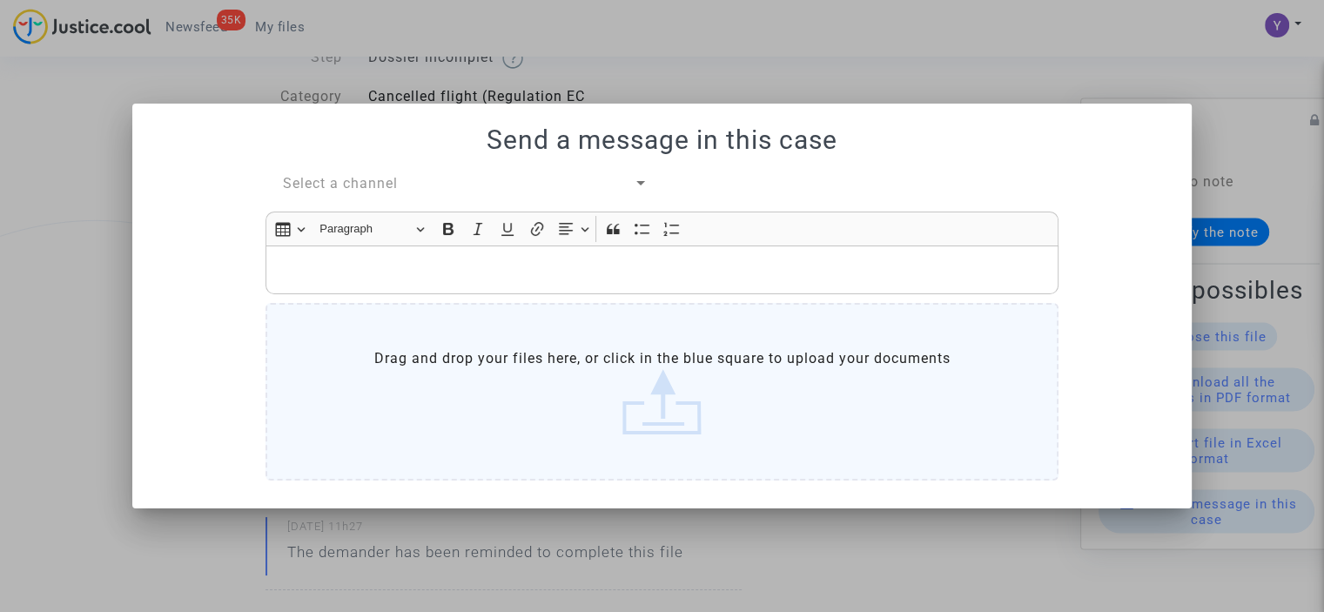
click at [413, 166] on div "Send a message in this case Select a channel Rich Text Editor Insert table Inse…" at bounding box center [662, 306] width 1018 height 363
click at [410, 176] on div "Select a channel" at bounding box center [458, 183] width 351 height 21
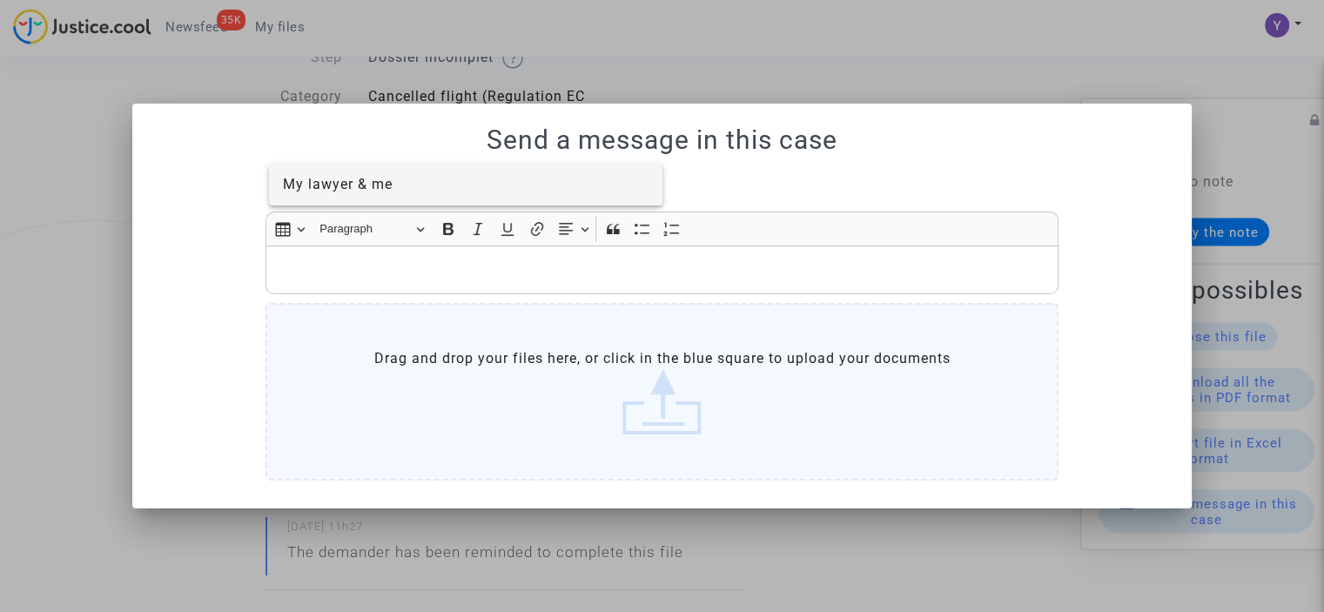
click at [394, 189] on span "My lawyer & me" at bounding box center [466, 185] width 367 height 42
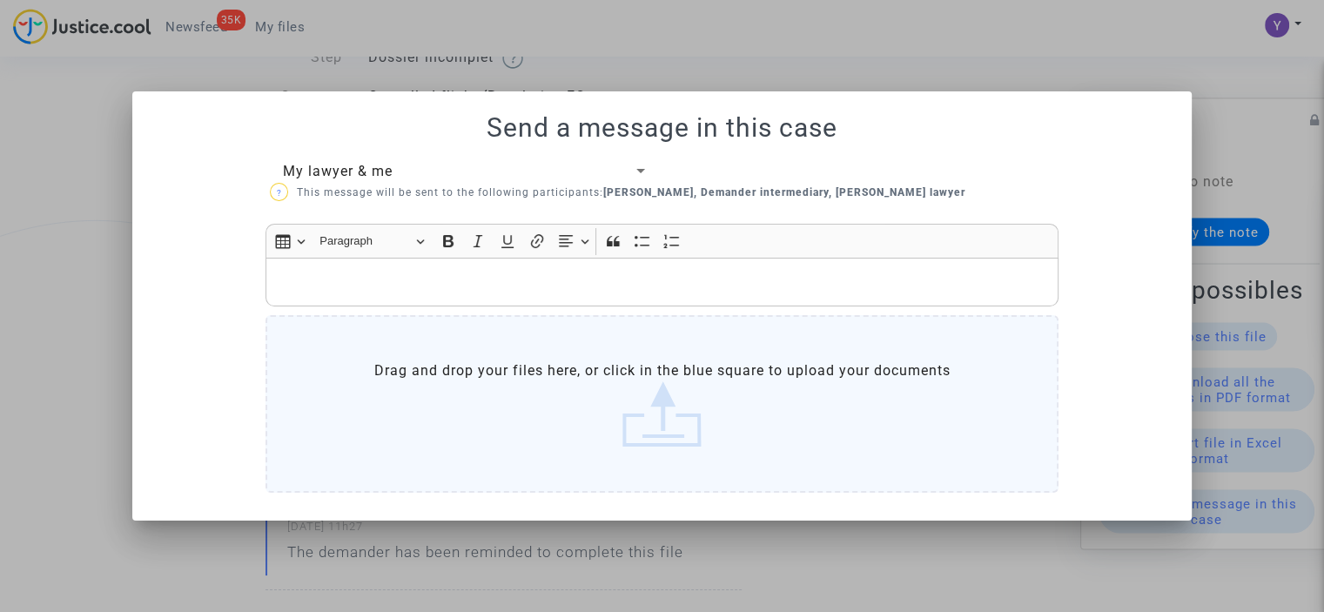
click at [384, 283] on p "Rich Text Editor, main" at bounding box center [662, 283] width 775 height 22
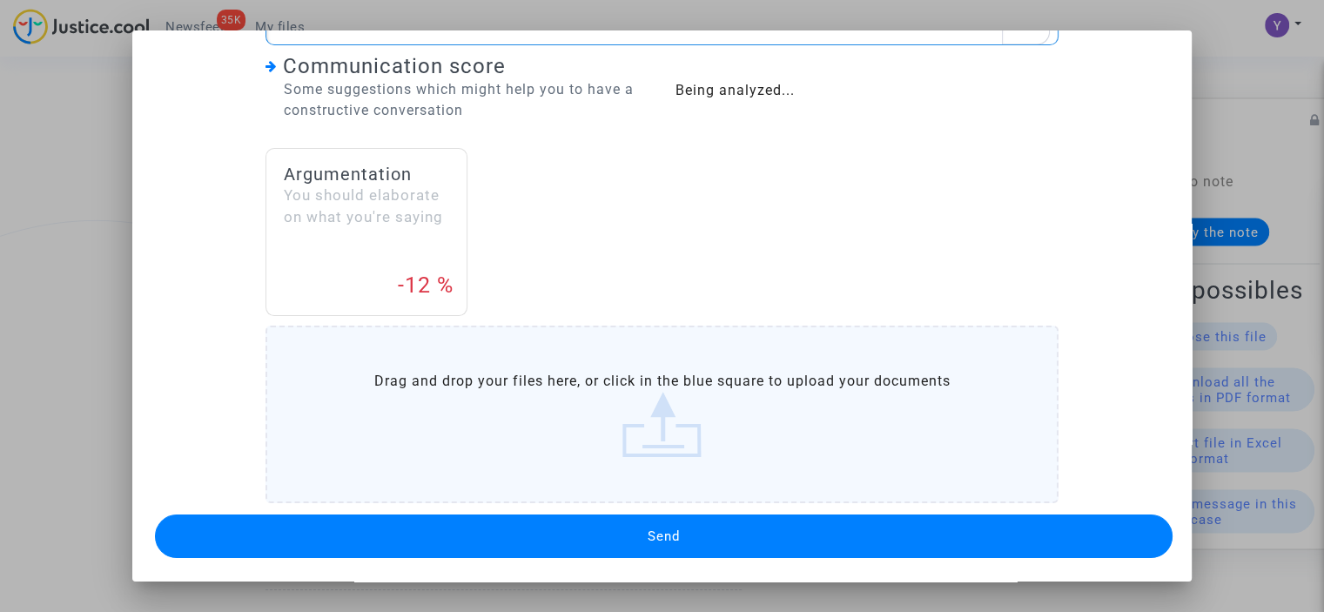
scroll to position [63, 0]
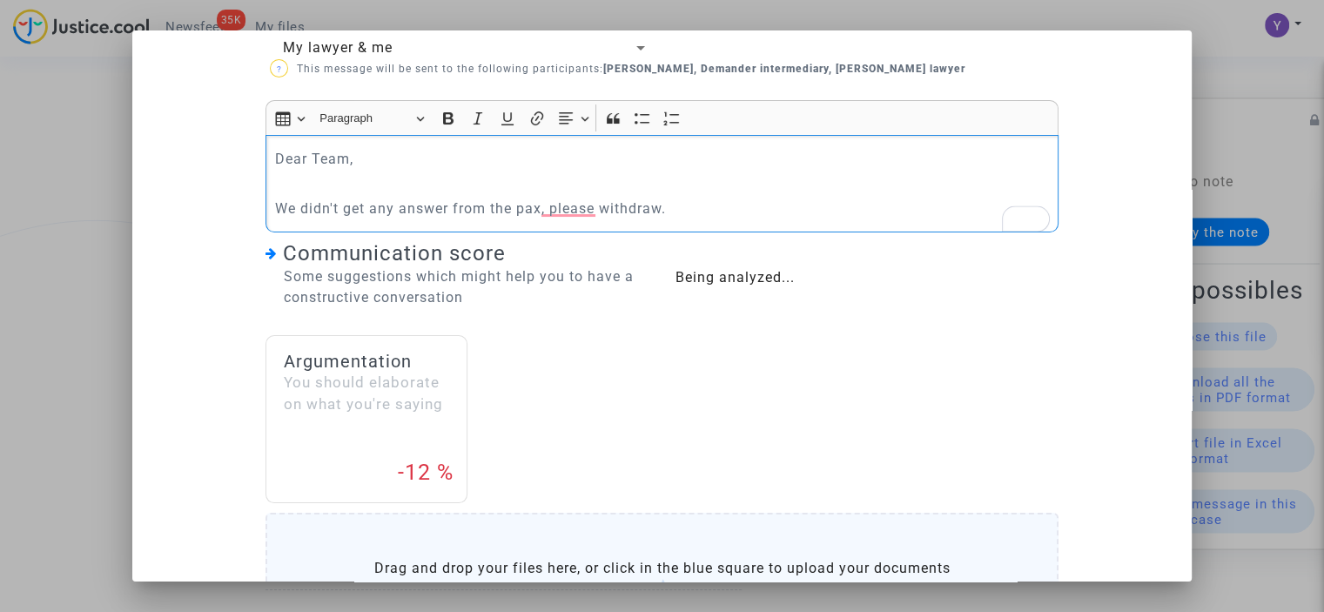
click at [619, 556] on div "My lawyer & me ? This message will be sent to the following participants: [PERS…" at bounding box center [662, 393] width 1018 height 712
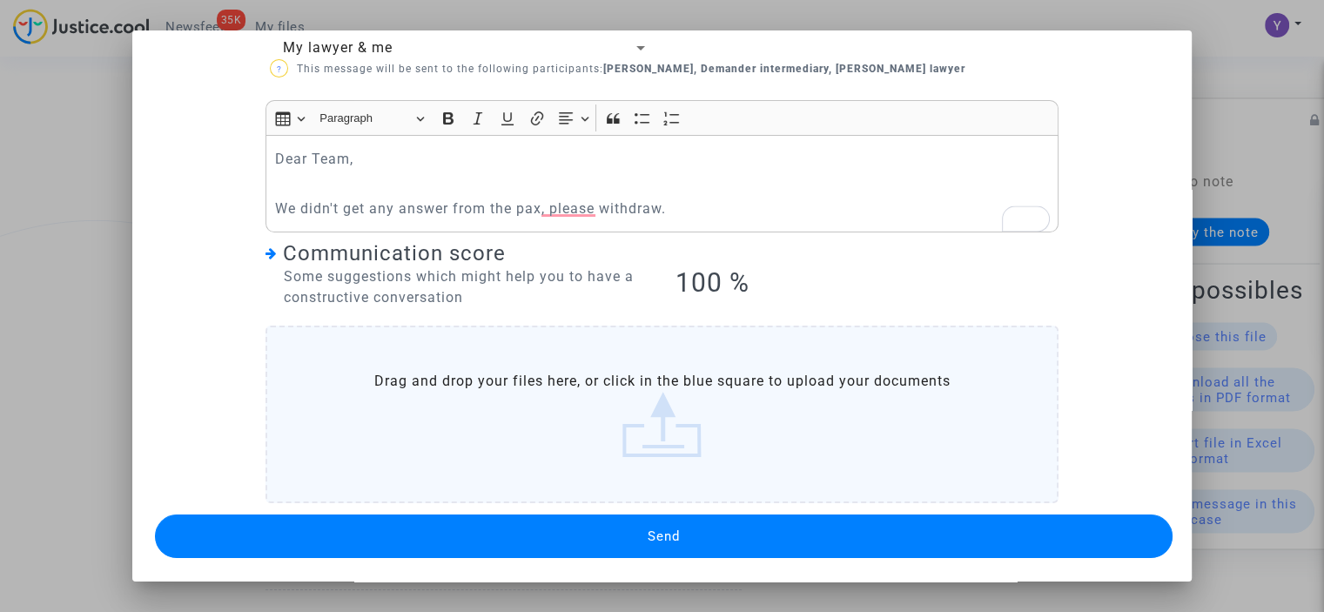
click at [623, 536] on button "Send" at bounding box center [664, 537] width 1018 height 44
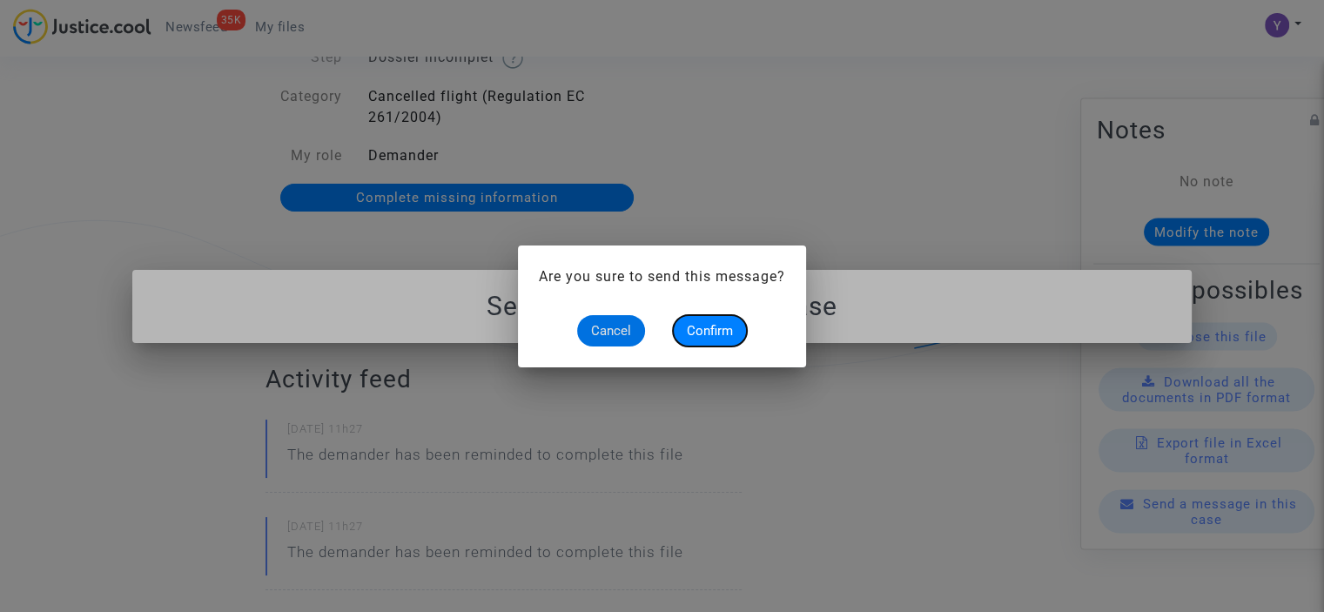
click at [724, 316] on button "Confirm" at bounding box center [710, 330] width 74 height 31
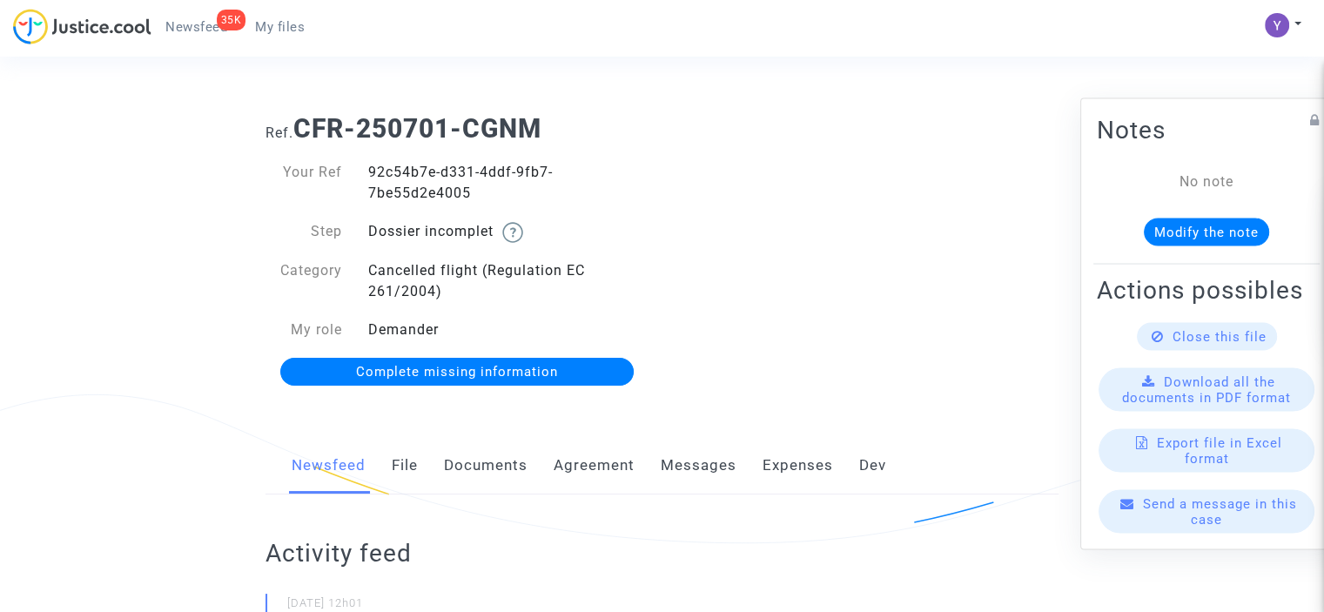
drag, startPoint x: 499, startPoint y: 368, endPoint x: 331, endPoint y: 18, distance: 388.3
click at [500, 368] on span "Complete missing information" at bounding box center [457, 372] width 202 height 16
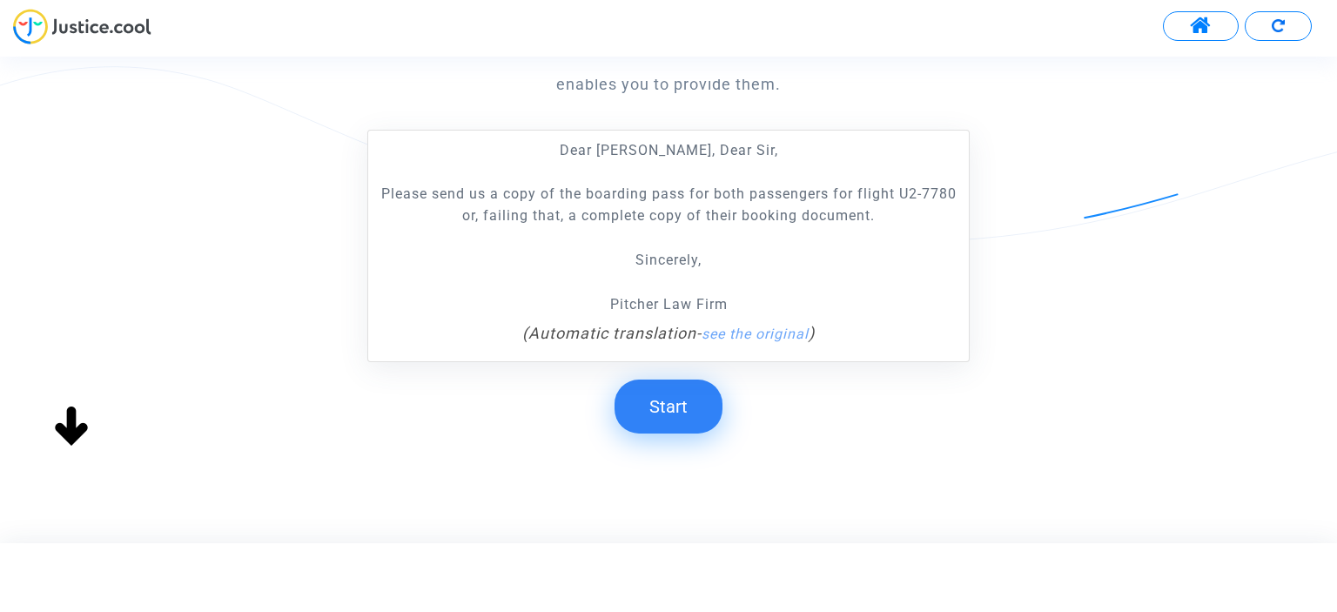
scroll to position [339, 0]
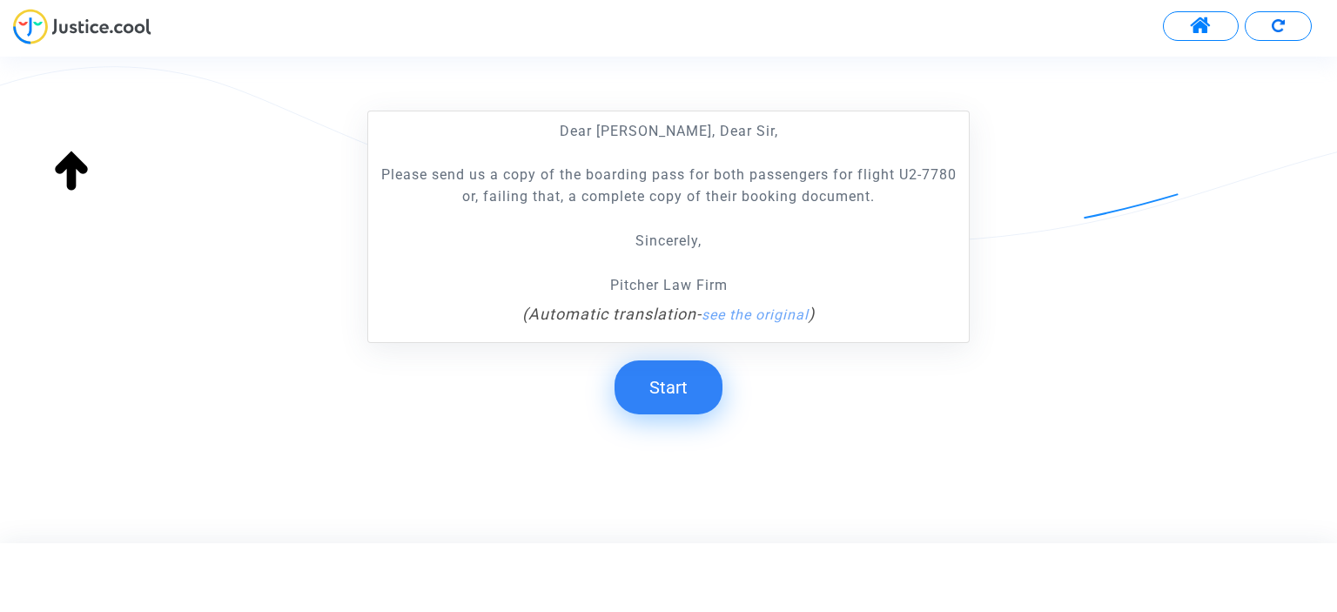
click at [652, 382] on button "Start" at bounding box center [669, 387] width 108 height 54
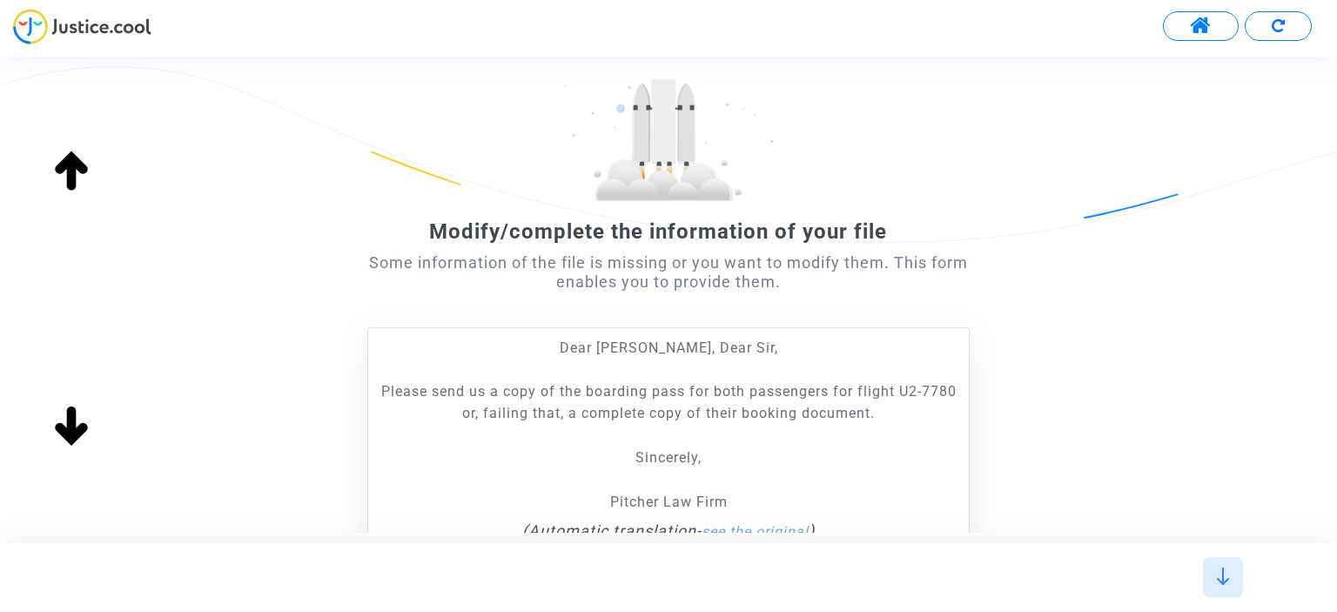
scroll to position [0, 0]
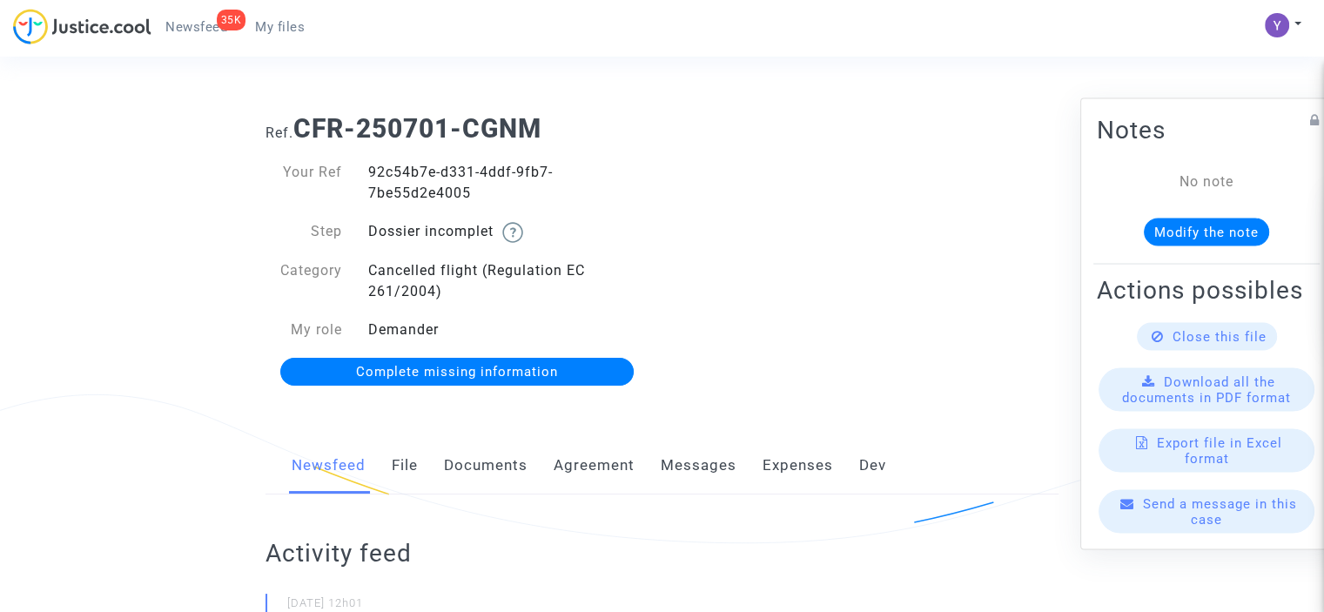
click at [1219, 528] on div "Send a message in this case" at bounding box center [1207, 511] width 216 height 44
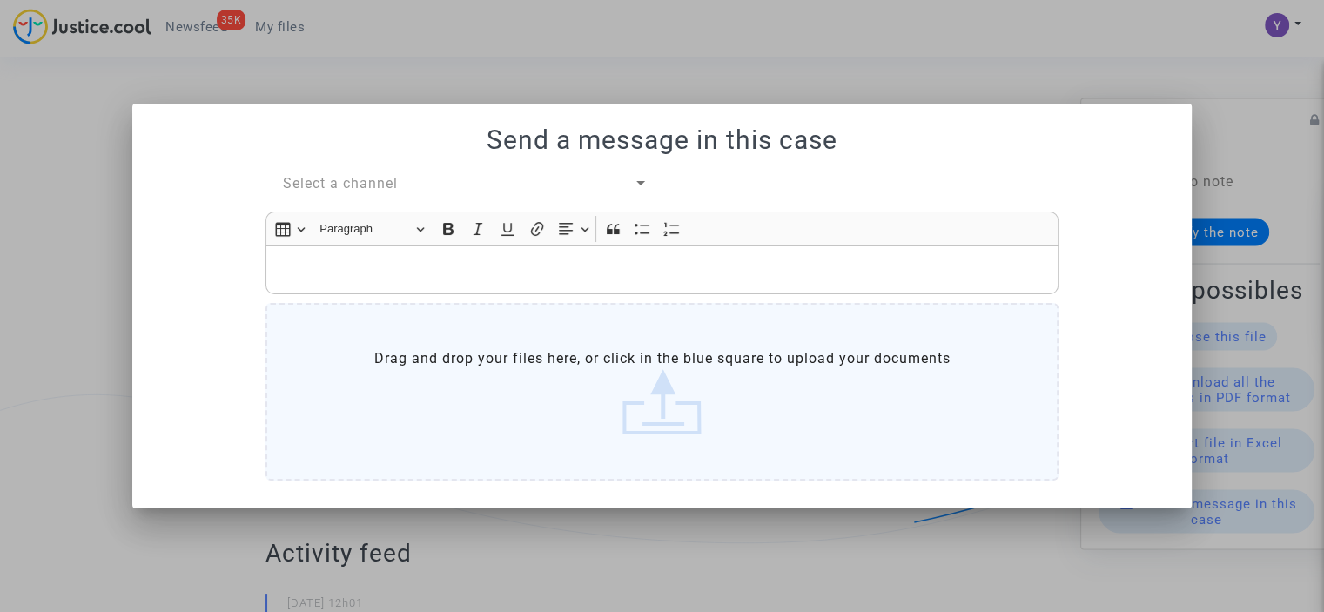
click at [373, 185] on span "Select a channel" at bounding box center [340, 183] width 115 height 17
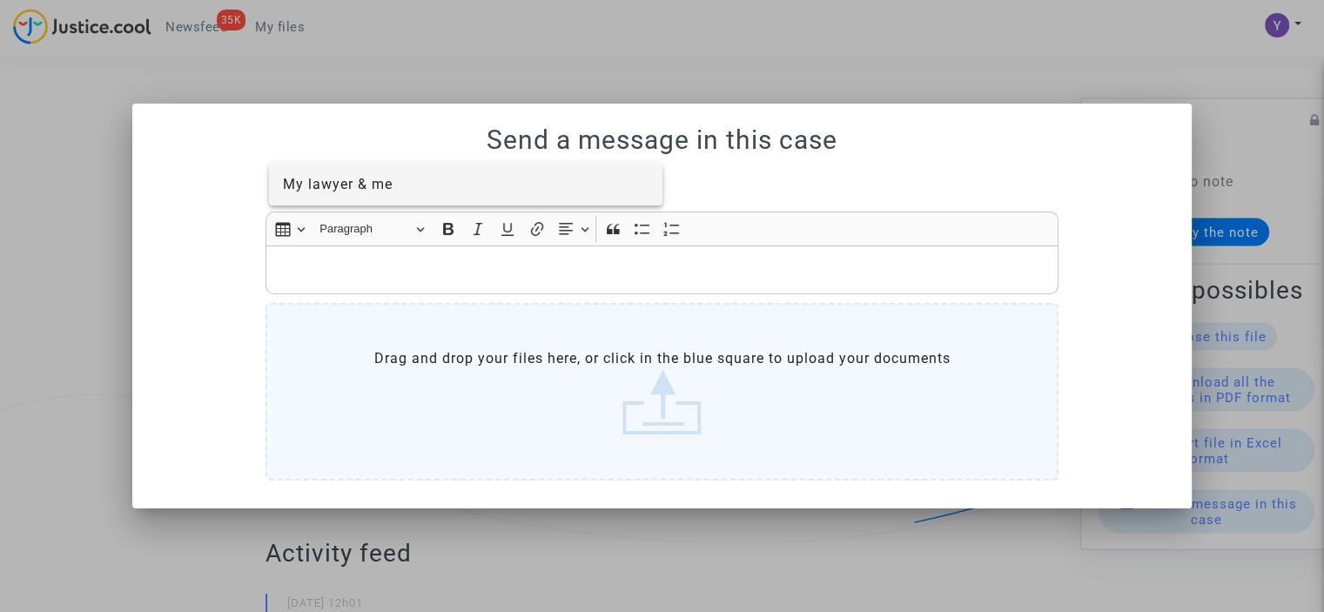
click at [368, 184] on span "My lawyer & me" at bounding box center [338, 184] width 110 height 17
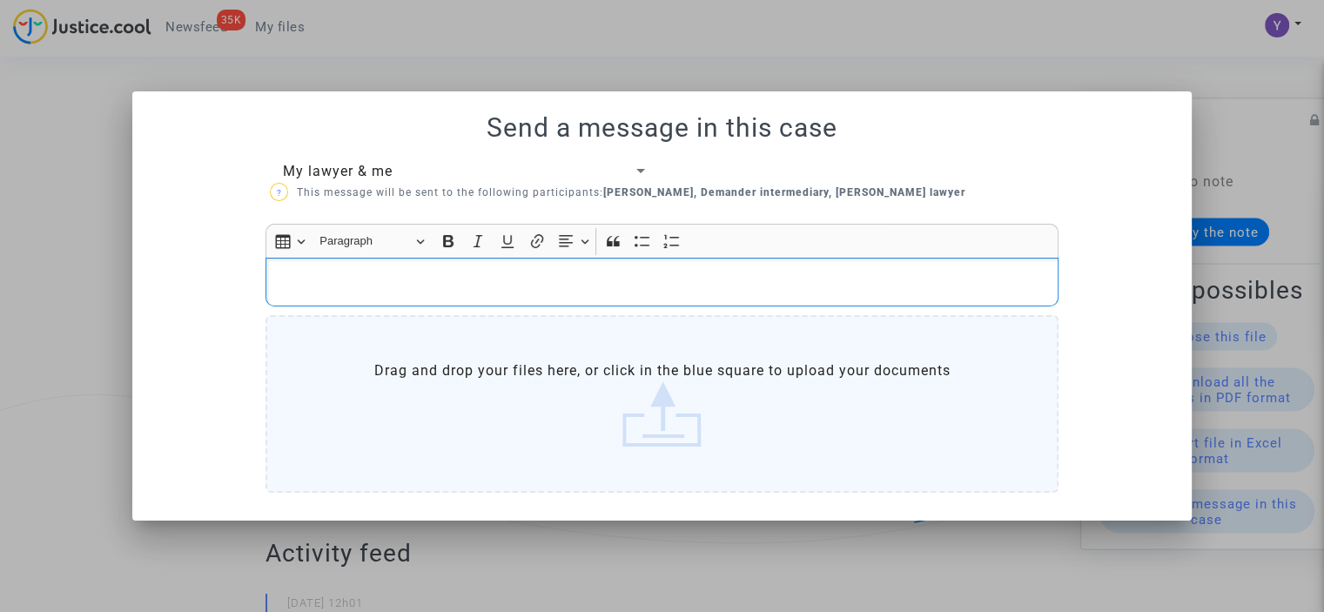
click at [352, 290] on p "Rich Text Editor, main" at bounding box center [662, 283] width 775 height 22
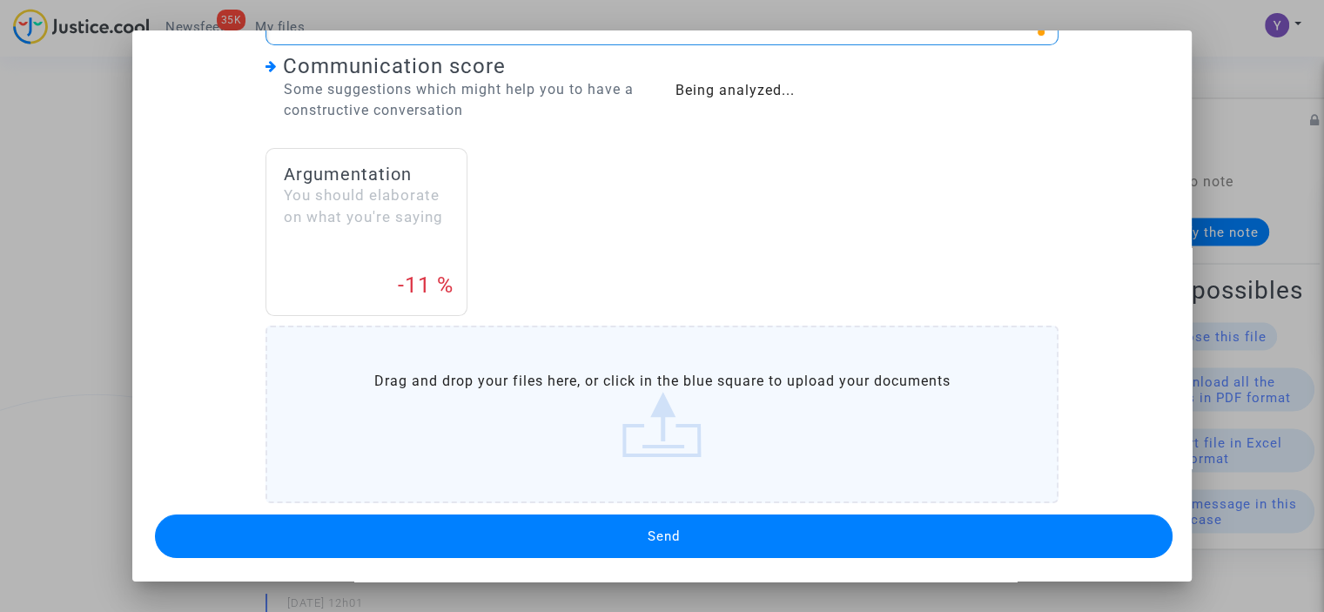
scroll to position [37, 0]
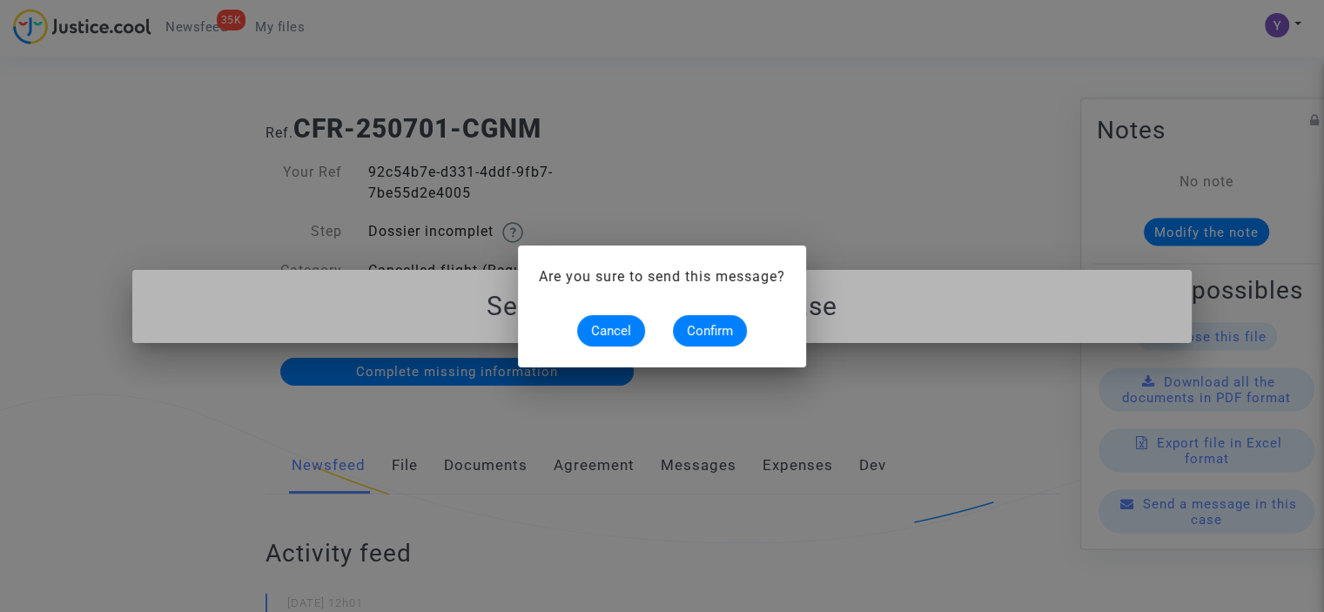
scroll to position [0, 0]
click at [703, 327] on span "Confirm" at bounding box center [710, 331] width 46 height 16
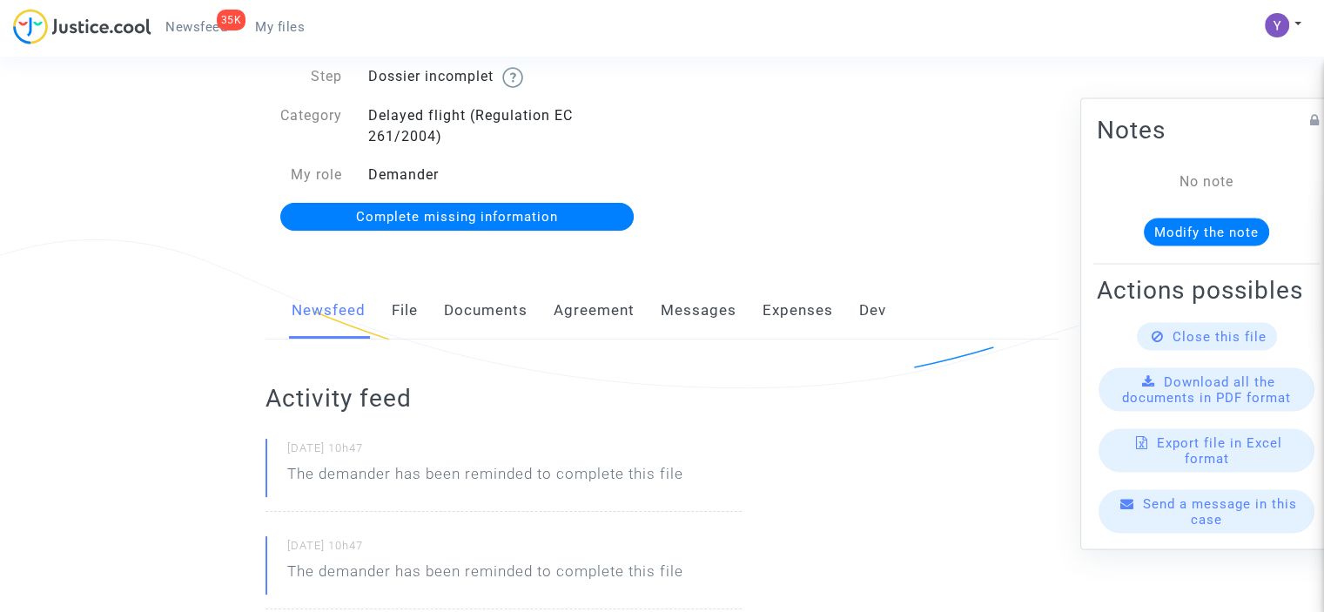
scroll to position [261, 0]
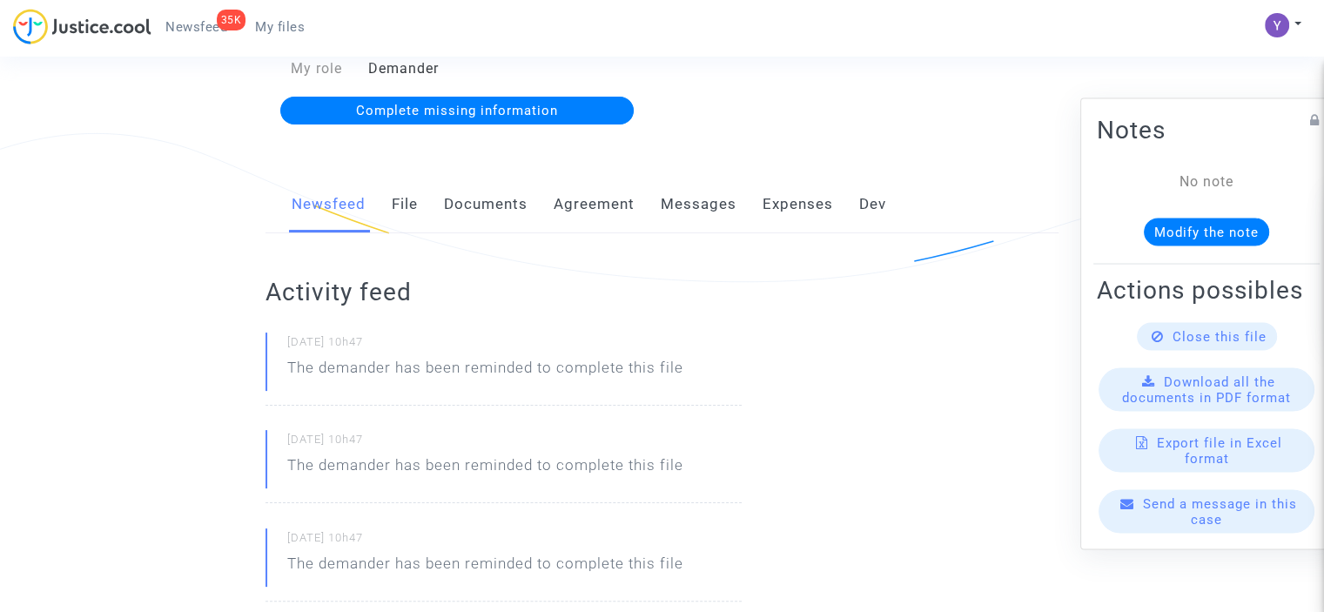
click at [510, 118] on link "Complete missing information" at bounding box center [457, 111] width 354 height 28
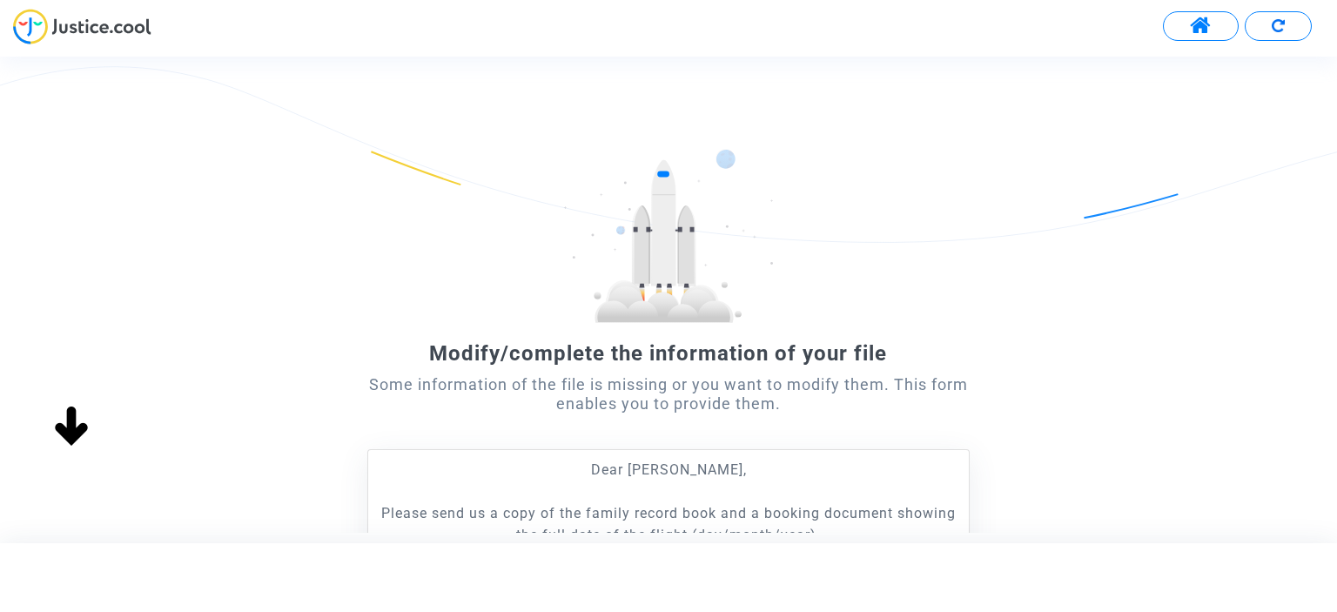
scroll to position [339, 0]
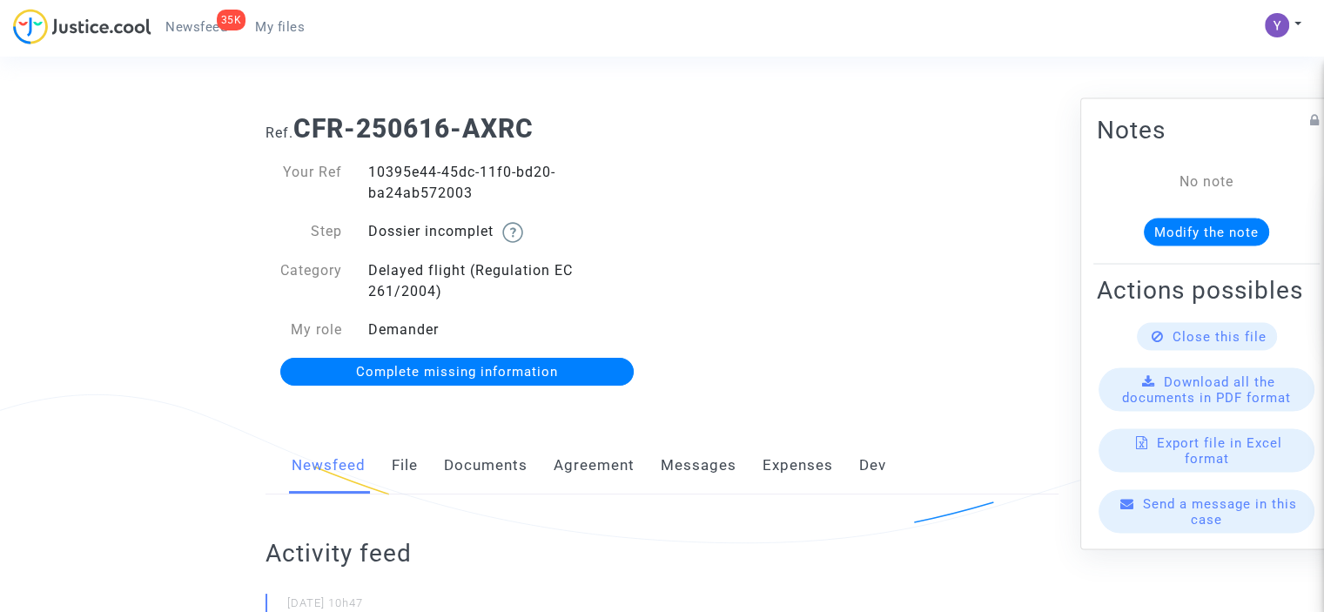
click at [1208, 527] on span "Send a message in this case" at bounding box center [1220, 510] width 154 height 31
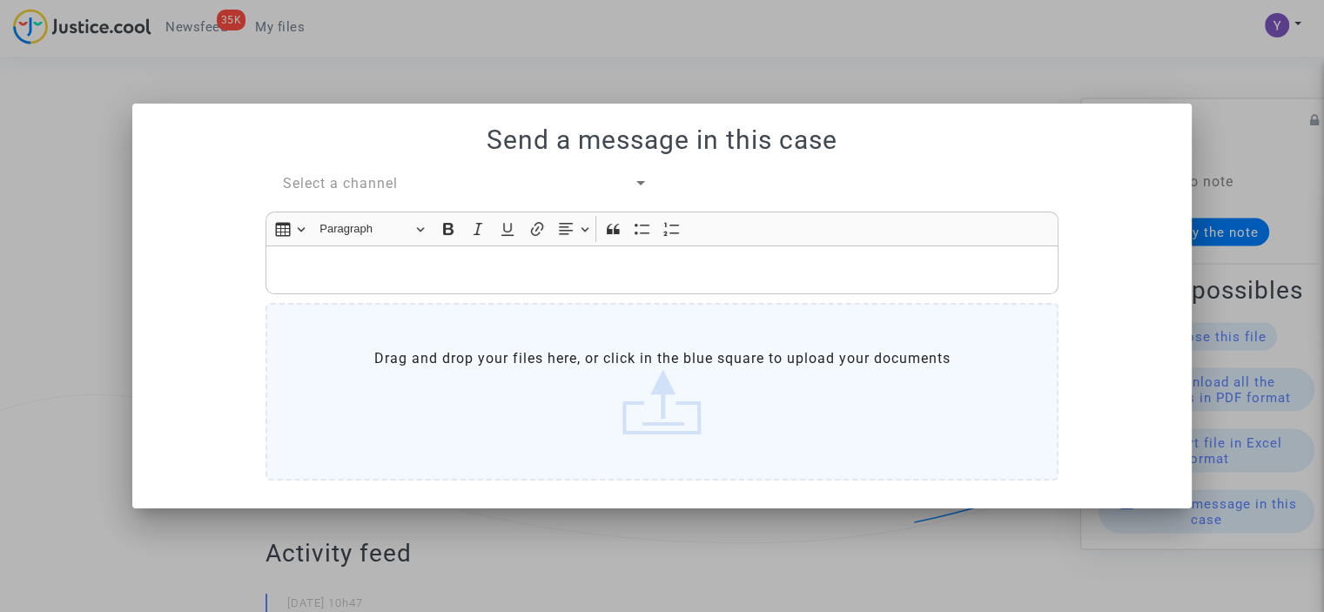
click at [397, 182] on span "Select a channel" at bounding box center [340, 183] width 115 height 17
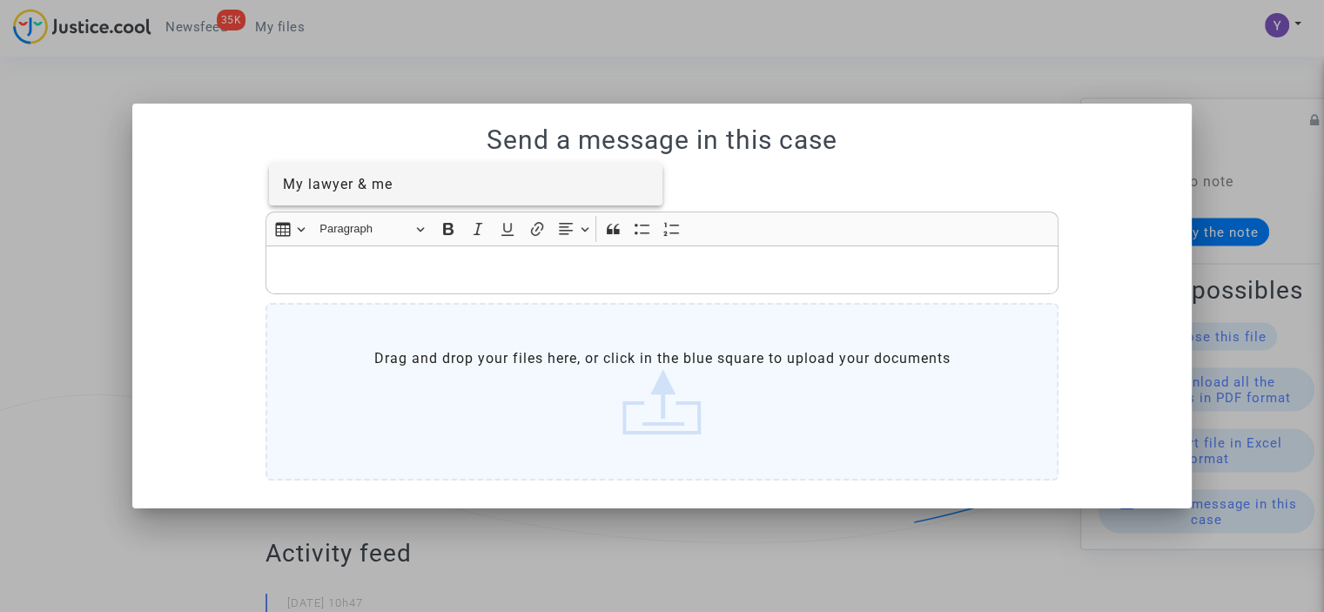
click at [389, 183] on span "My lawyer & me" at bounding box center [338, 184] width 110 height 17
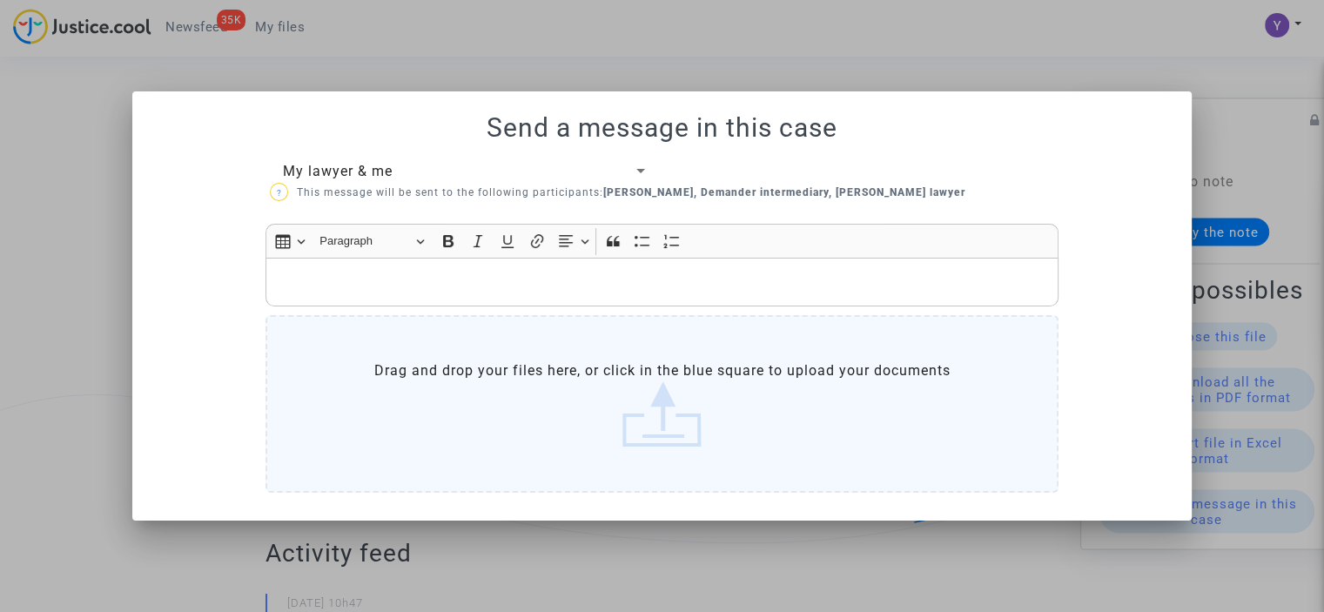
click at [378, 283] on p "Rich Text Editor, main" at bounding box center [662, 283] width 775 height 22
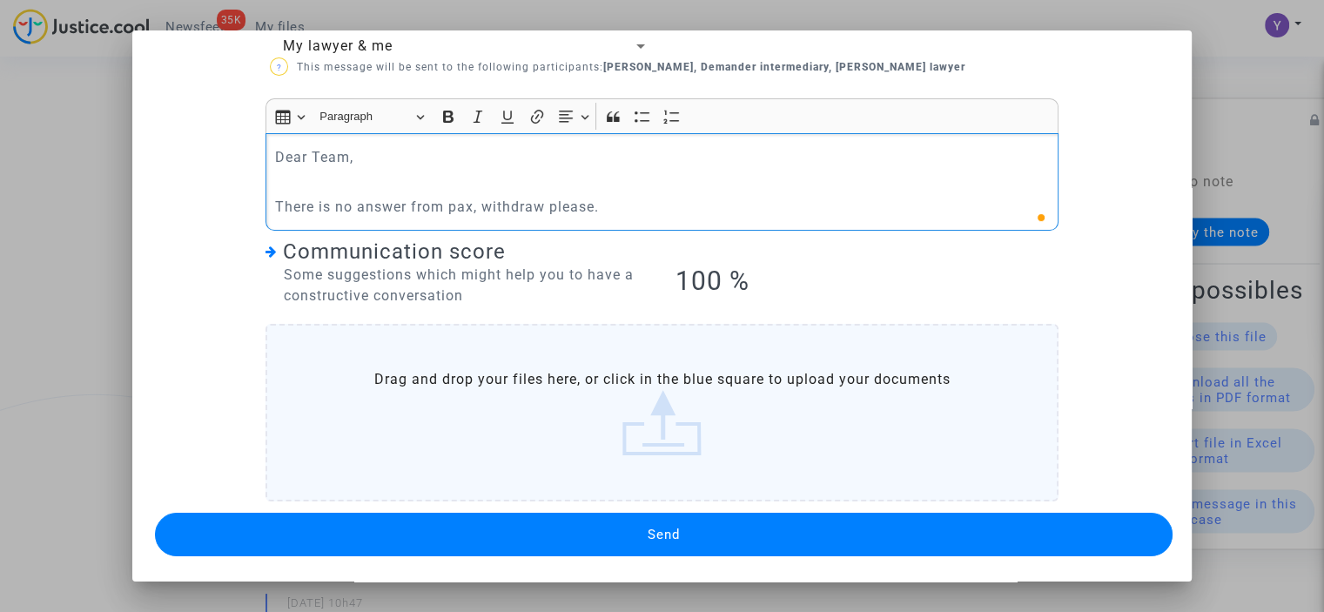
scroll to position [63, 0]
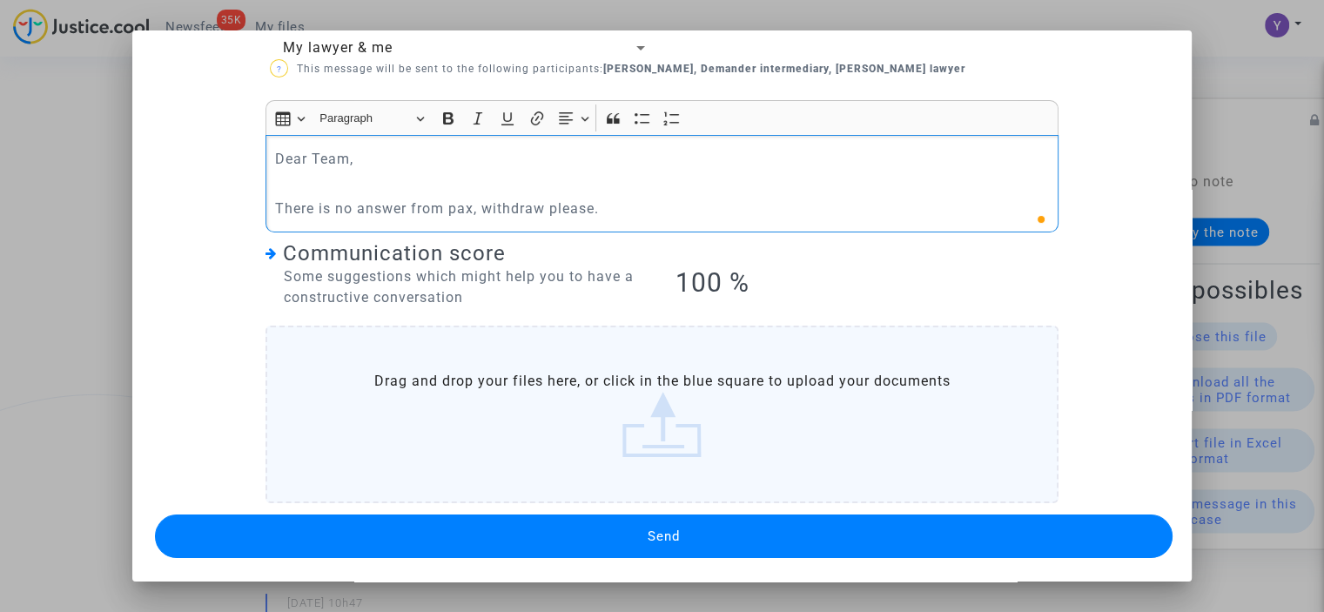
click at [585, 525] on button "Send" at bounding box center [664, 537] width 1018 height 44
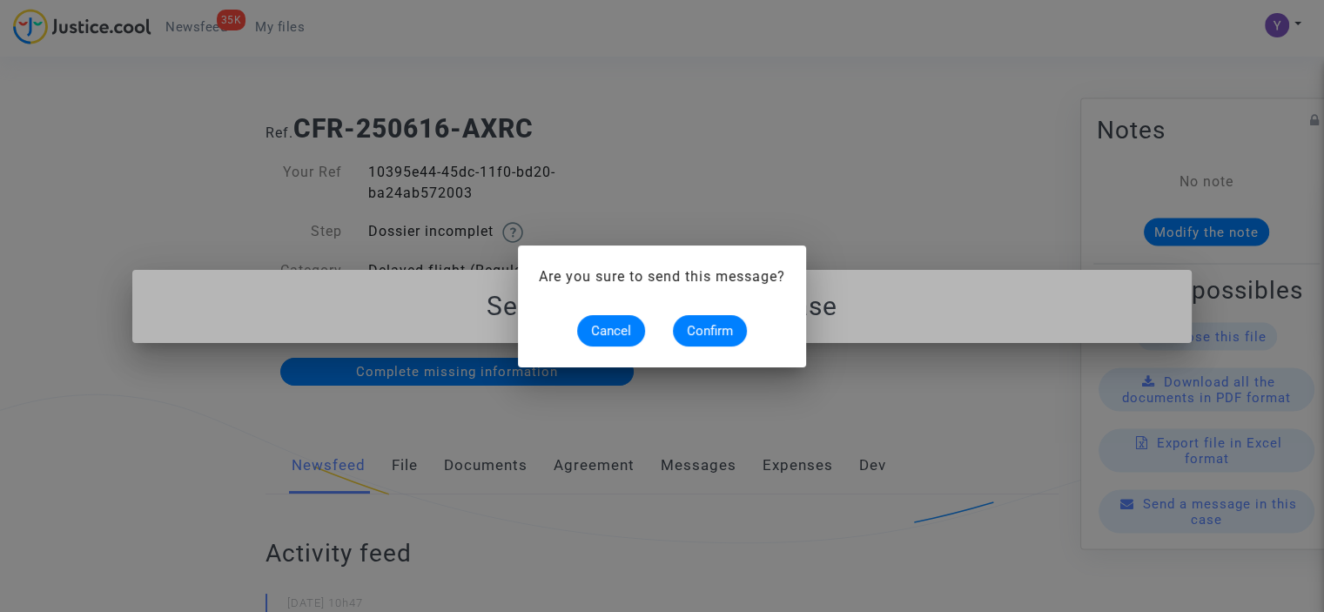
scroll to position [0, 0]
click at [712, 330] on span "Confirm" at bounding box center [710, 331] width 46 height 16
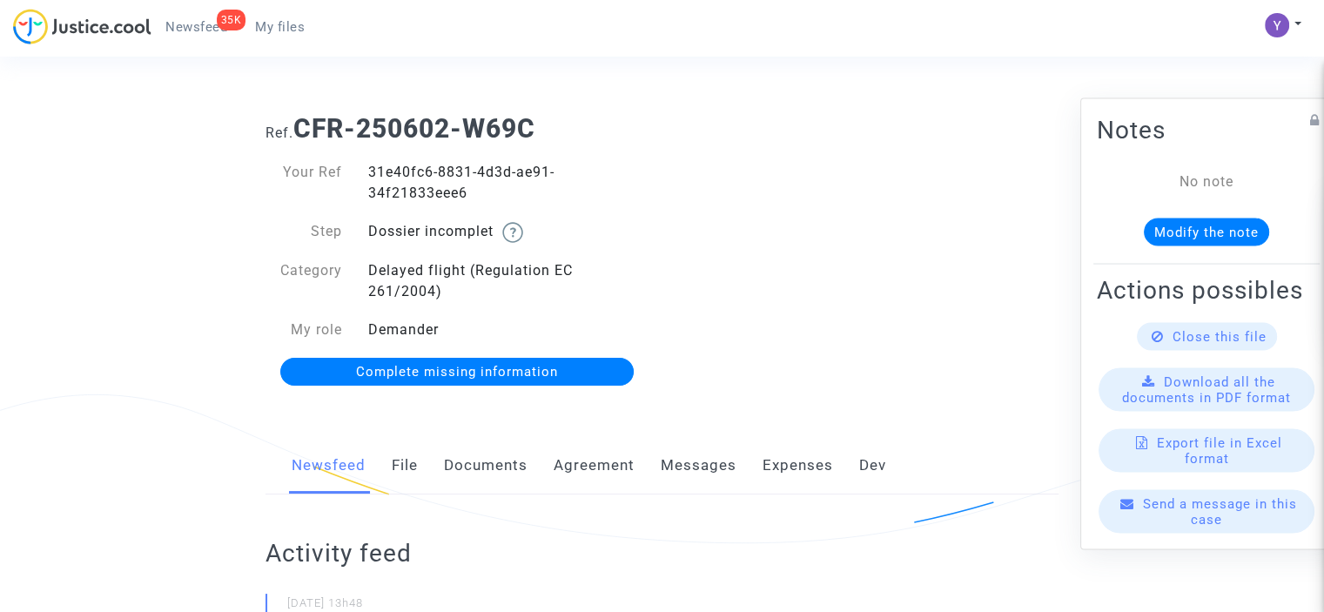
click at [496, 379] on span "Complete missing information" at bounding box center [457, 372] width 202 height 16
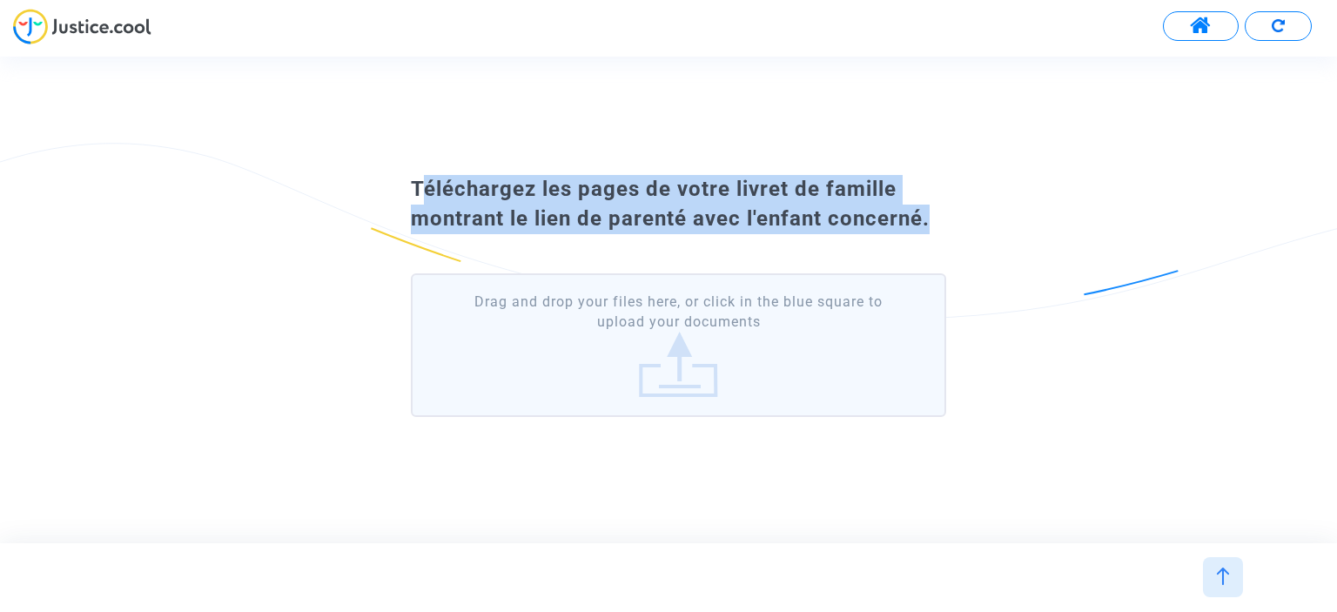
drag, startPoint x: 415, startPoint y: 190, endPoint x: 926, endPoint y: 225, distance: 512.3
click at [926, 225] on span "Téléchargez les pages de votre livret de famille montrant le lien de parenté av…" at bounding box center [670, 204] width 519 height 54
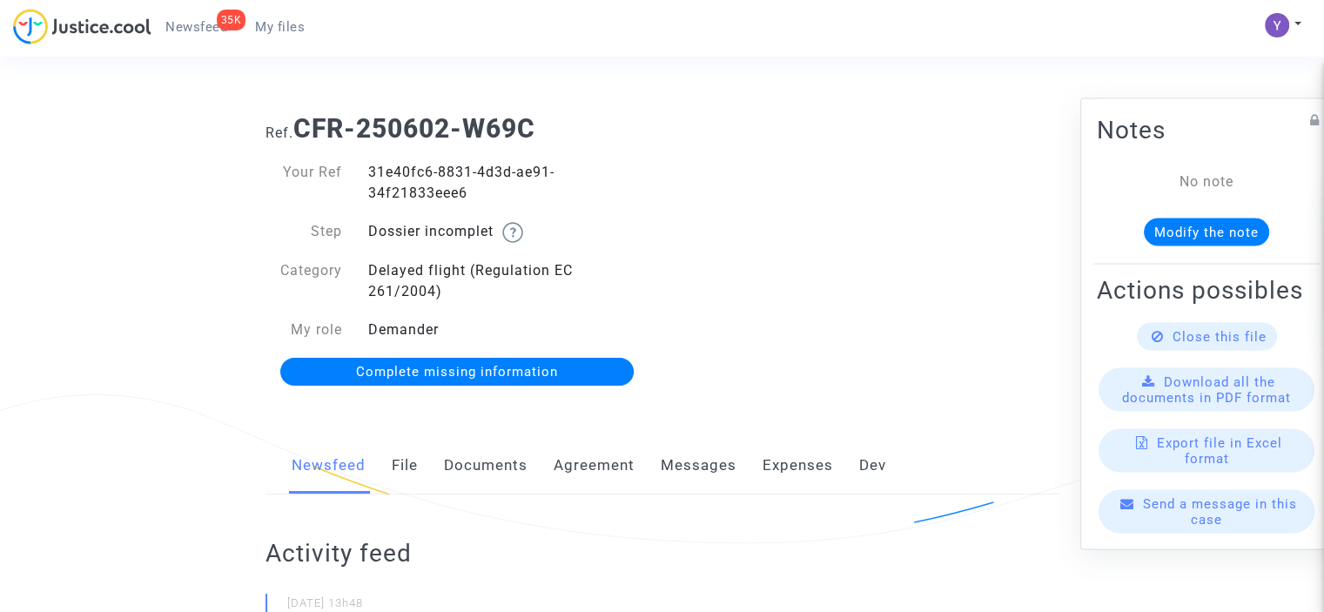
click at [1165, 533] on div "Send a message in this case" at bounding box center [1207, 511] width 216 height 44
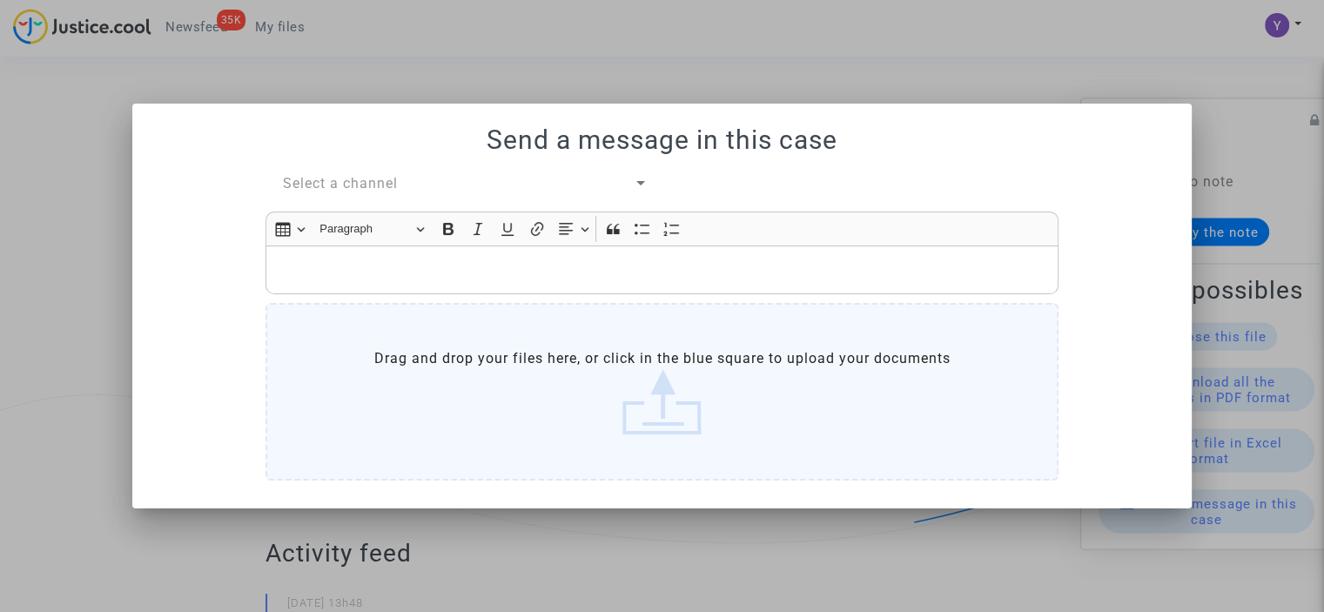
click at [413, 185] on div "Select a channel" at bounding box center [458, 183] width 351 height 21
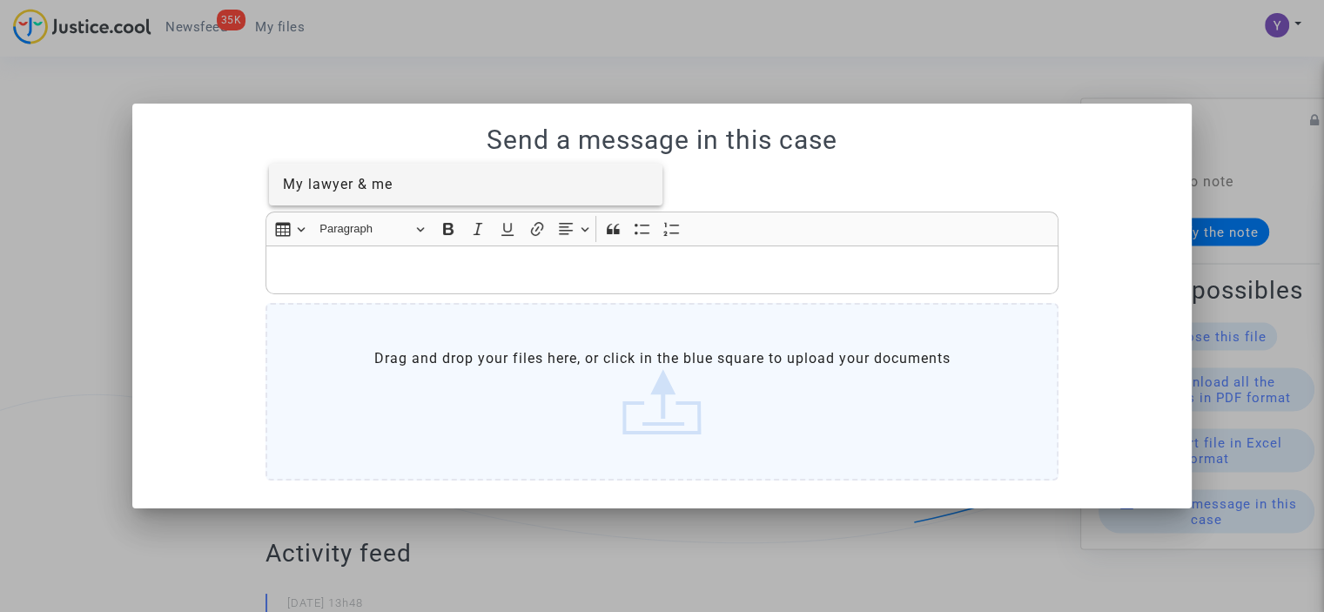
click at [401, 192] on span "My lawyer & me" at bounding box center [466, 185] width 367 height 42
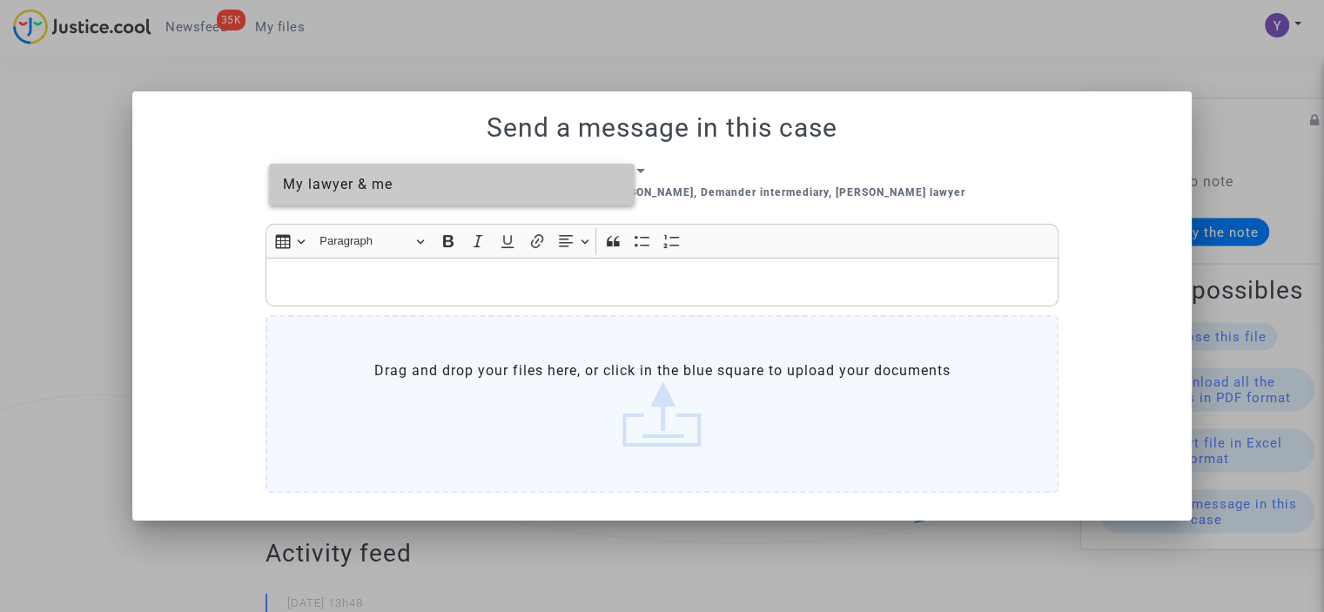
click at [401, 278] on p "Rich Text Editor, main" at bounding box center [662, 283] width 775 height 22
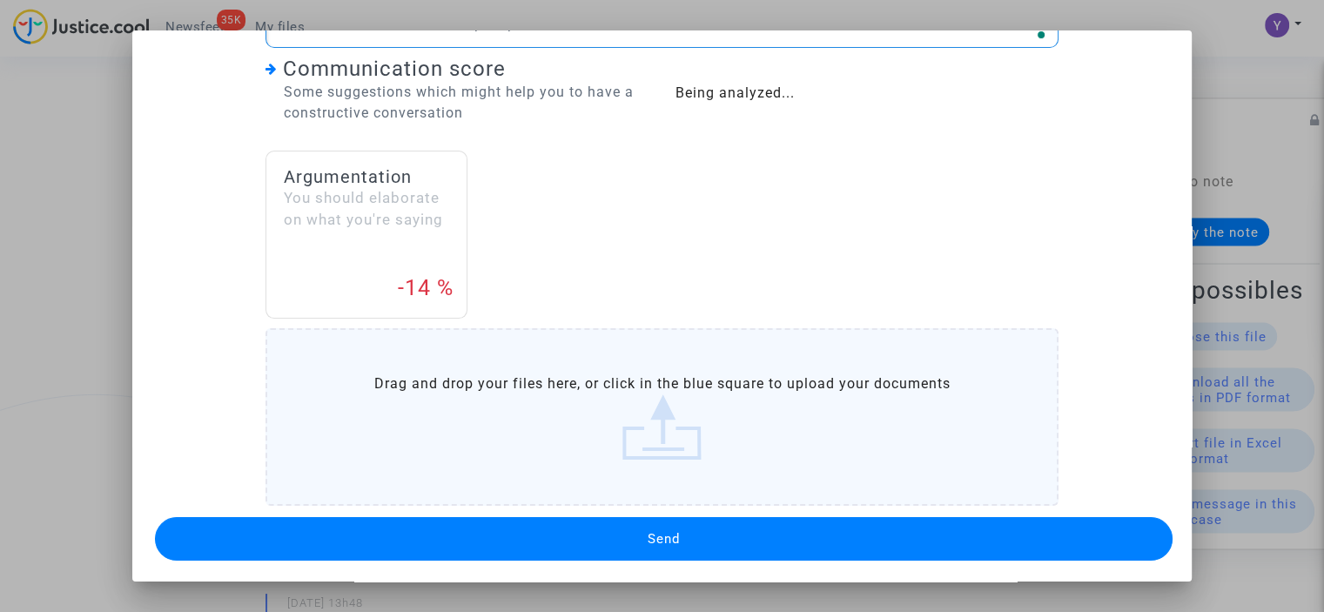
scroll to position [250, 0]
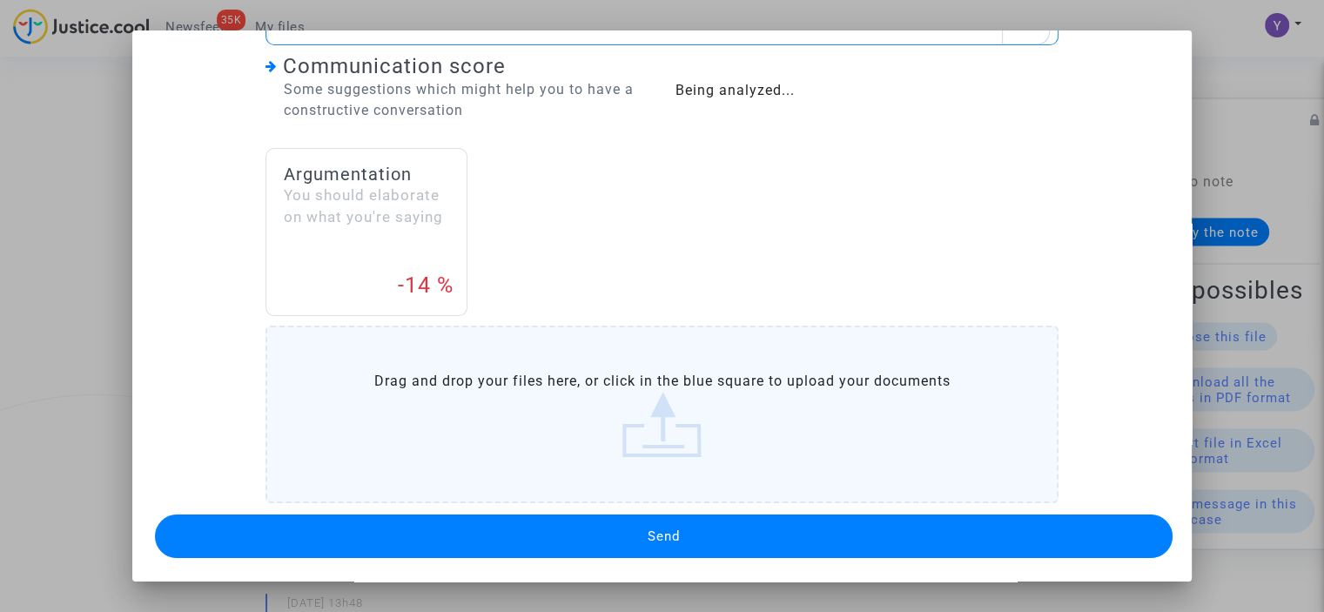
click at [700, 525] on button "Send" at bounding box center [664, 537] width 1018 height 44
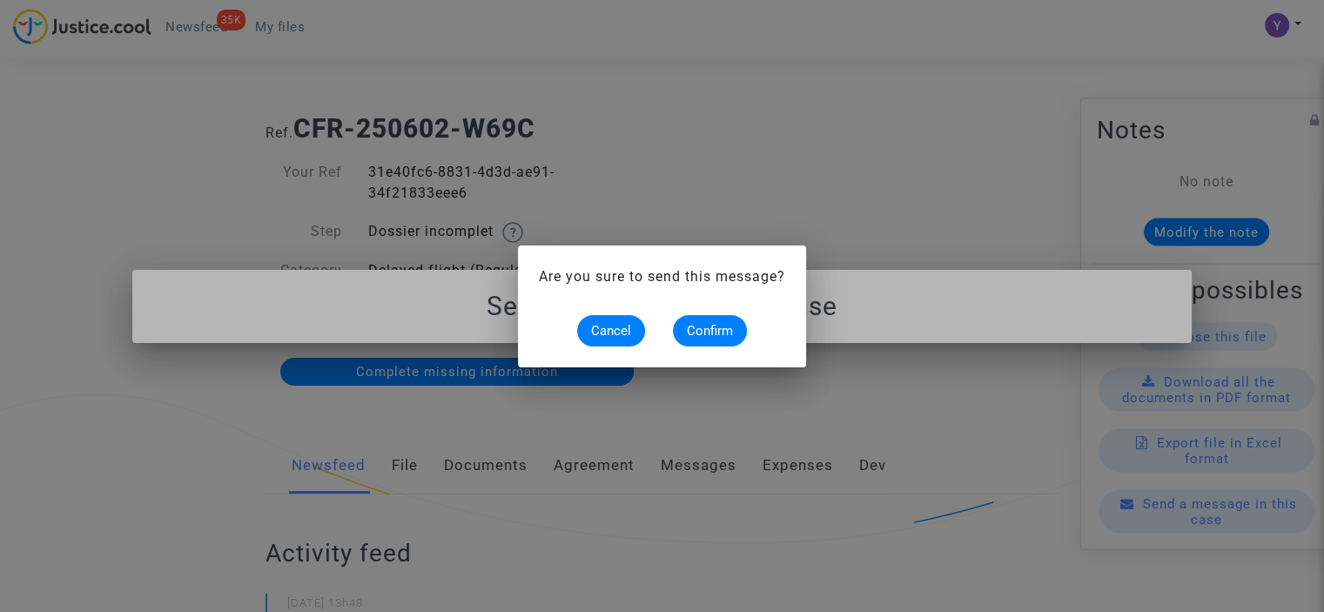
scroll to position [0, 0]
click at [704, 332] on span "Confirm" at bounding box center [710, 331] width 46 height 16
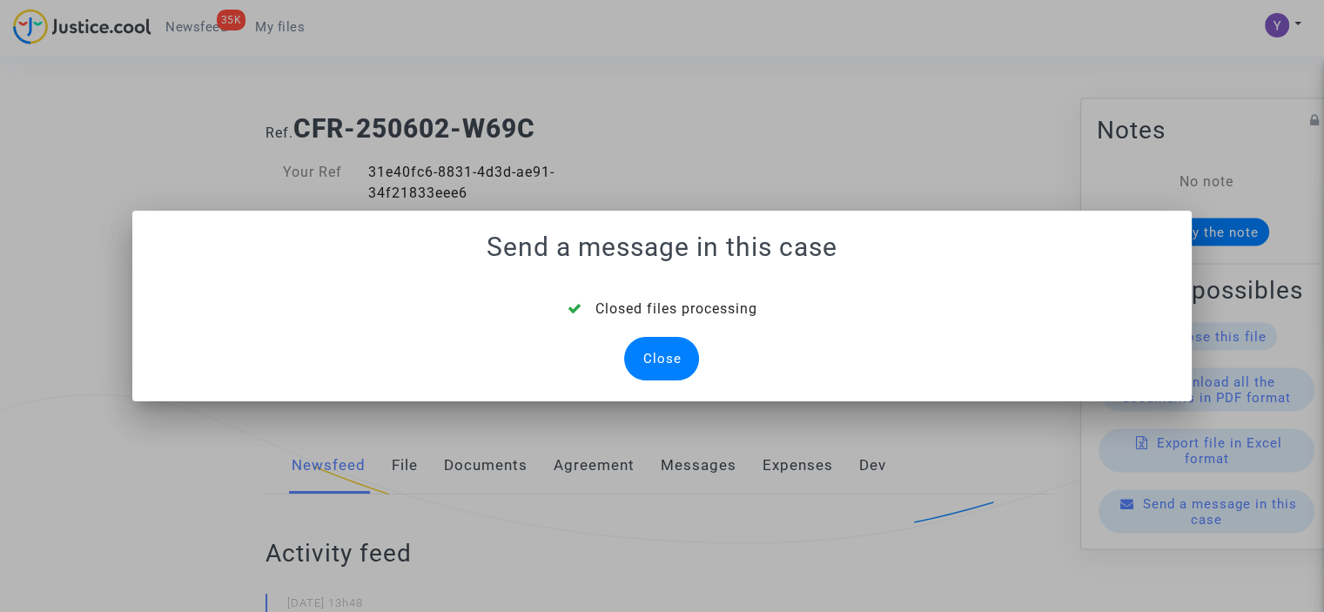
click at [665, 350] on div "Close" at bounding box center [661, 359] width 75 height 44
